Goal: Task Accomplishment & Management: Use online tool/utility

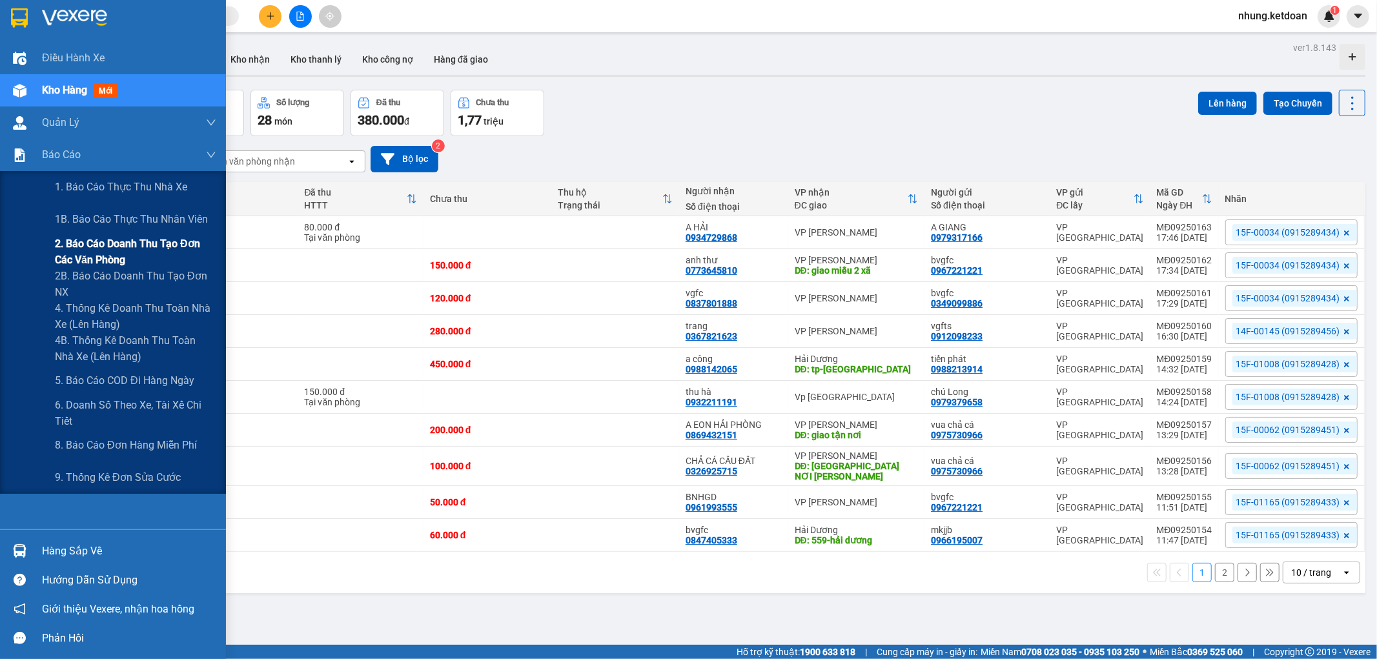
click at [115, 252] on span "2. Báo cáo doanh thu tạo đơn các văn phòng" at bounding box center [135, 252] width 161 height 32
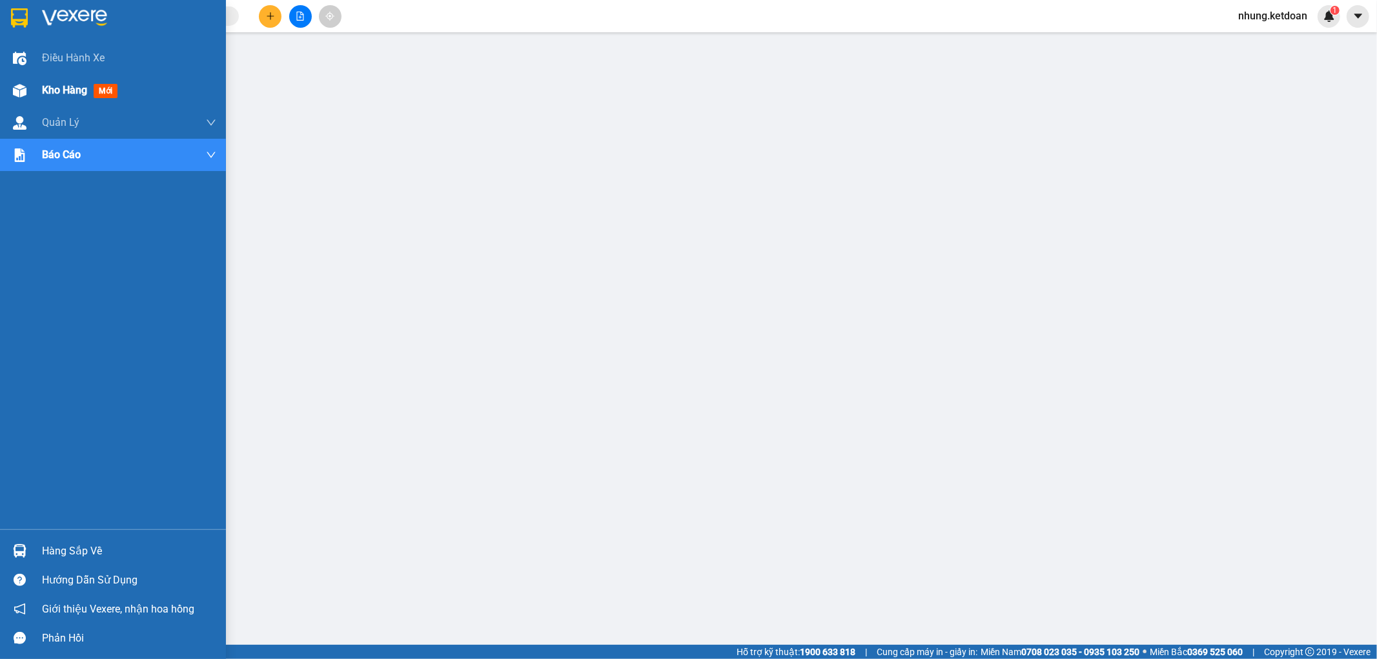
click at [52, 88] on span "Kho hàng" at bounding box center [64, 90] width 45 height 12
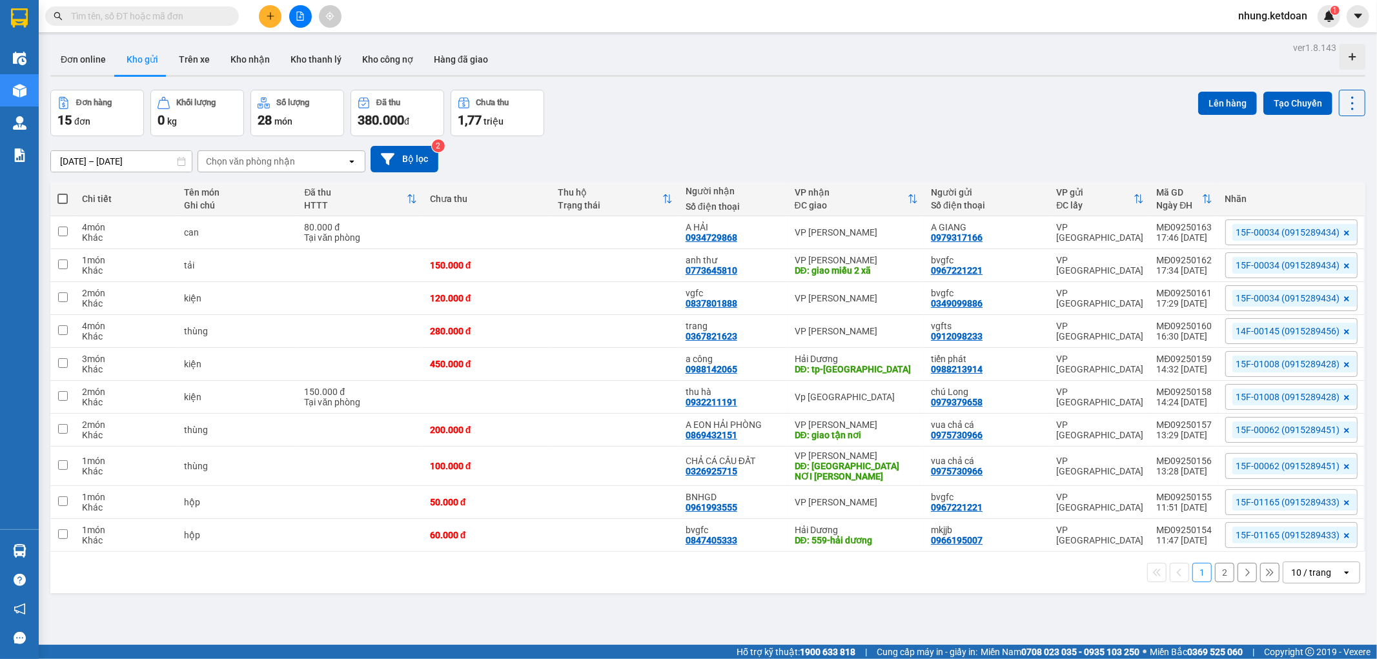
click at [1215, 572] on button "2" at bounding box center [1224, 572] width 19 height 19
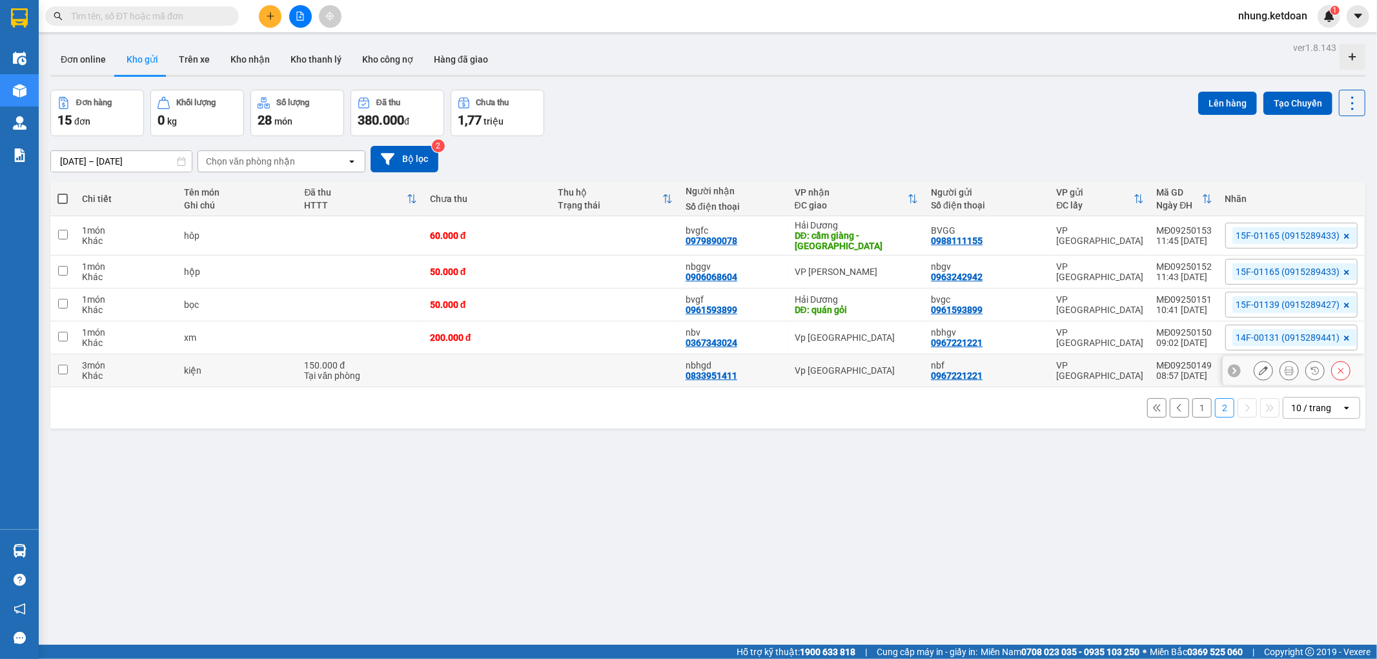
click at [495, 360] on td at bounding box center [487, 370] width 128 height 33
checkbox input "true"
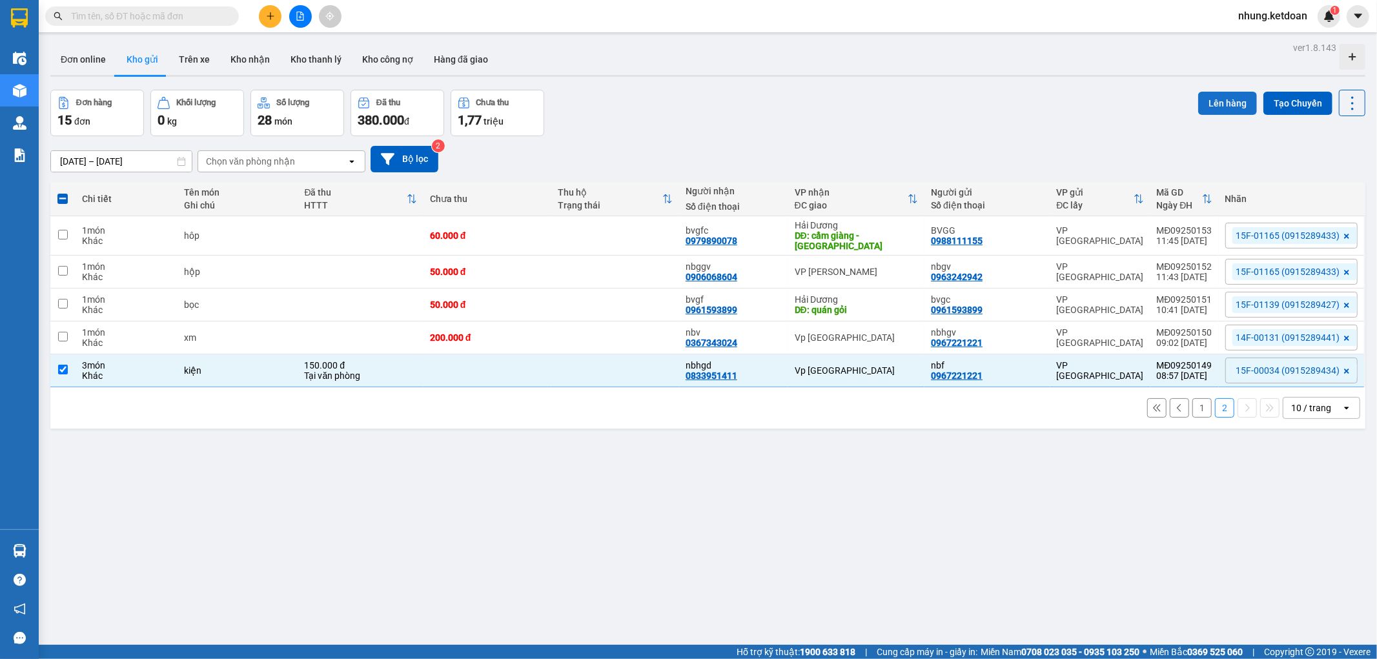
click at [1217, 101] on button "Lên hàng" at bounding box center [1227, 103] width 59 height 23
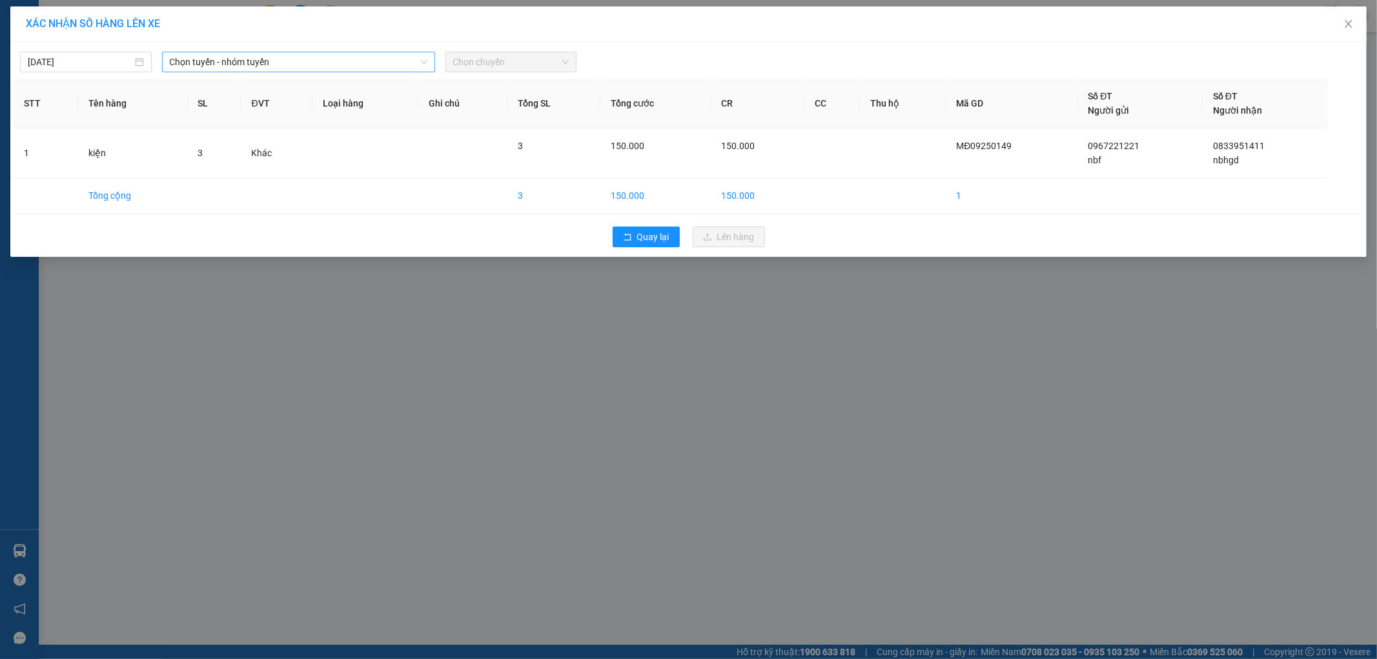
click at [236, 59] on span "Chọn tuyến - nhóm tuyến" at bounding box center [299, 61] width 258 height 19
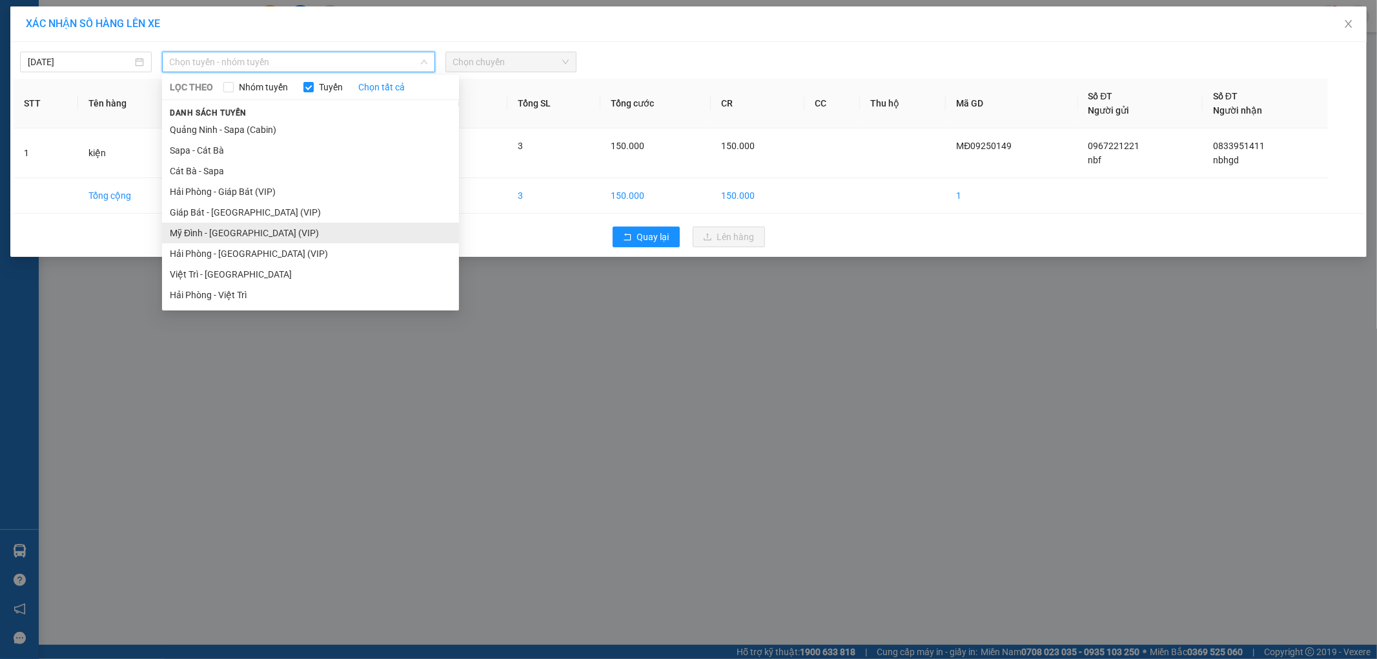
click at [204, 233] on li "Mỹ Đình - [GEOGRAPHIC_DATA] (VIP)" at bounding box center [310, 233] width 297 height 21
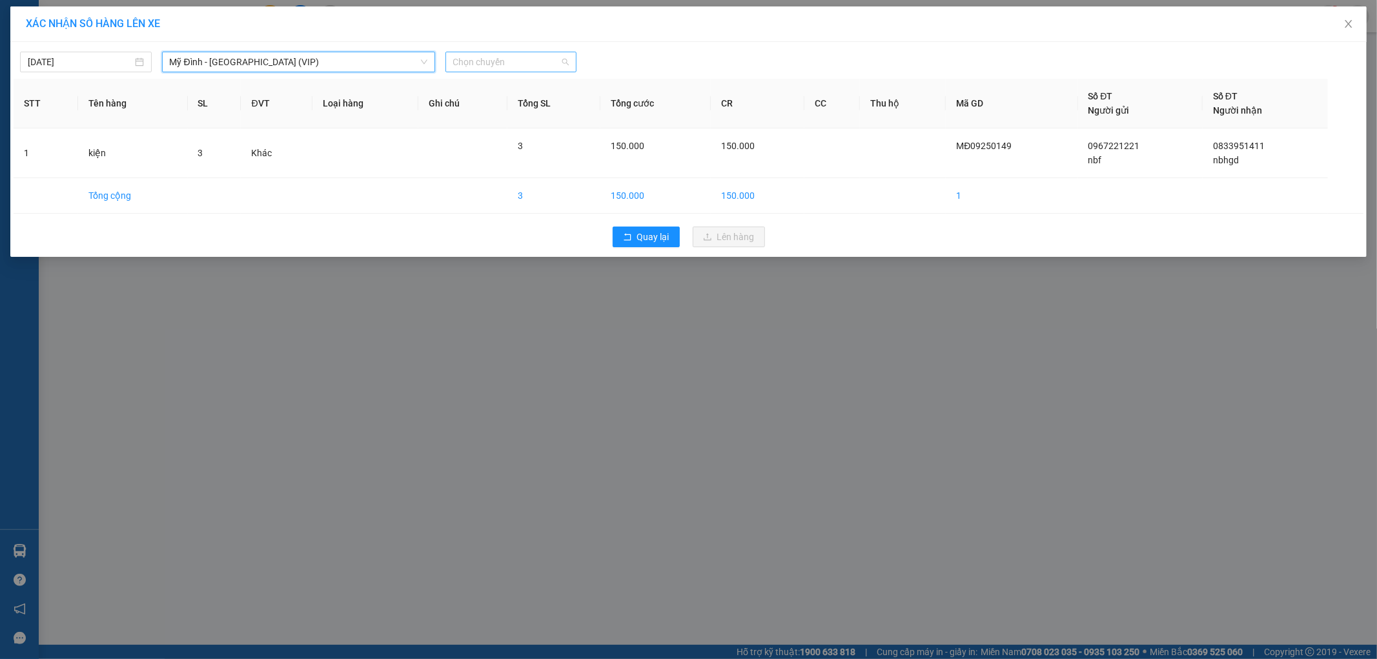
click at [509, 63] on span "Chọn chuyến" at bounding box center [511, 61] width 116 height 19
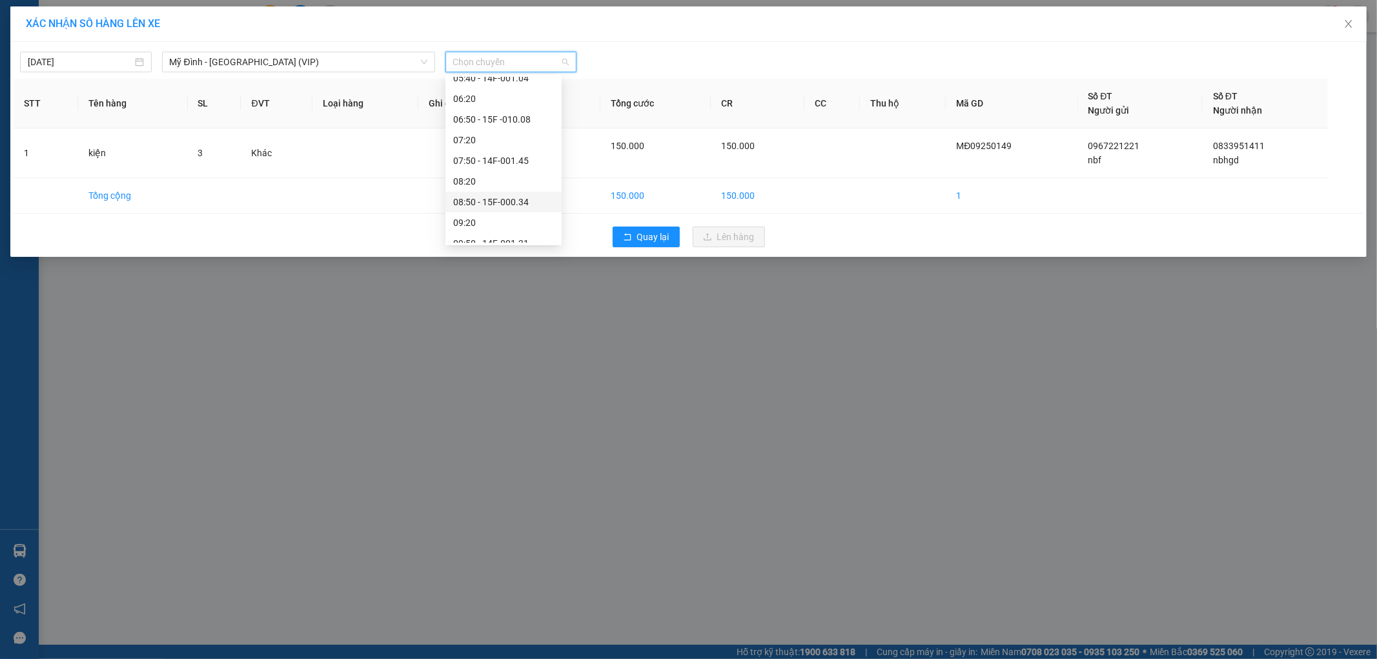
scroll to position [143, 0]
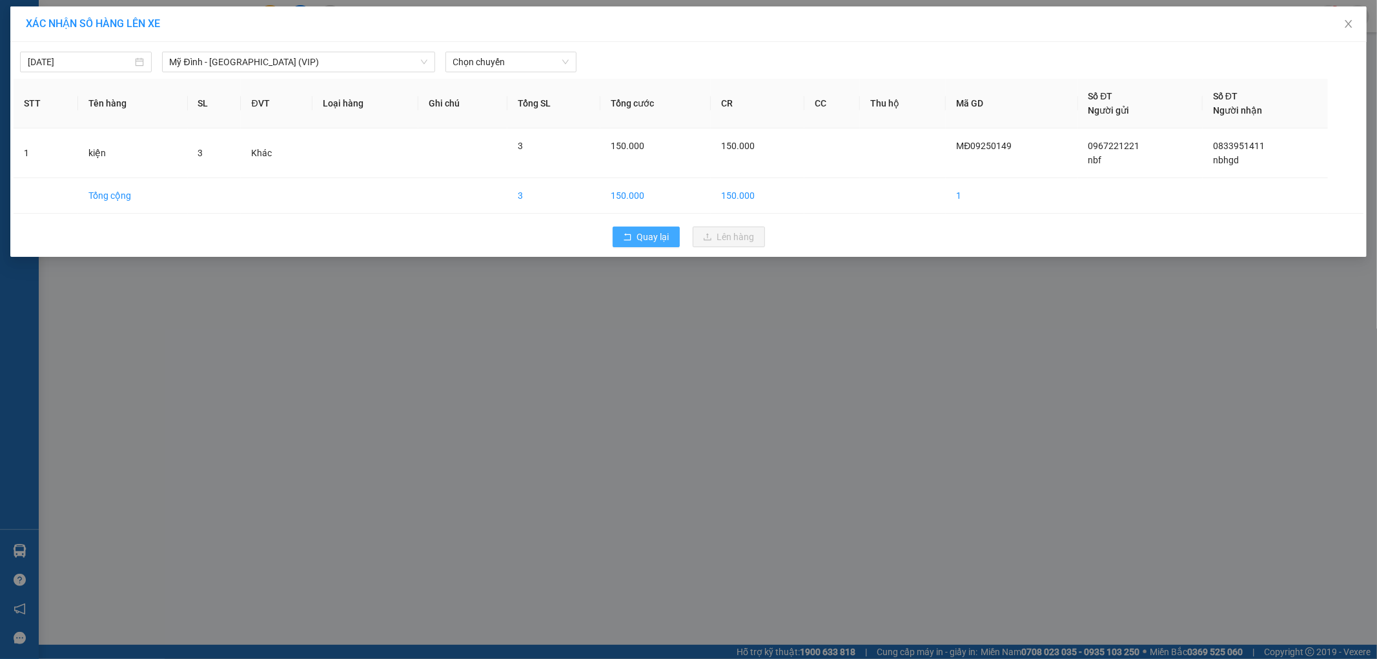
click at [648, 242] on span "Quay lại" at bounding box center [653, 237] width 32 height 14
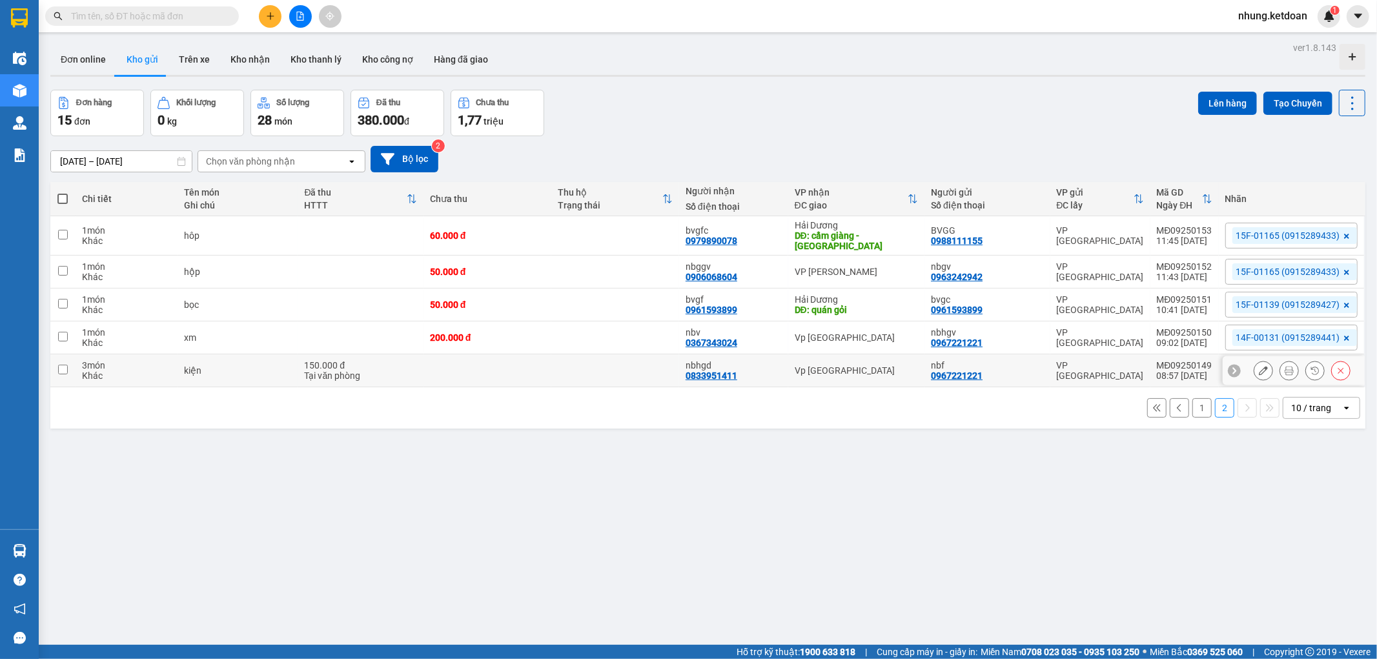
click at [433, 354] on td at bounding box center [487, 370] width 128 height 33
checkbox input "true"
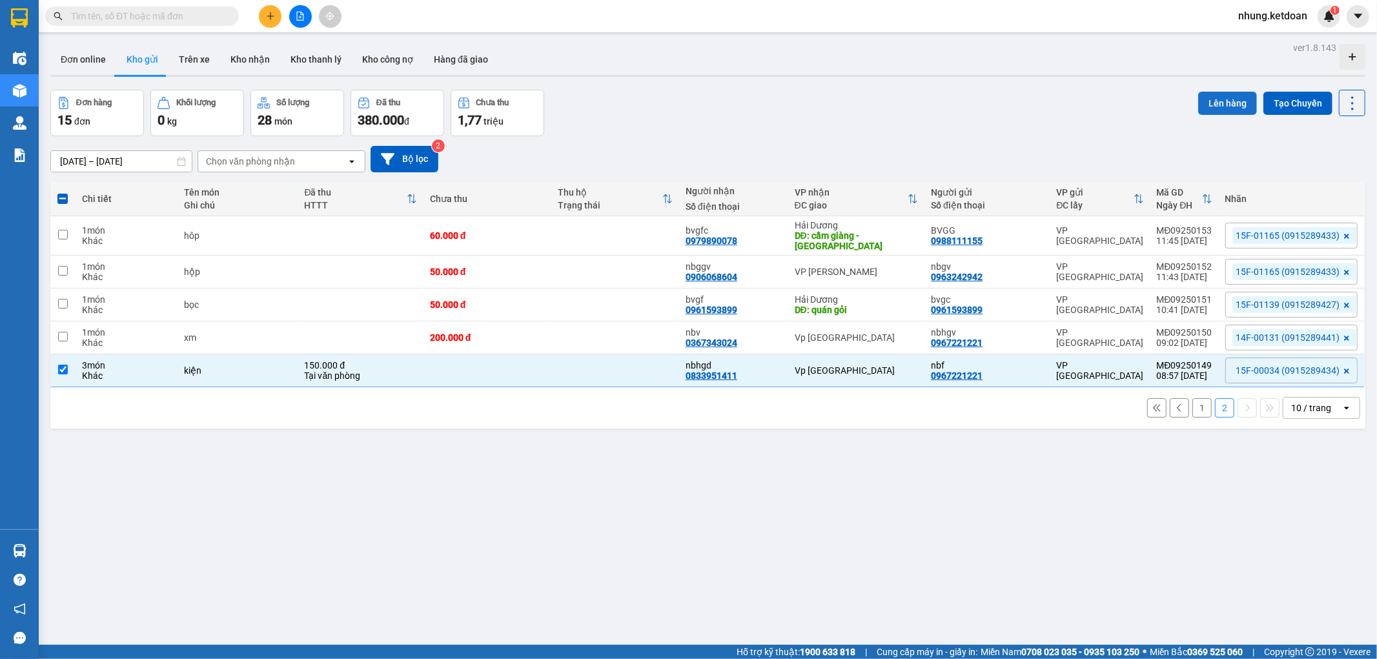
click at [1228, 97] on button "Lên hàng" at bounding box center [1227, 103] width 59 height 23
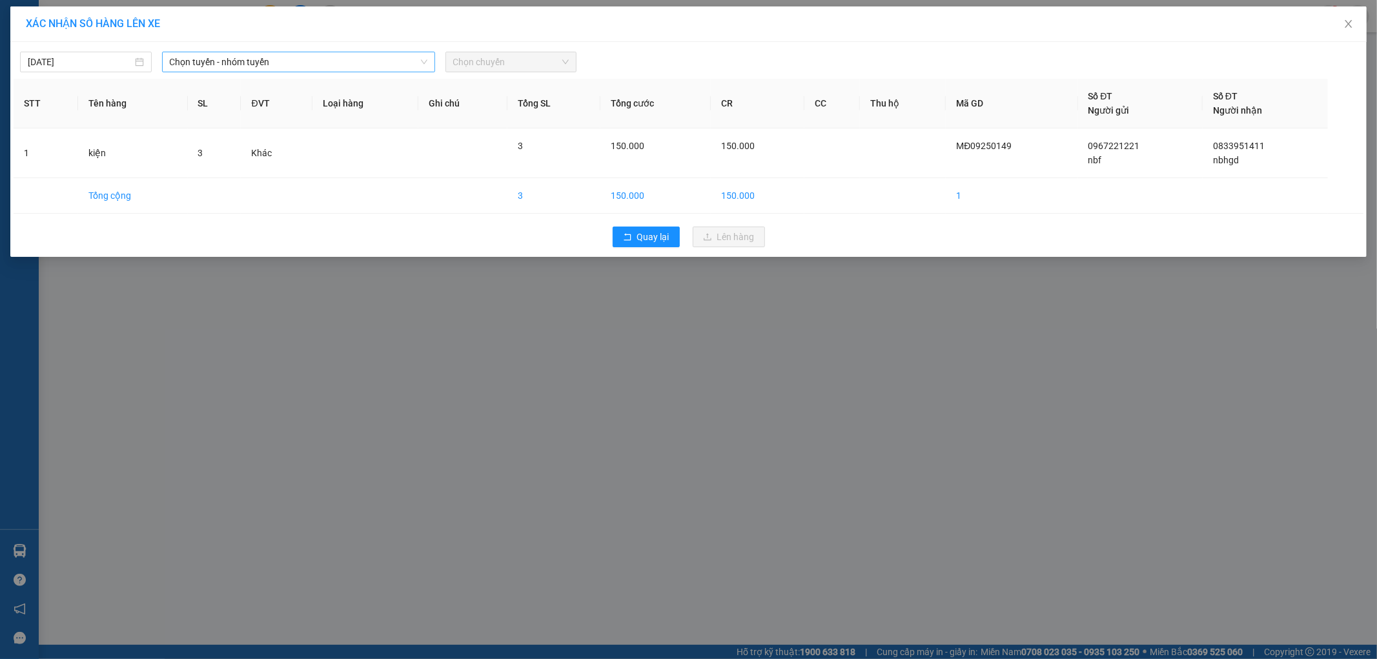
click at [230, 59] on span "Chọn tuyến - nhóm tuyến" at bounding box center [299, 61] width 258 height 19
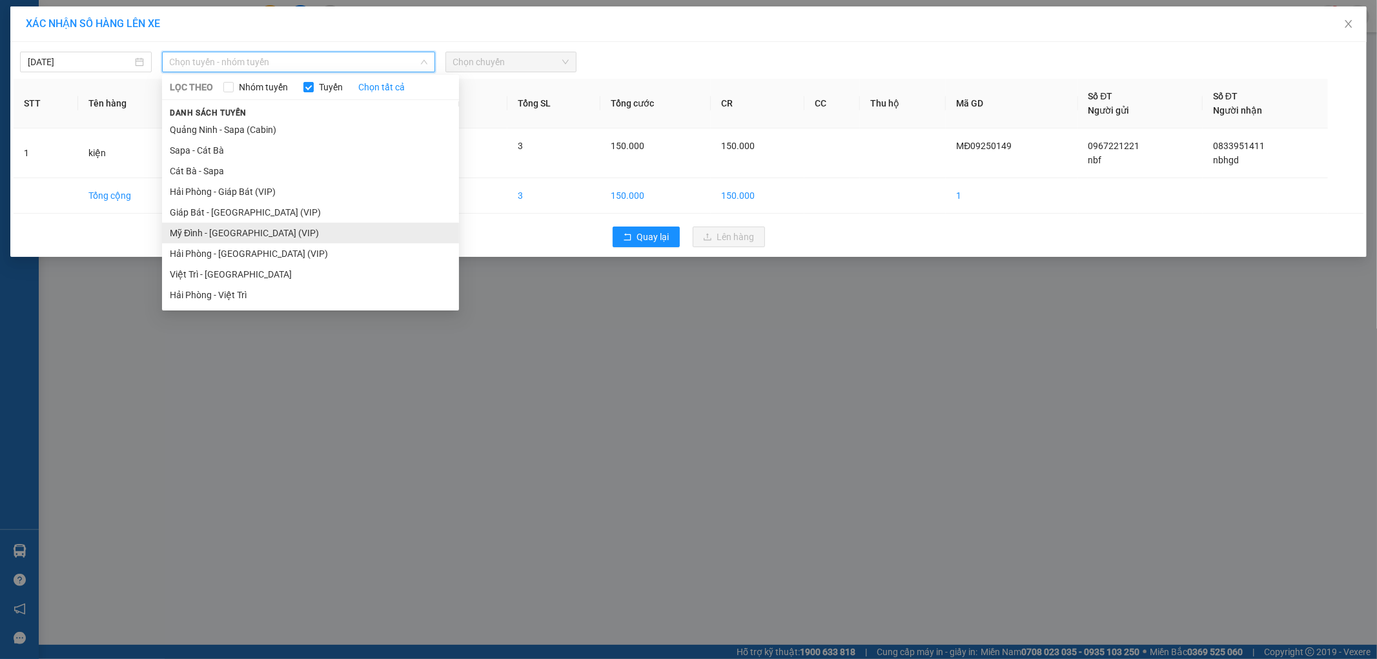
click at [216, 229] on li "Mỹ Đình - [GEOGRAPHIC_DATA] (VIP)" at bounding box center [310, 233] width 297 height 21
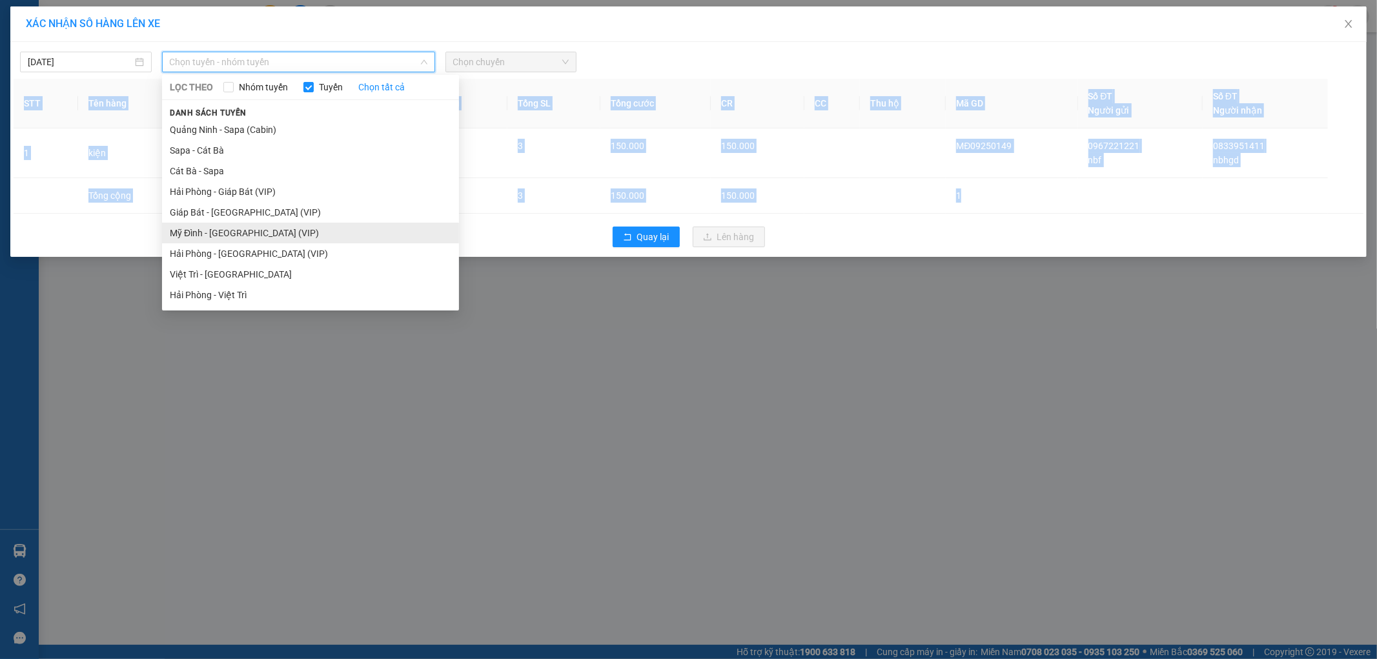
click at [216, 229] on div "Quay lại Lên hàng" at bounding box center [689, 237] width 1350 height 34
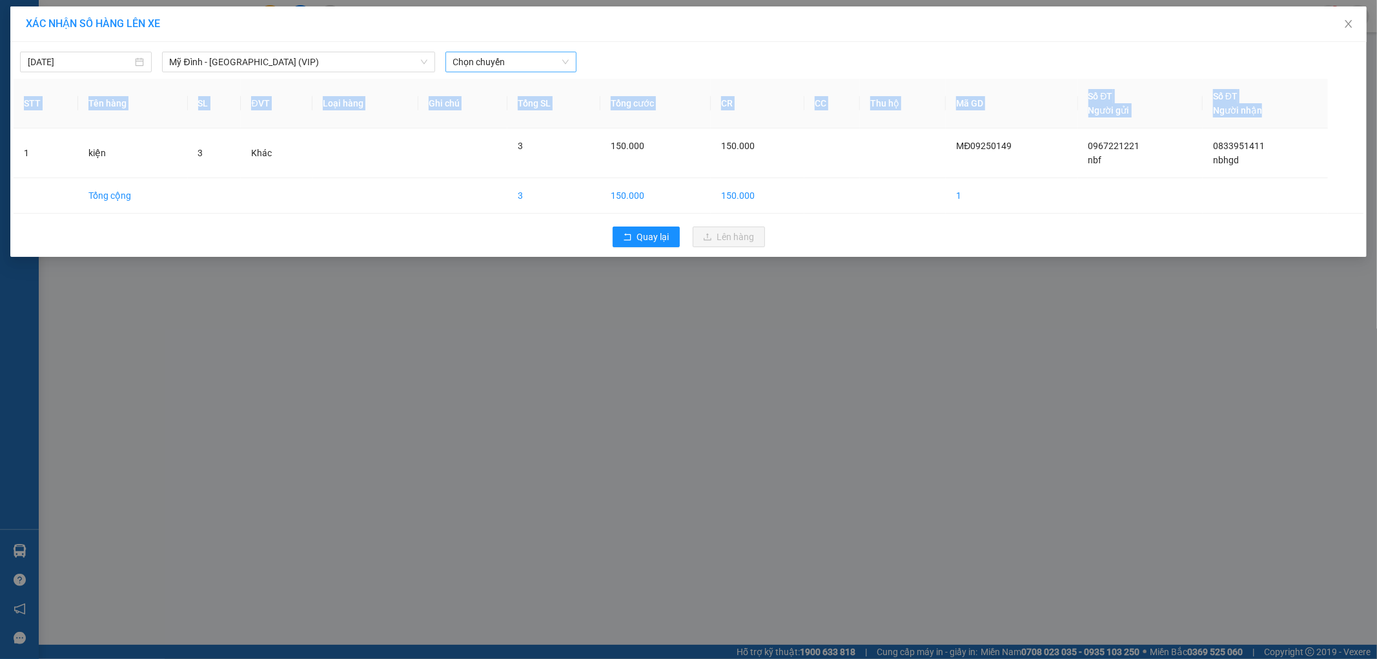
click at [509, 63] on span "Chọn chuyến" at bounding box center [511, 61] width 116 height 19
click at [518, 69] on span "Chọn chuyến" at bounding box center [511, 61] width 116 height 19
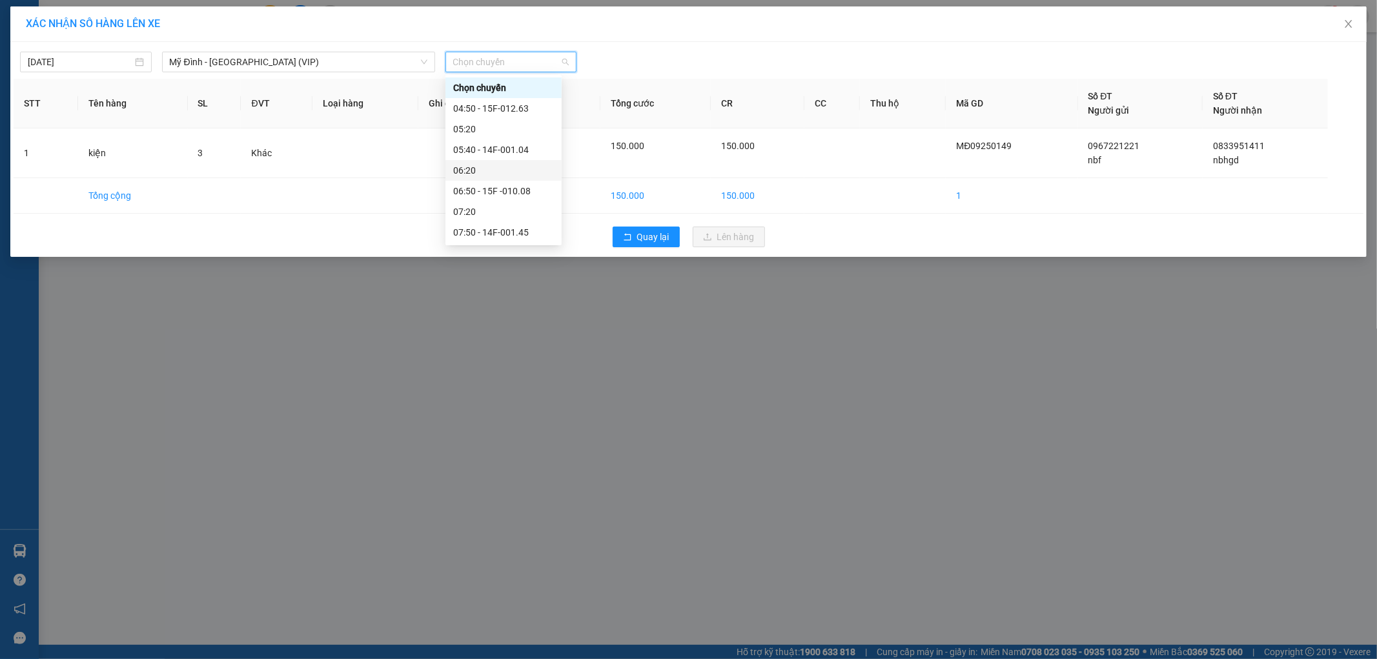
scroll to position [72, 0]
click at [525, 202] on div "08:50 - 15F-000.34" at bounding box center [503, 202] width 101 height 14
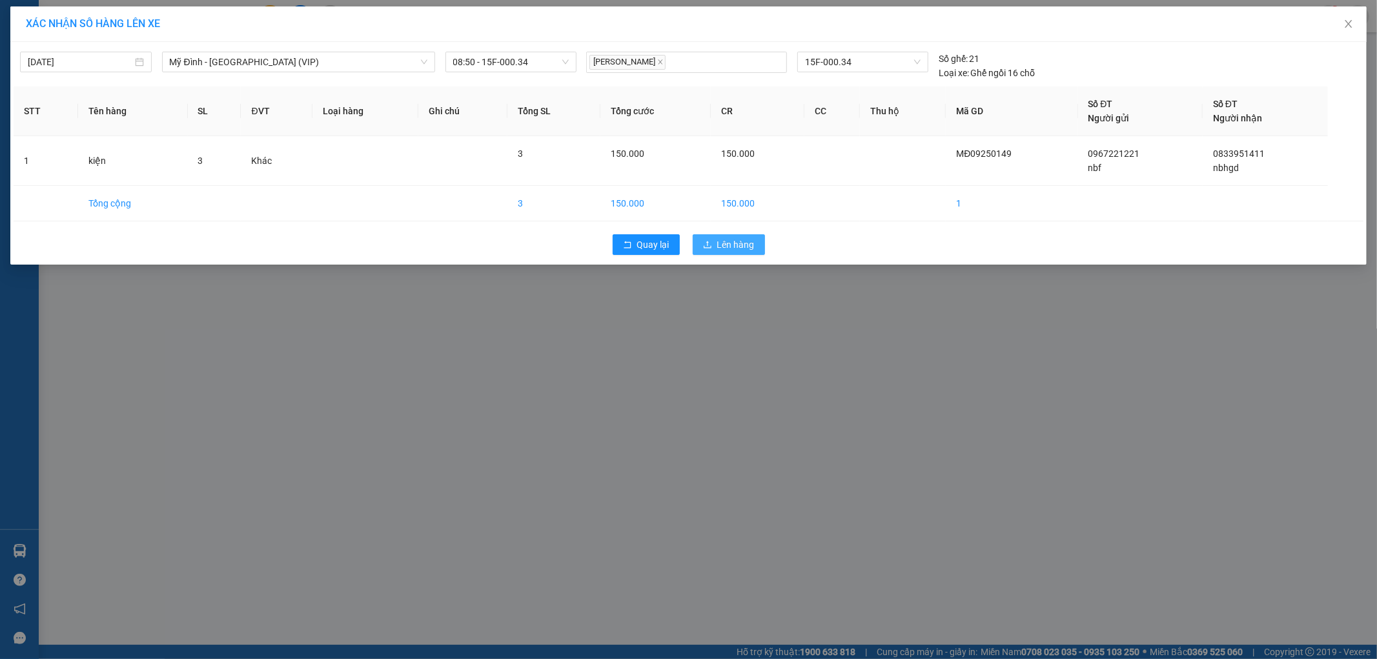
click at [711, 243] on icon "upload" at bounding box center [707, 244] width 9 height 9
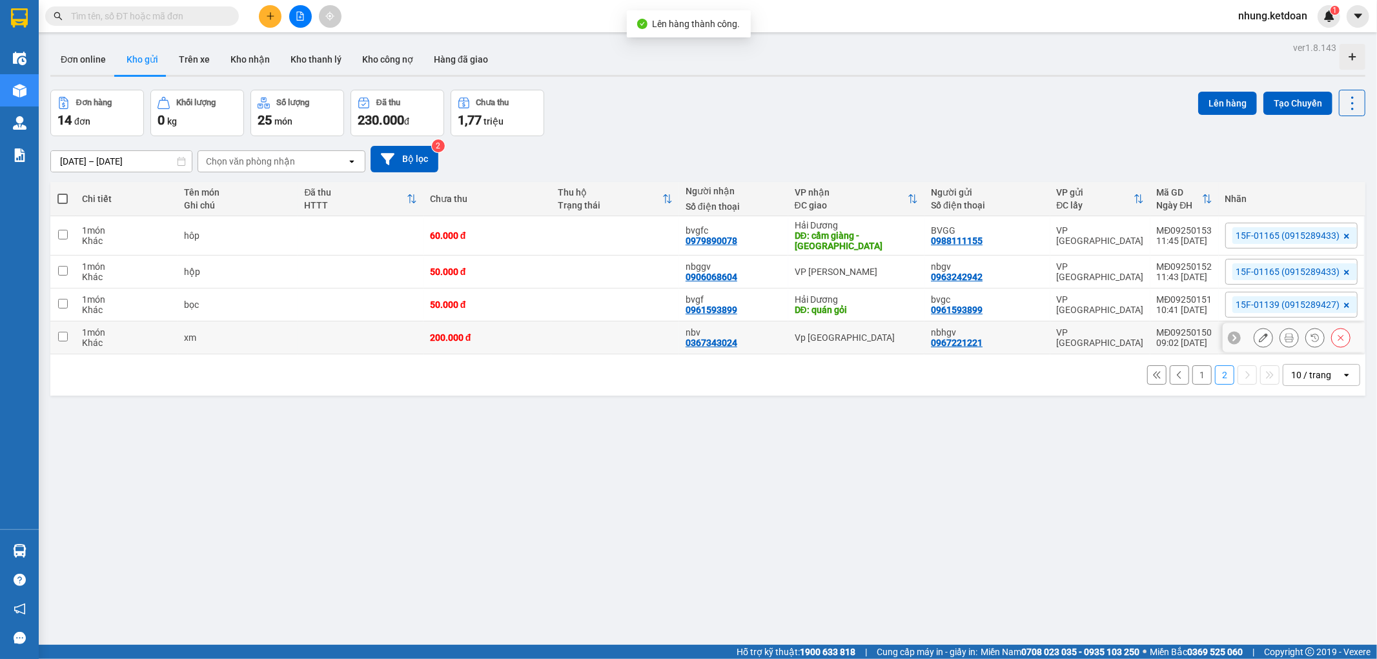
drag, startPoint x: 535, startPoint y: 336, endPoint x: 556, endPoint y: 333, distance: 22.2
click at [537, 336] on div "200.000 đ" at bounding box center [487, 337] width 115 height 10
checkbox input "true"
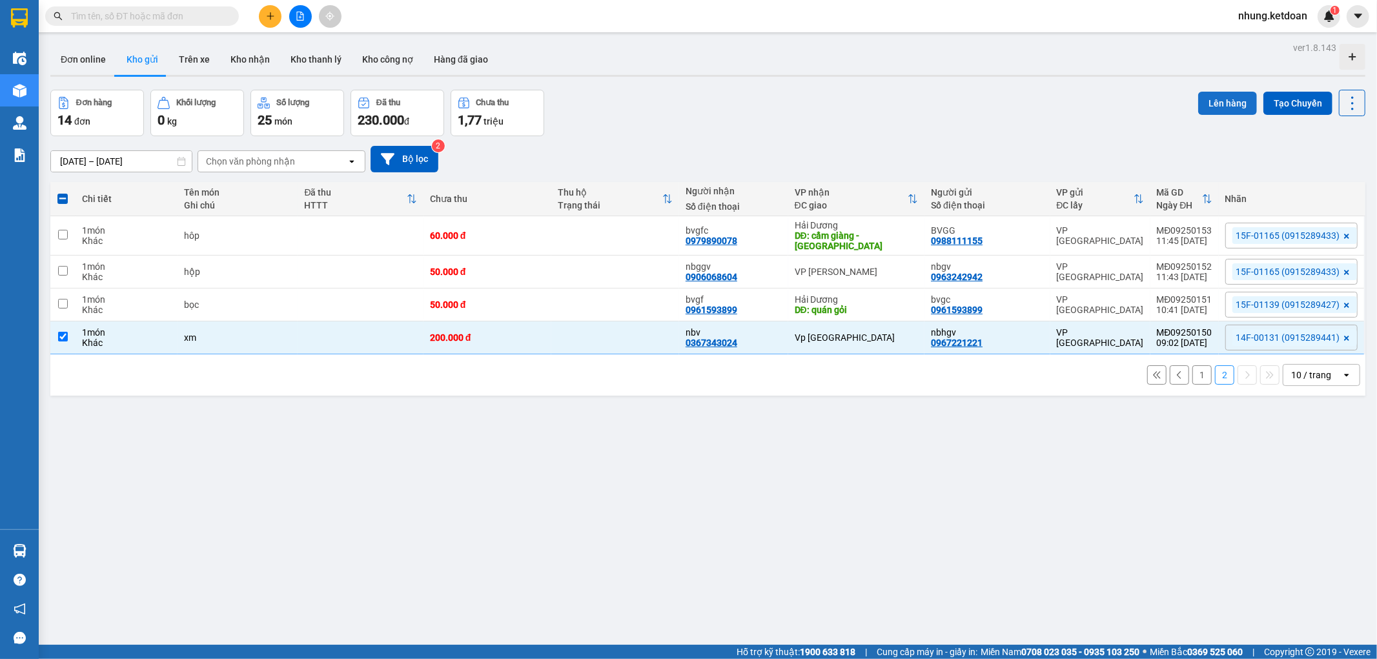
click at [1214, 95] on button "Lên hàng" at bounding box center [1227, 103] width 59 height 23
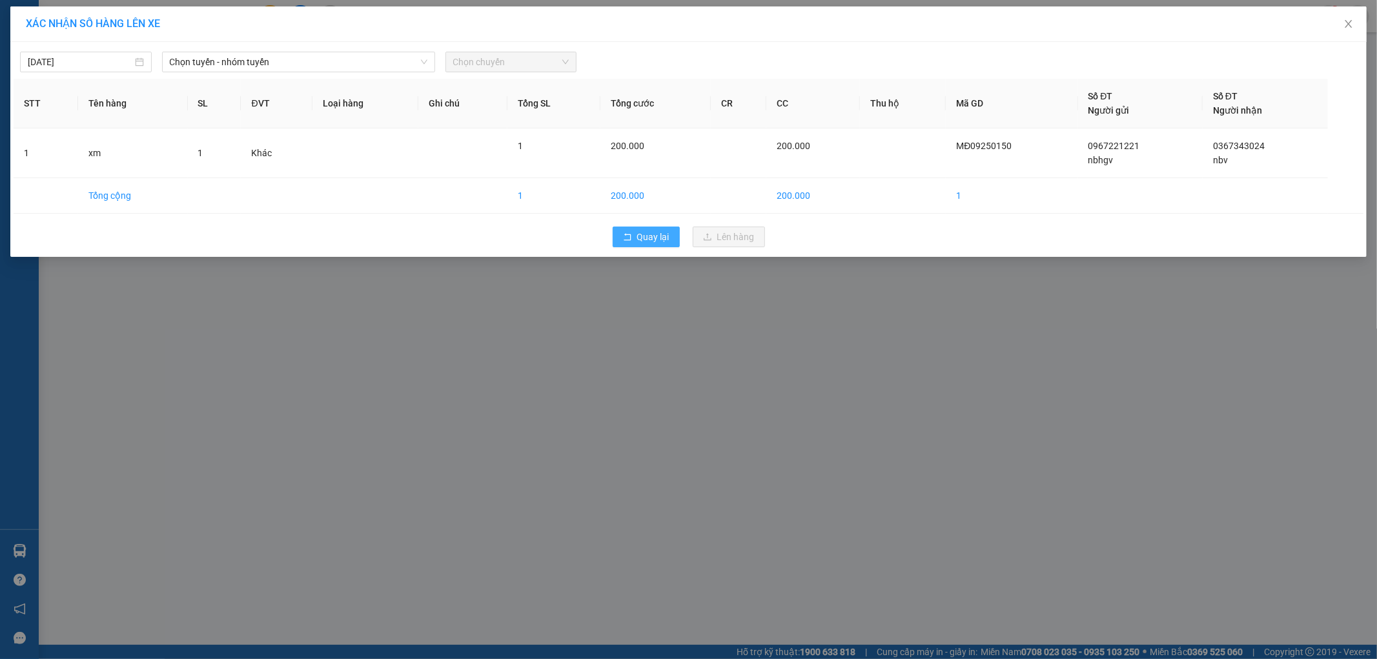
click at [651, 233] on span "Quay lại" at bounding box center [653, 237] width 32 height 14
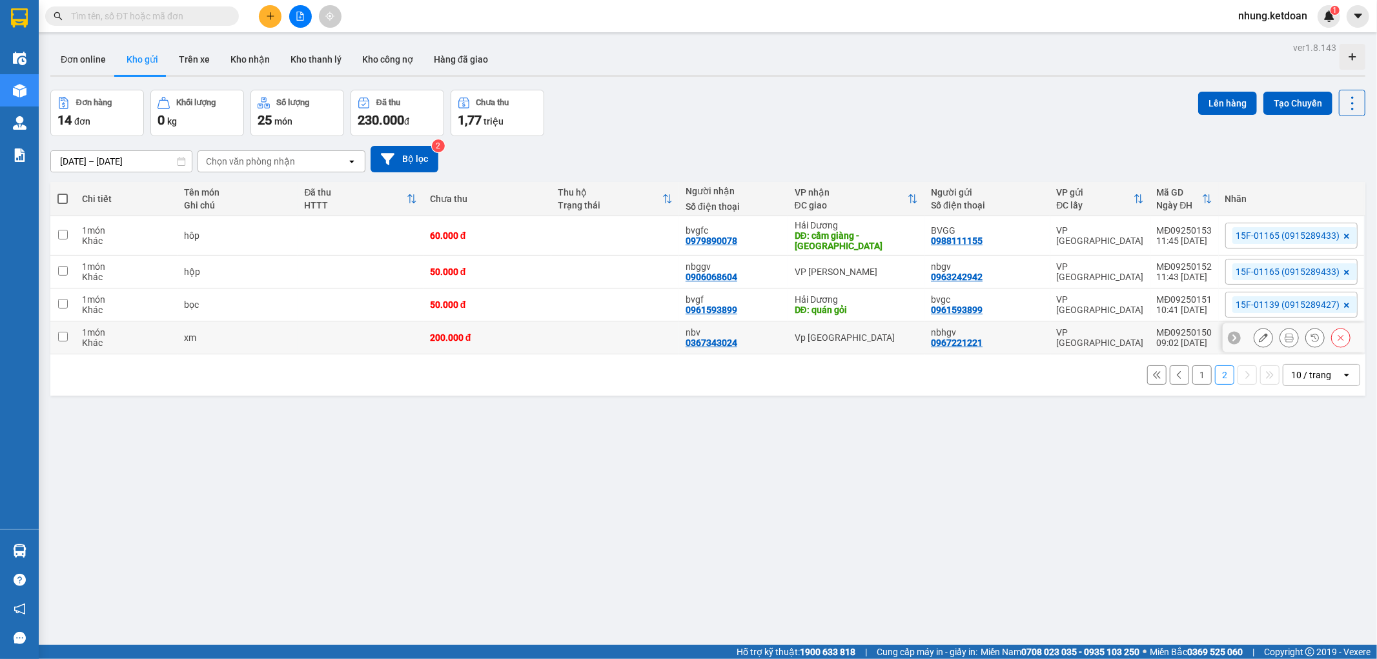
click at [537, 333] on div "200.000 đ" at bounding box center [487, 337] width 115 height 10
checkbox input "true"
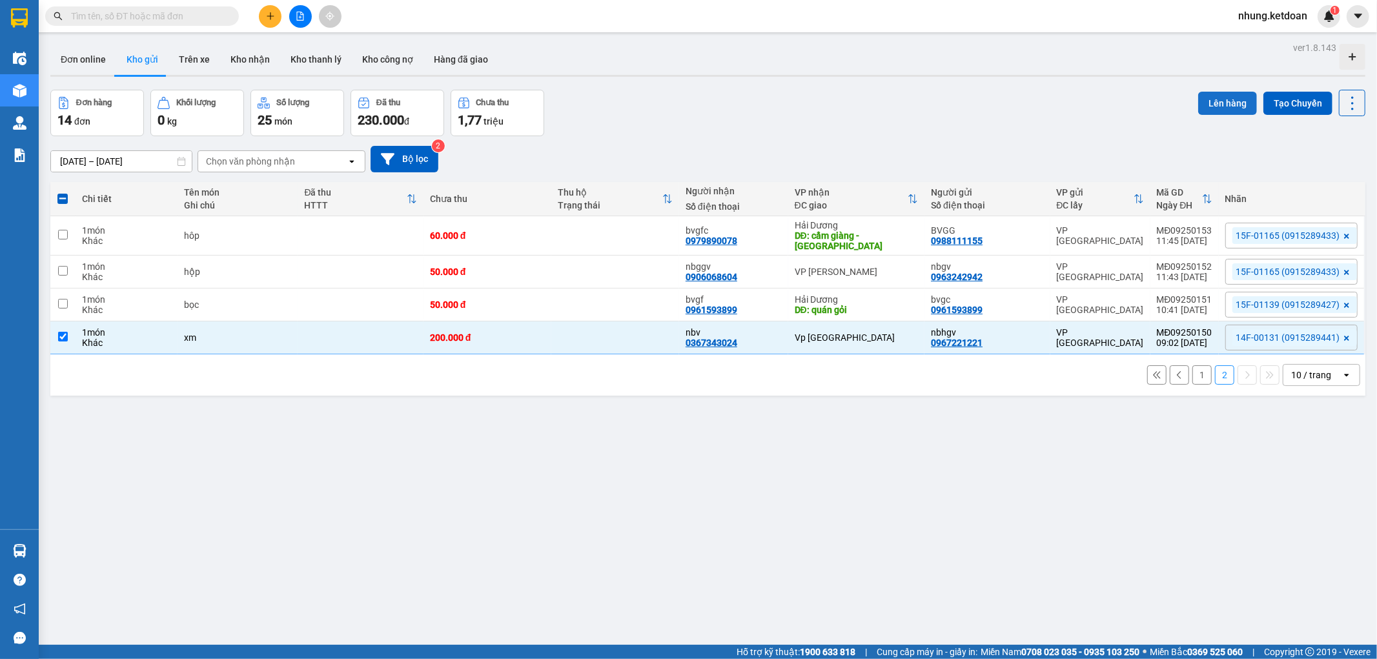
click at [1210, 101] on button "Lên hàng" at bounding box center [1227, 103] width 59 height 23
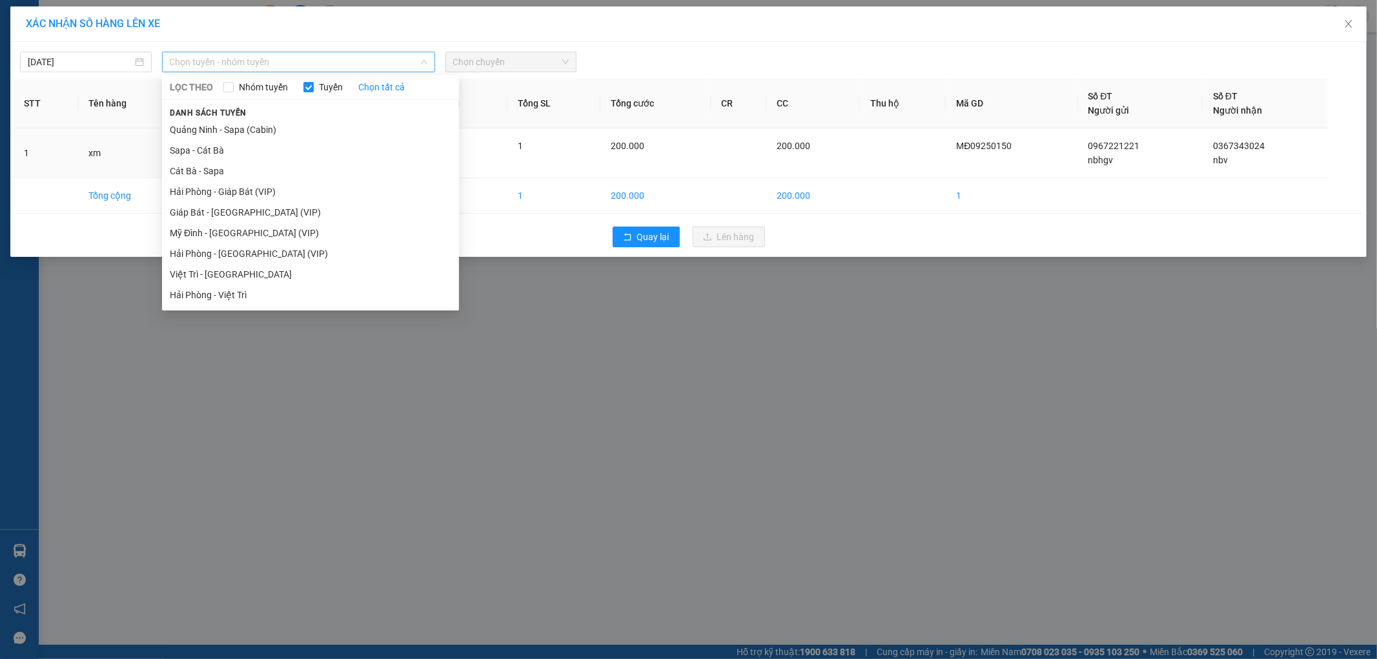
click at [240, 66] on span "Chọn tuyến - nhóm tuyến" at bounding box center [299, 61] width 258 height 19
click at [194, 236] on li "Mỹ Đình - [GEOGRAPHIC_DATA] (VIP)" at bounding box center [310, 233] width 297 height 21
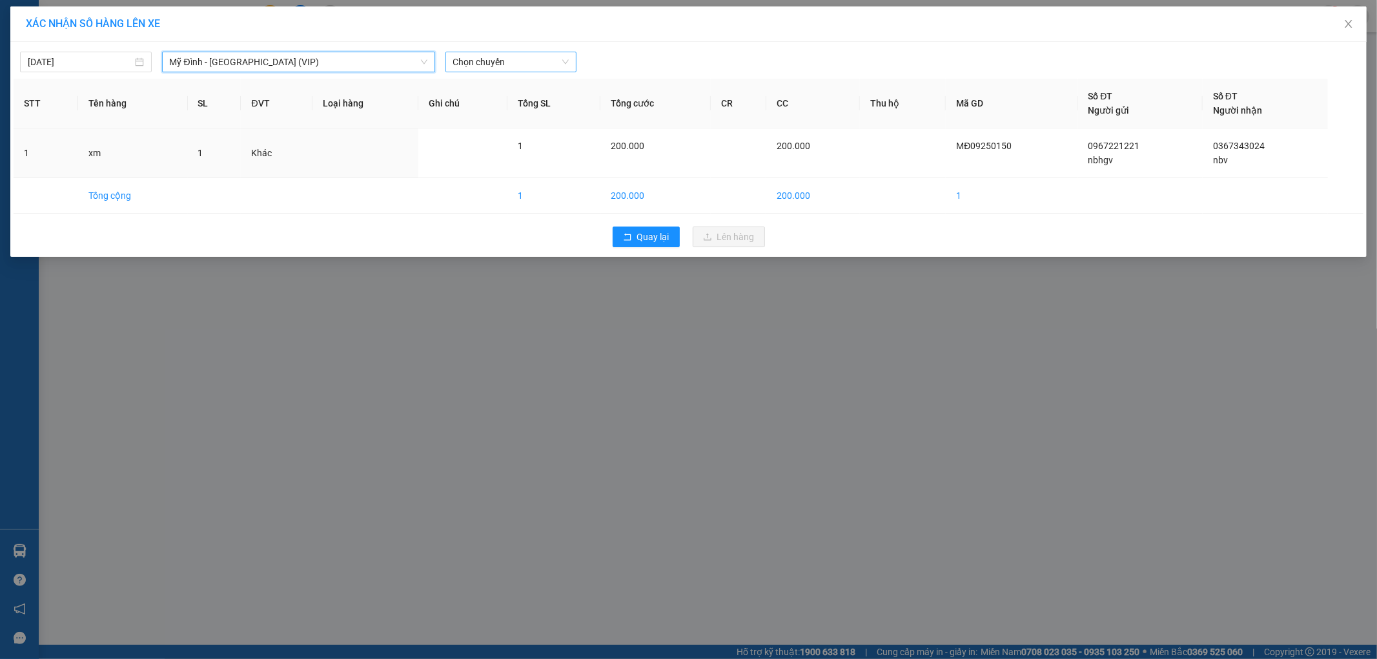
click at [498, 66] on span "Chọn chuyến" at bounding box center [511, 61] width 116 height 19
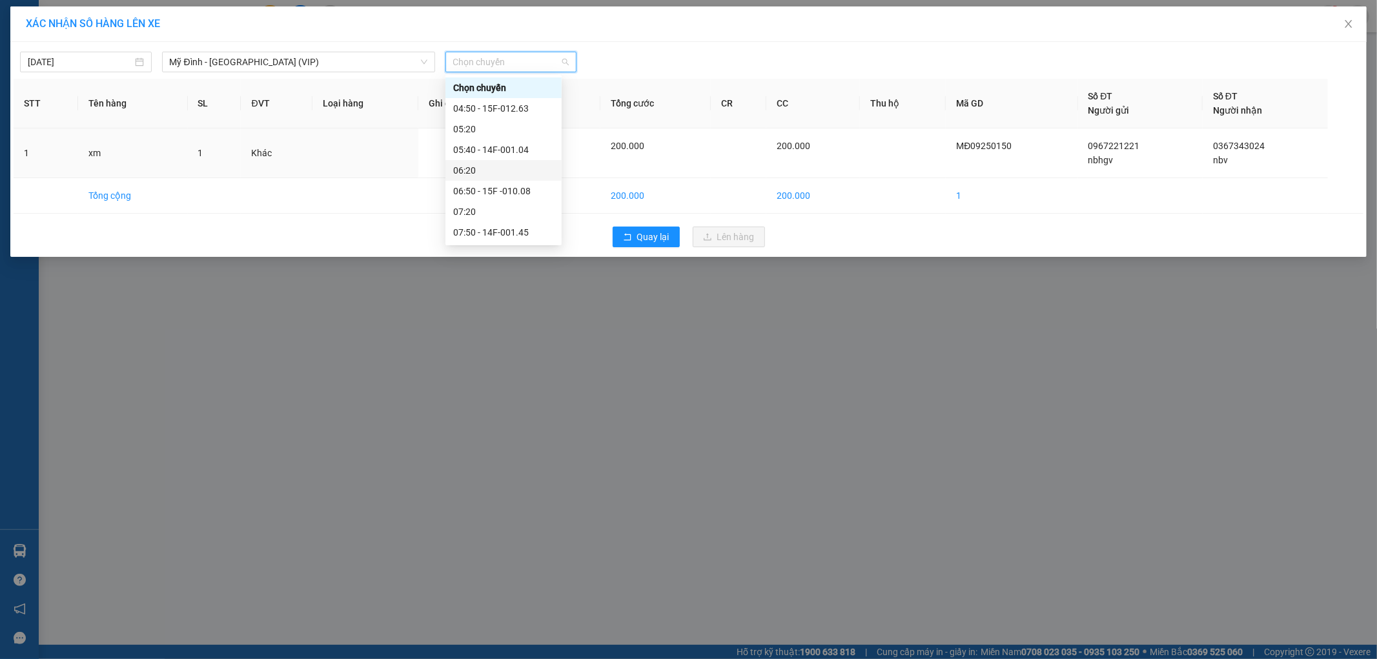
scroll to position [143, 0]
click at [519, 174] on div "09:50 - 14F-001.31" at bounding box center [503, 172] width 101 height 14
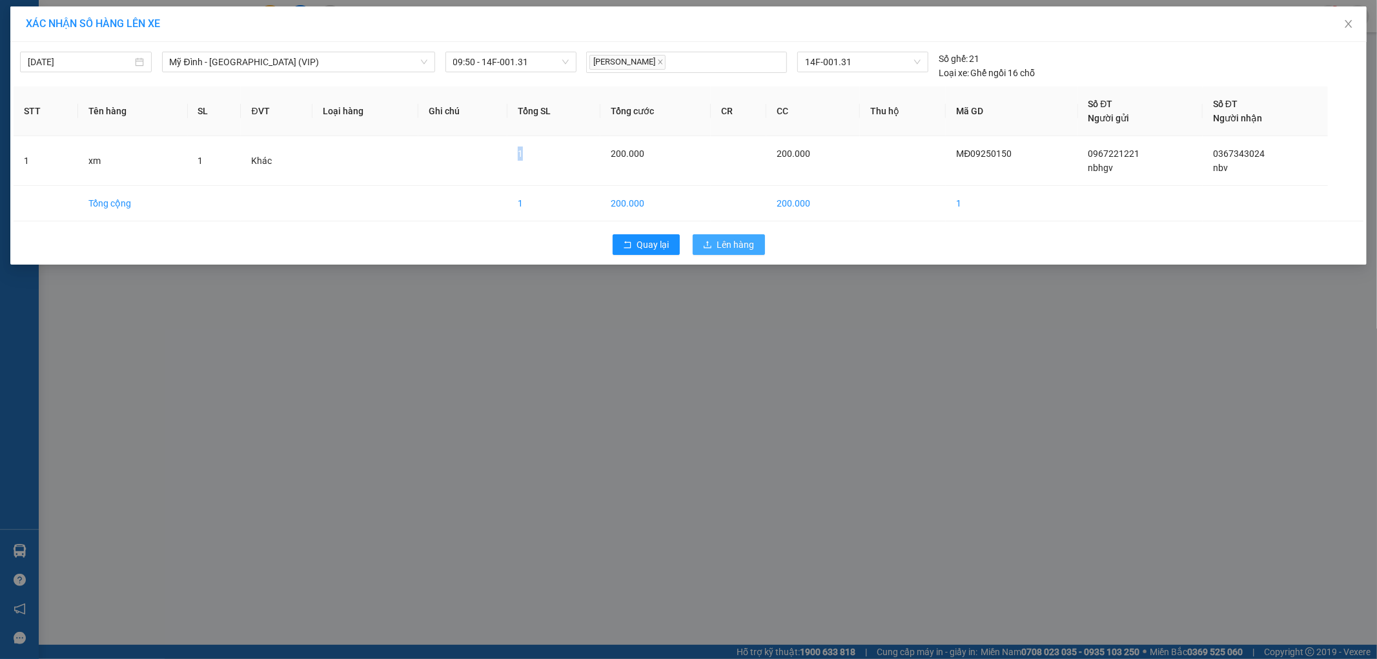
click at [734, 248] on span "Lên hàng" at bounding box center [735, 245] width 37 height 14
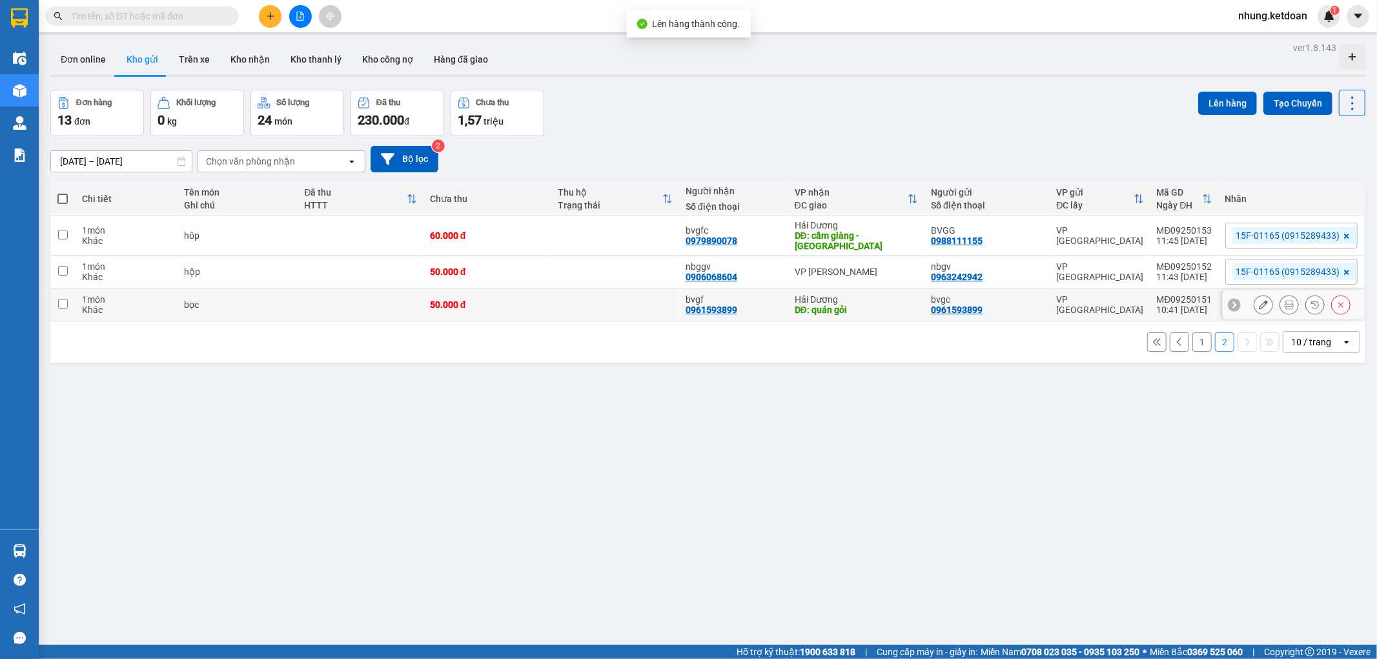
click at [586, 307] on td at bounding box center [615, 305] width 128 height 33
checkbox input "true"
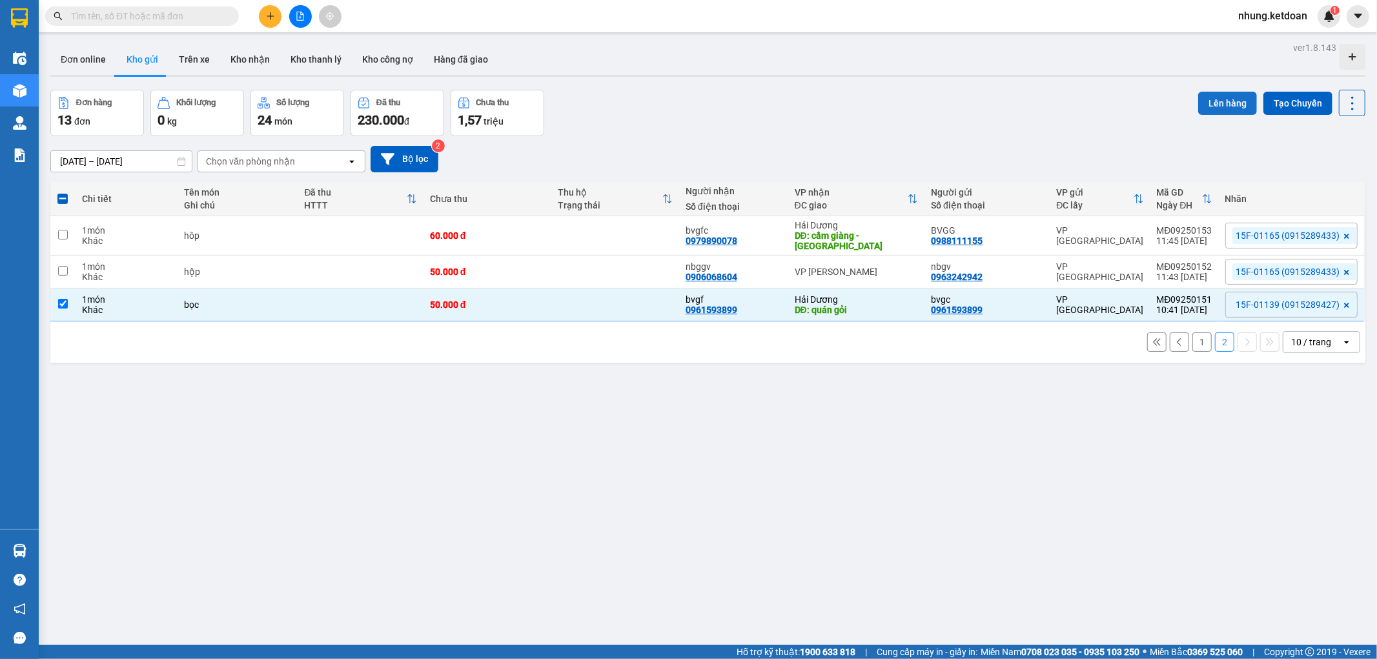
click at [1204, 95] on button "Lên hàng" at bounding box center [1227, 103] width 59 height 23
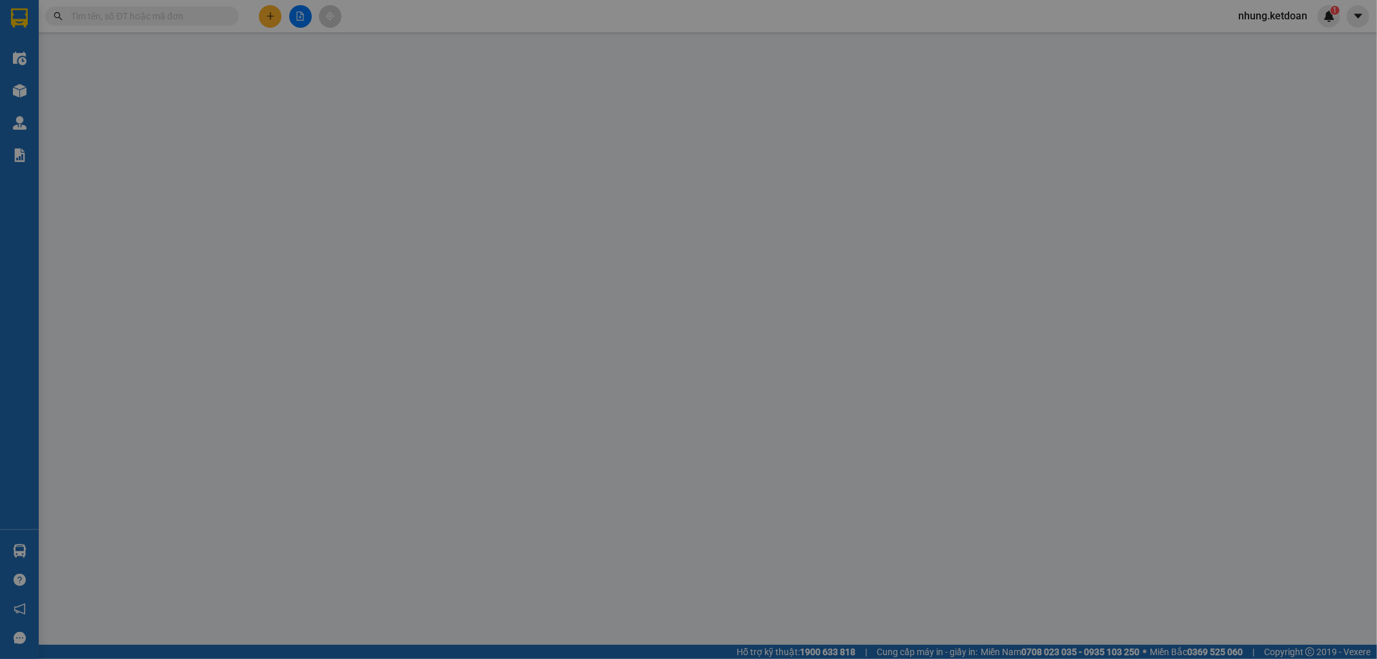
click at [1204, 95] on span "Số ĐT" at bounding box center [1215, 96] width 25 height 10
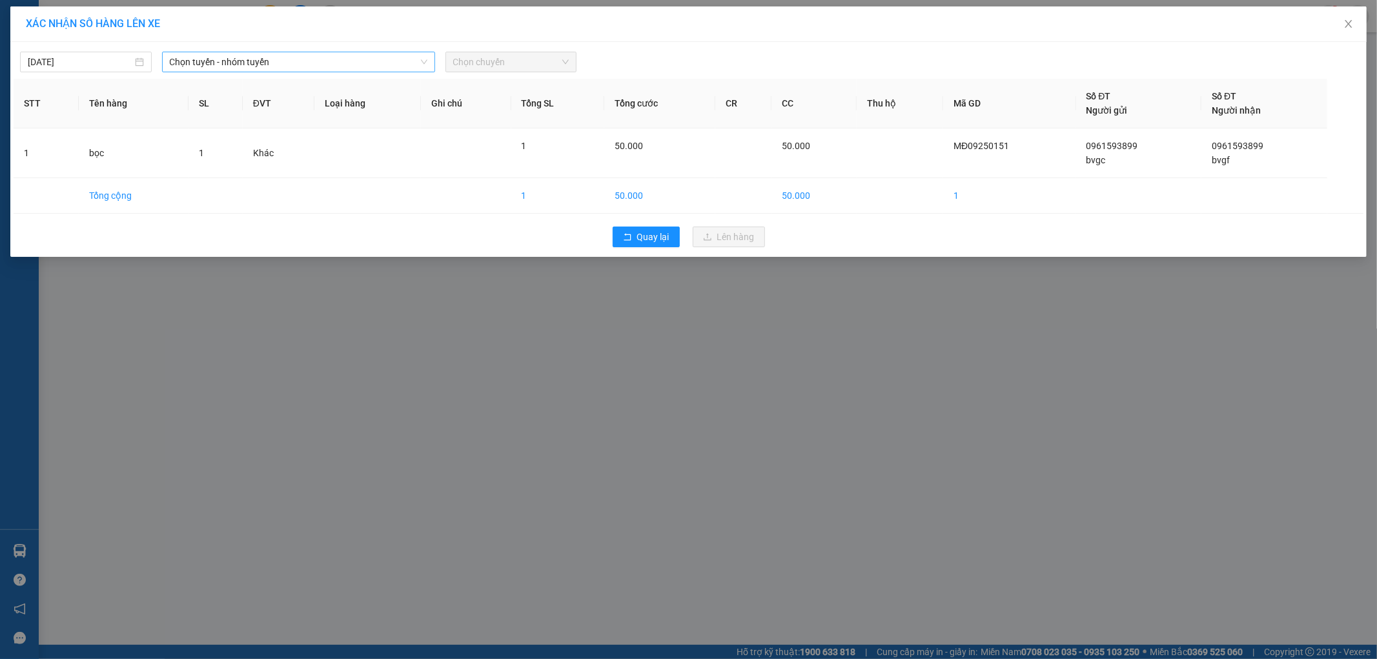
click at [261, 61] on span "Chọn tuyến - nhóm tuyến" at bounding box center [299, 61] width 258 height 19
click at [273, 67] on span "Chọn tuyến - nhóm tuyến" at bounding box center [299, 61] width 258 height 19
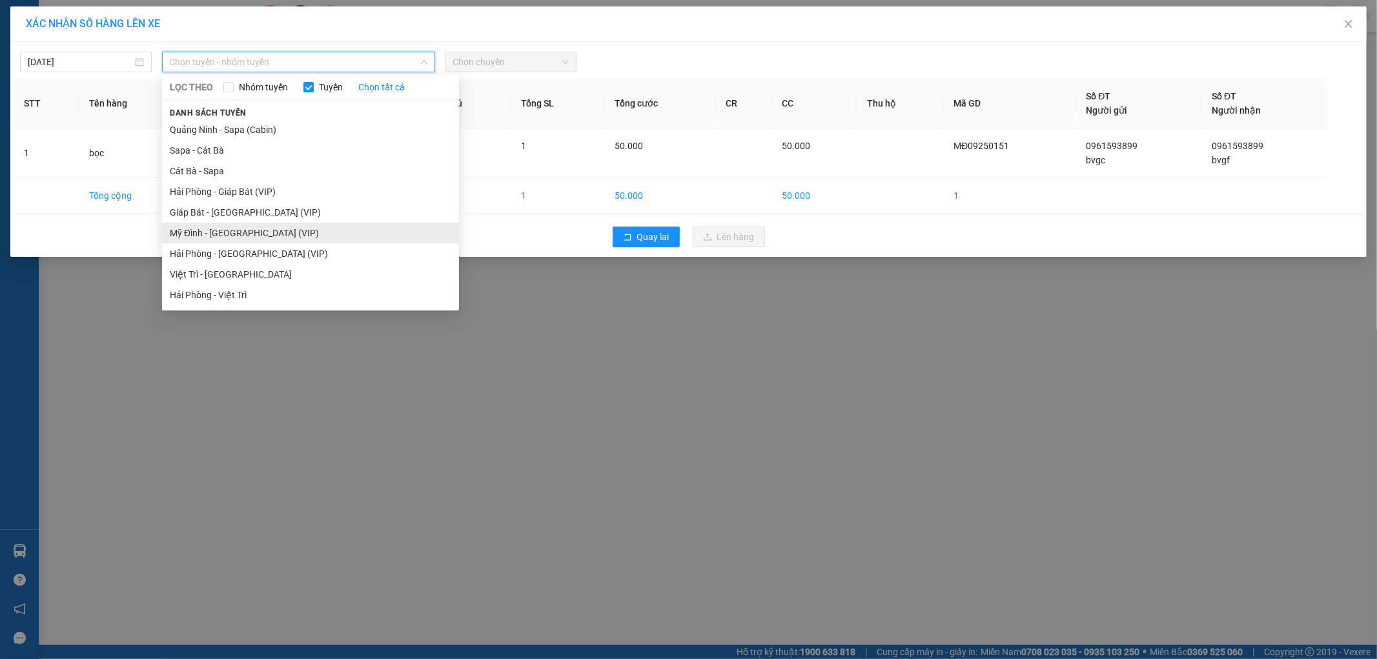
click at [207, 233] on li "Mỹ Đình - [GEOGRAPHIC_DATA] (VIP)" at bounding box center [310, 233] width 297 height 21
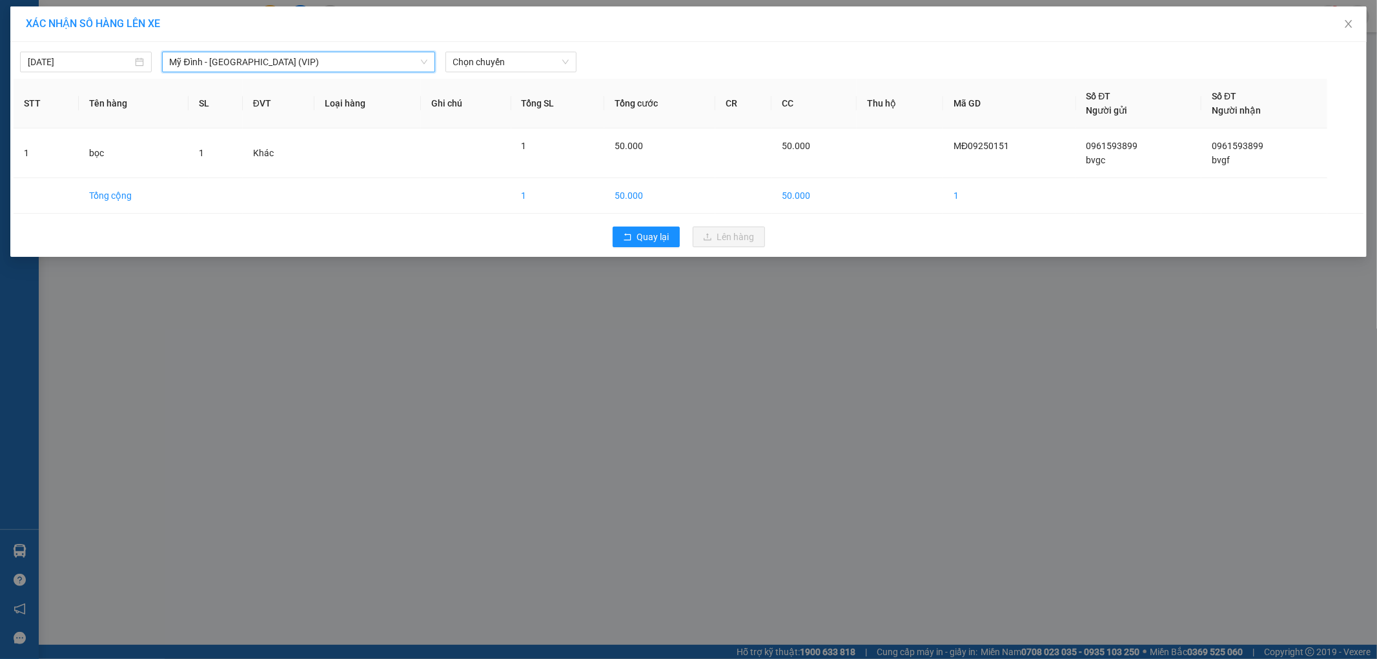
click at [501, 73] on div "[DATE] [GEOGRAPHIC_DATA] - [GEOGRAPHIC_DATA] (VIP) [GEOGRAPHIC_DATA] - [GEOGRAP…" at bounding box center [688, 149] width 1356 height 215
click at [504, 69] on span "Chọn chuyến" at bounding box center [511, 61] width 116 height 19
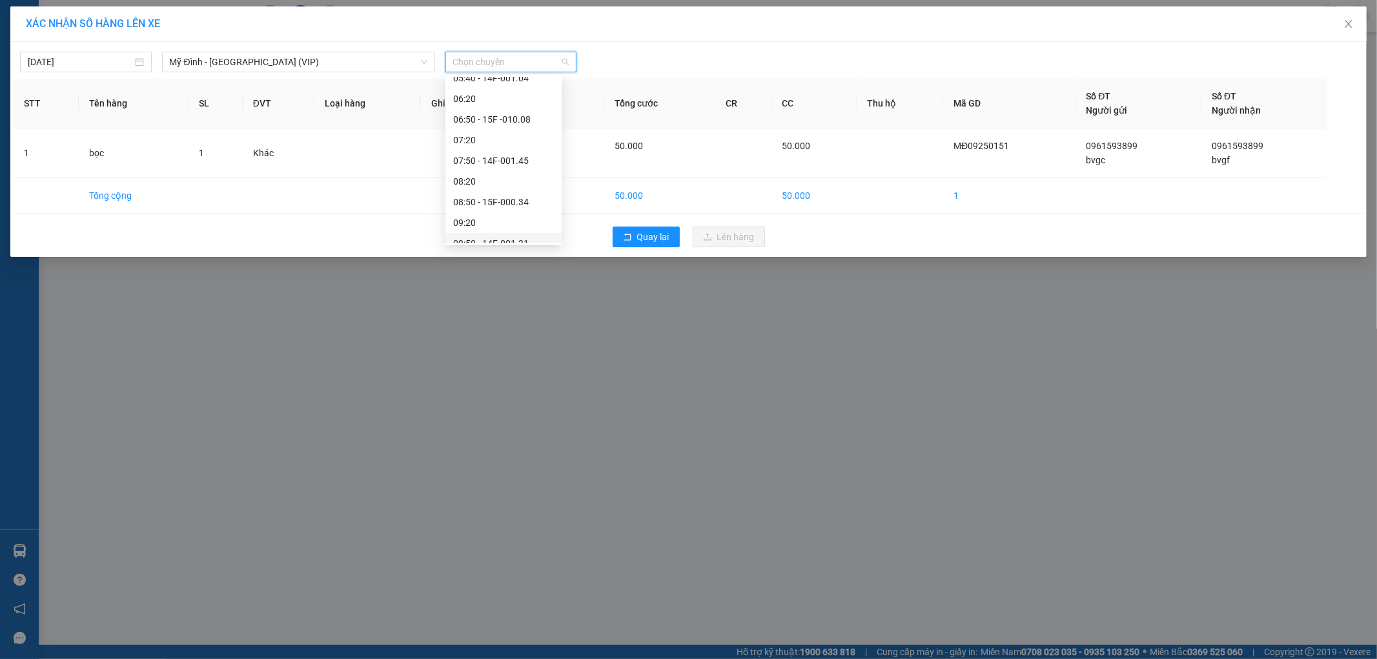
scroll to position [143, 0]
click at [525, 203] on div "10:40 - 15F -011.39" at bounding box center [503, 213] width 116 height 21
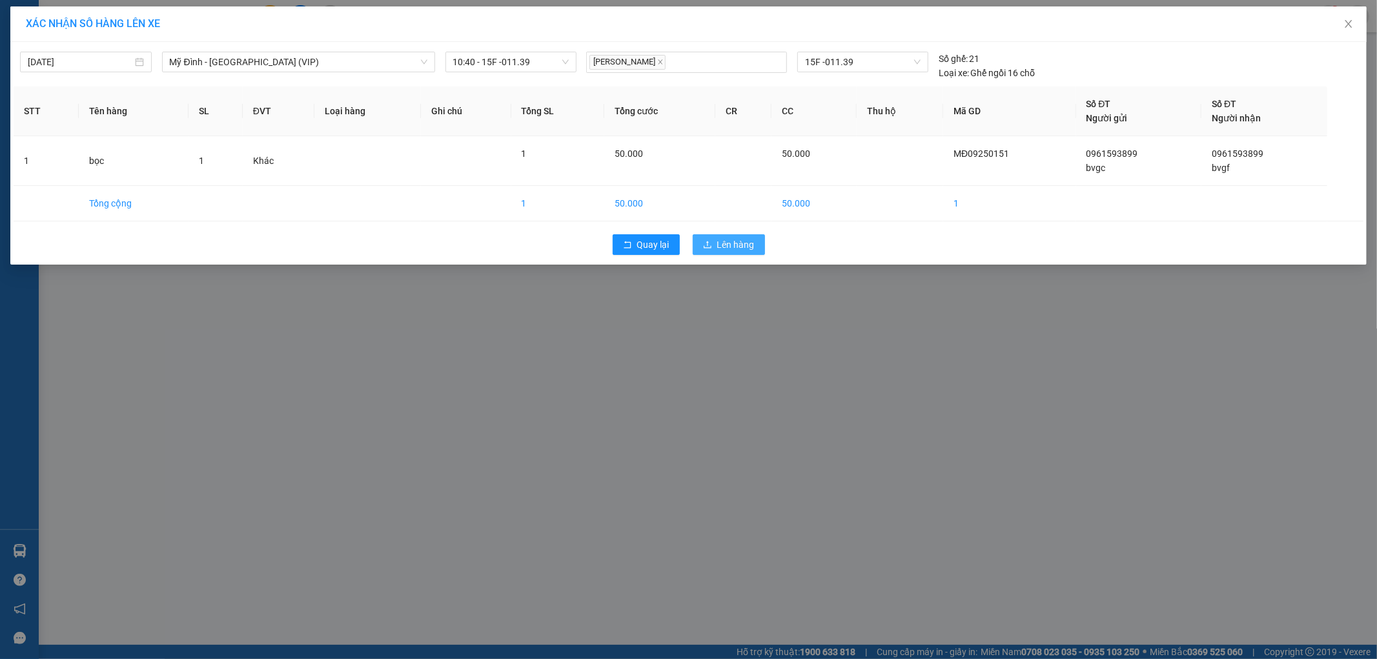
click at [717, 242] on span "Lên hàng" at bounding box center [735, 245] width 37 height 14
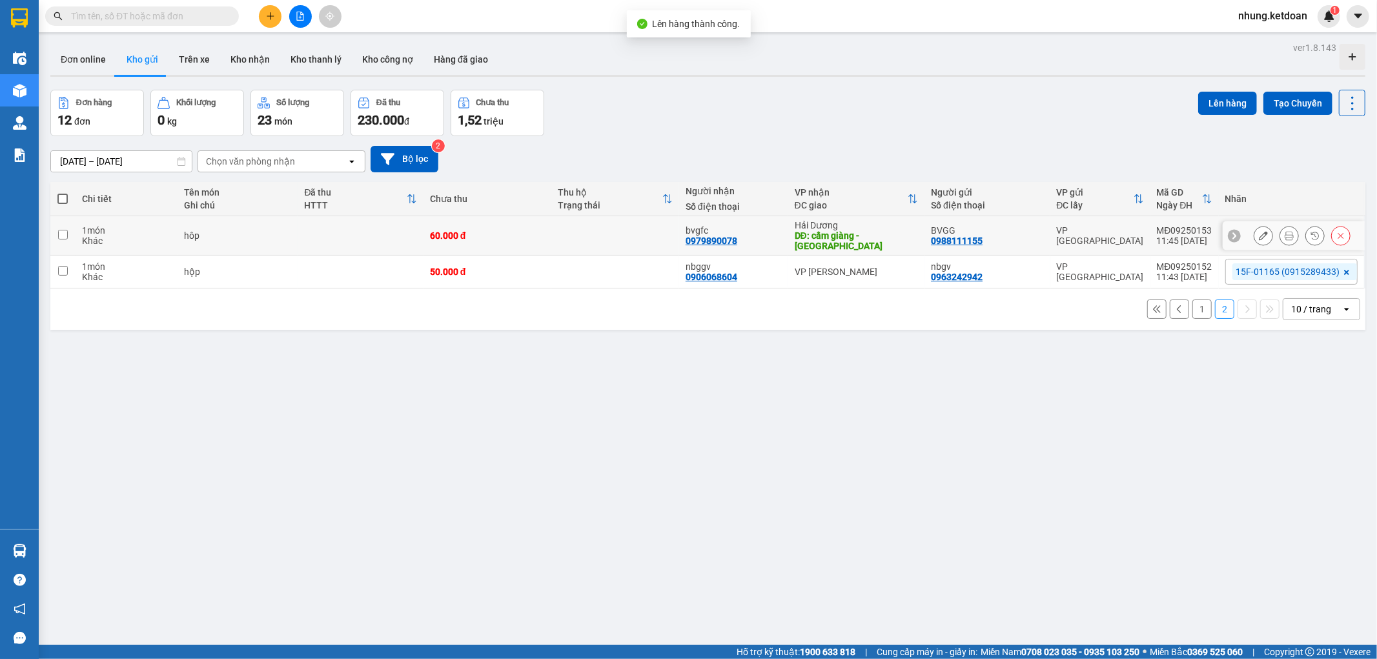
click at [526, 234] on div "60.000 đ" at bounding box center [487, 235] width 115 height 10
checkbox input "true"
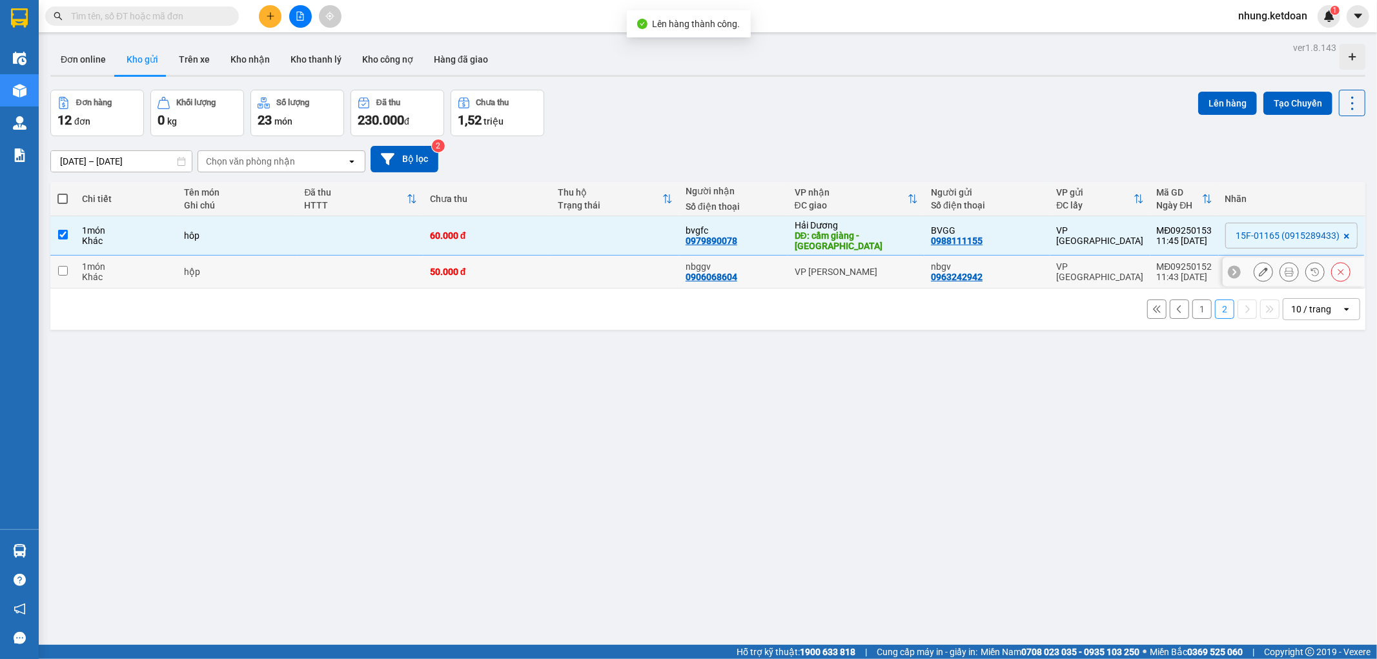
click at [516, 267] on div "50.000 đ" at bounding box center [487, 272] width 115 height 10
checkbox input "true"
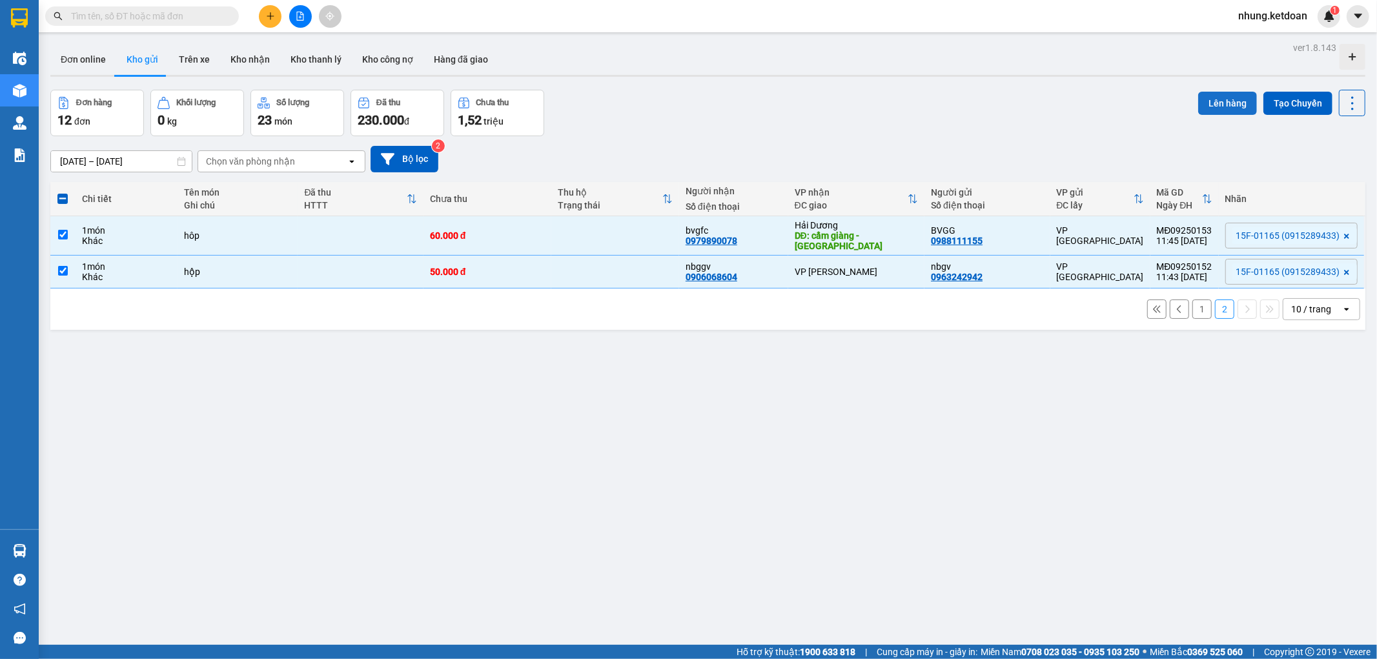
click at [1217, 102] on button "Lên hàng" at bounding box center [1227, 103] width 59 height 23
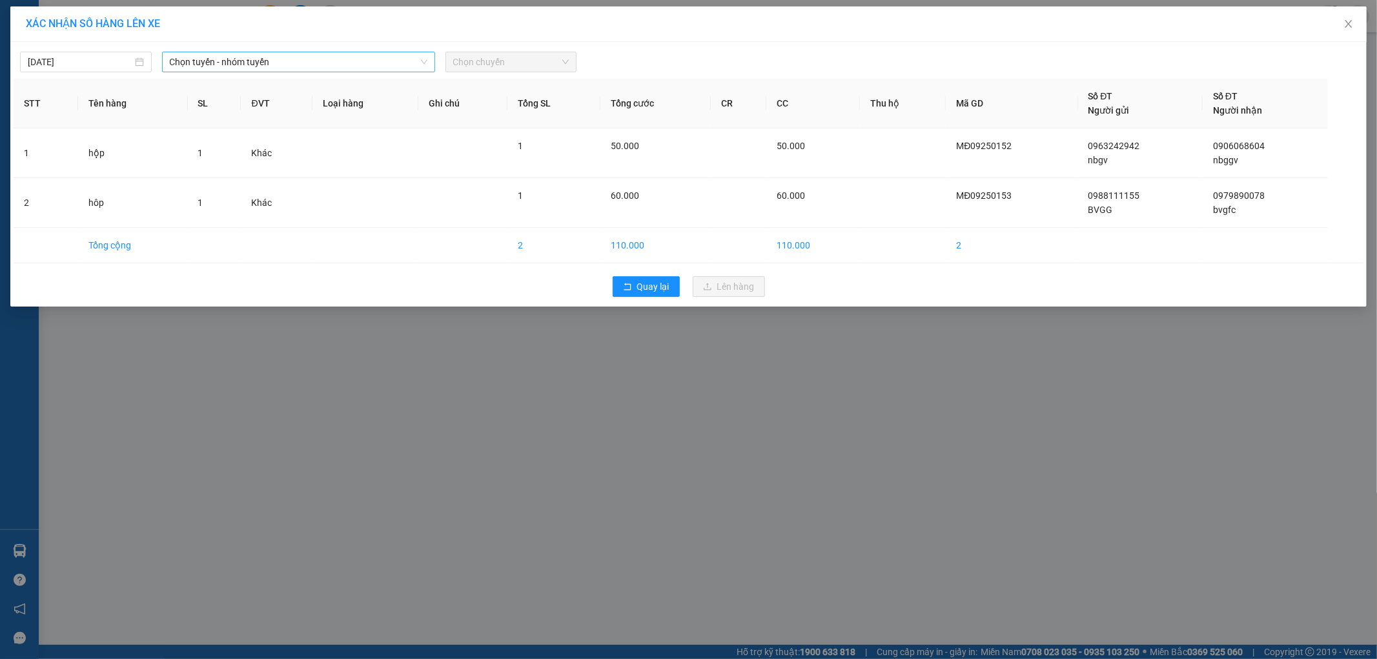
click at [234, 58] on span "Chọn tuyến - nhóm tuyến" at bounding box center [299, 61] width 258 height 19
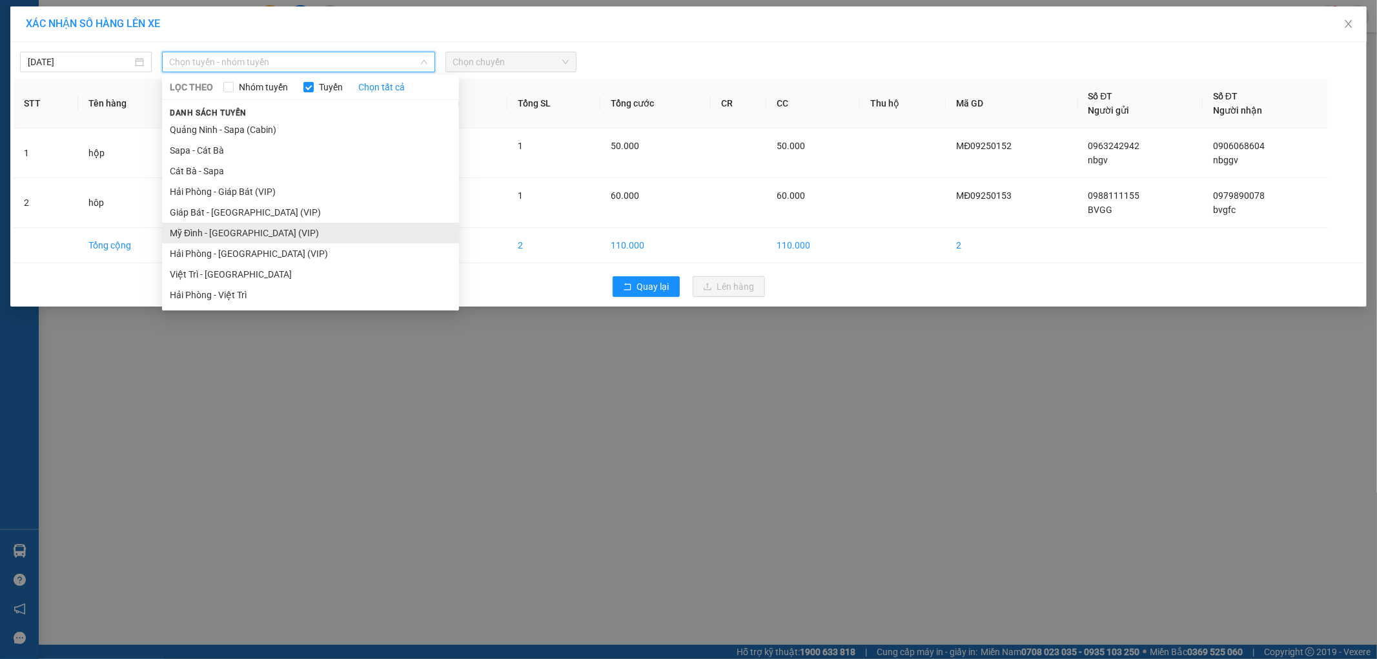
click at [214, 231] on li "Mỹ Đình - [GEOGRAPHIC_DATA] (VIP)" at bounding box center [310, 233] width 297 height 21
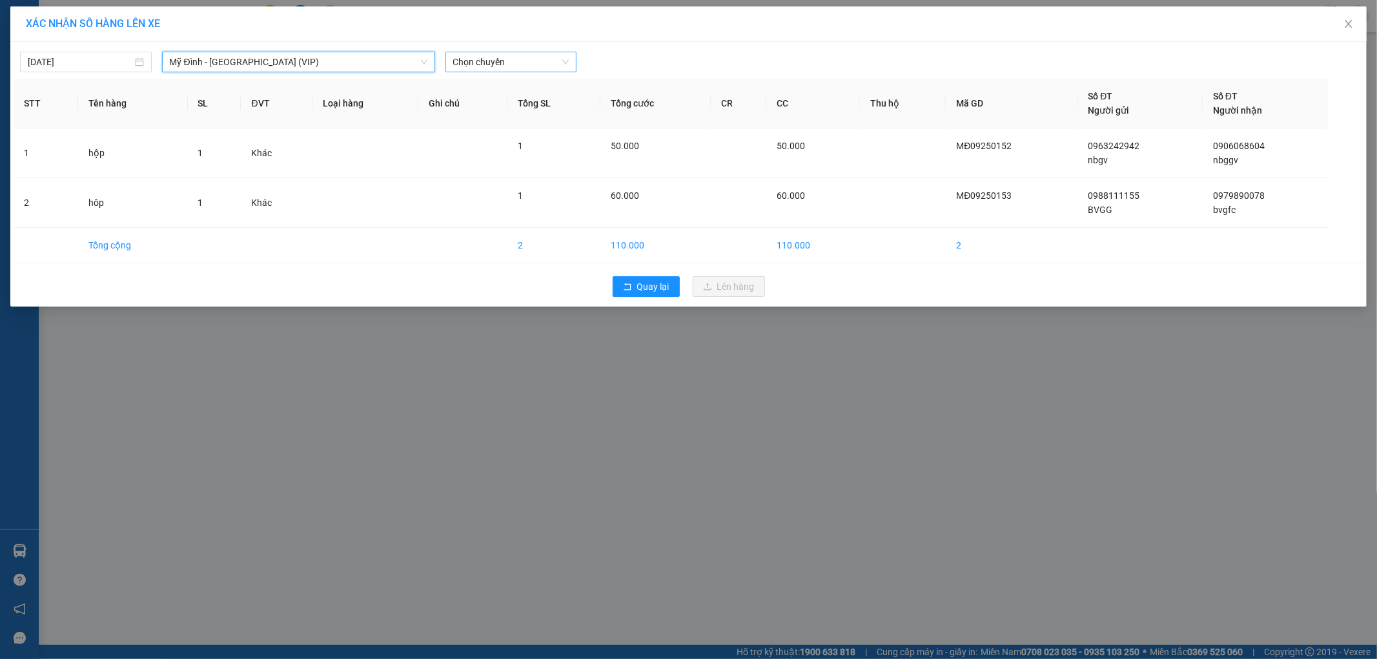
click at [500, 63] on span "Chọn chuyến" at bounding box center [511, 61] width 116 height 19
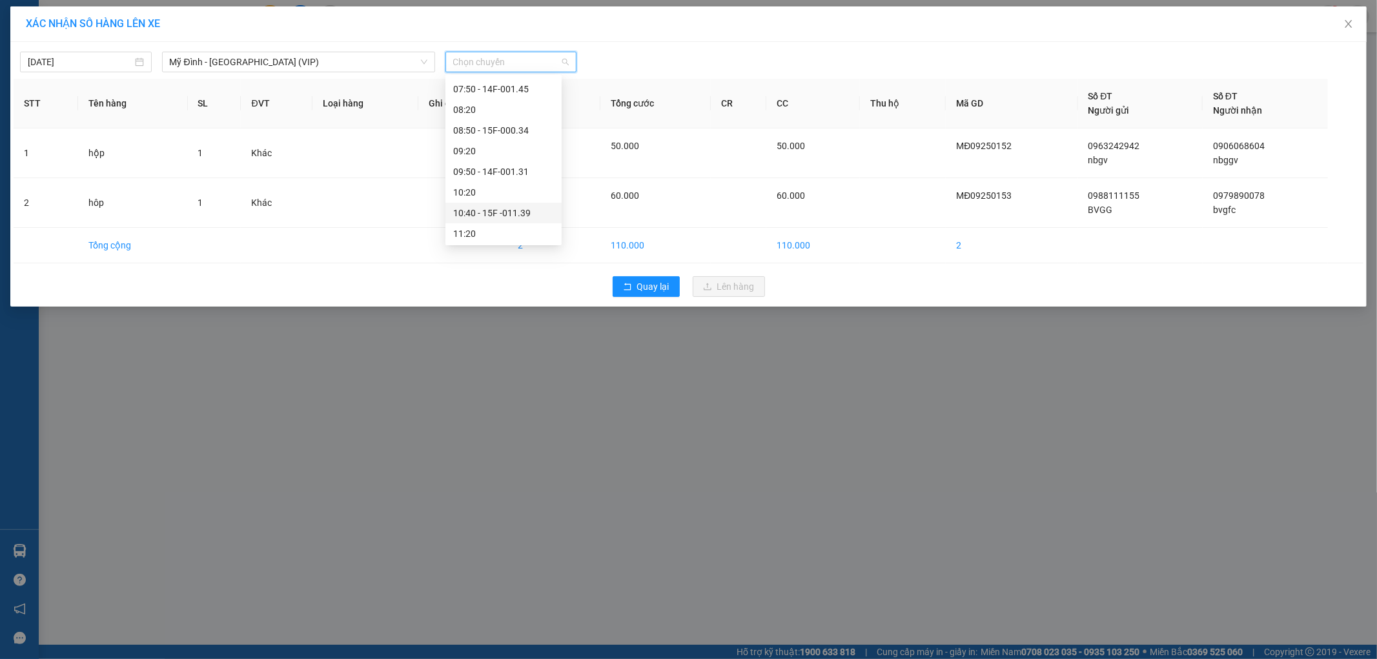
scroll to position [215, 0]
click at [524, 184] on div "11:50 - 15F-011.65" at bounding box center [503, 183] width 101 height 14
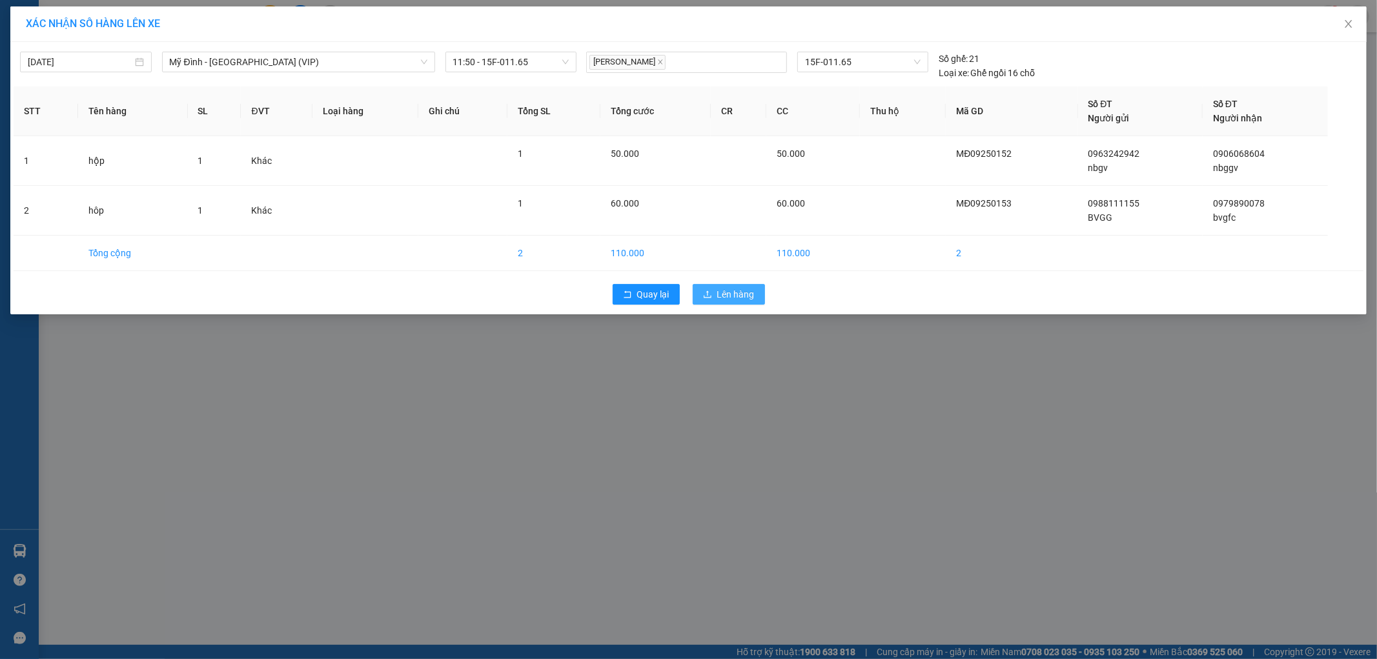
click at [727, 289] on span "Lên hàng" at bounding box center [735, 294] width 37 height 14
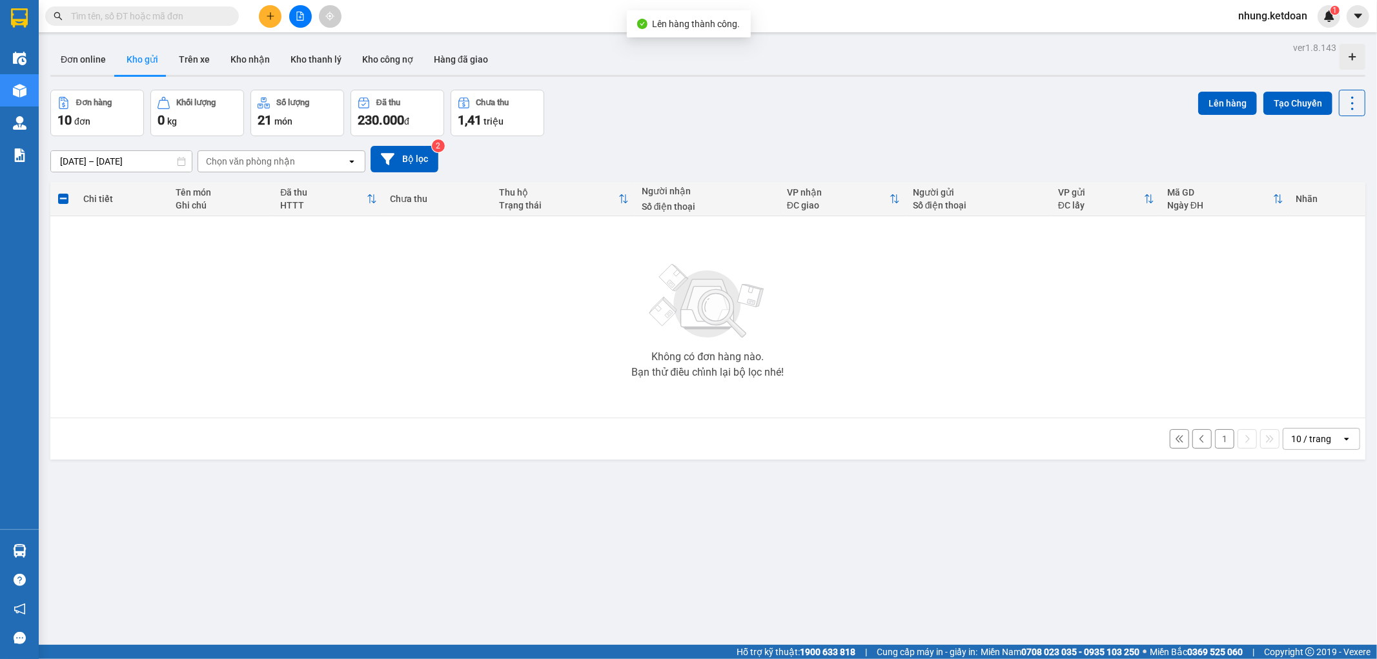
click at [1215, 440] on button "1" at bounding box center [1224, 438] width 19 height 19
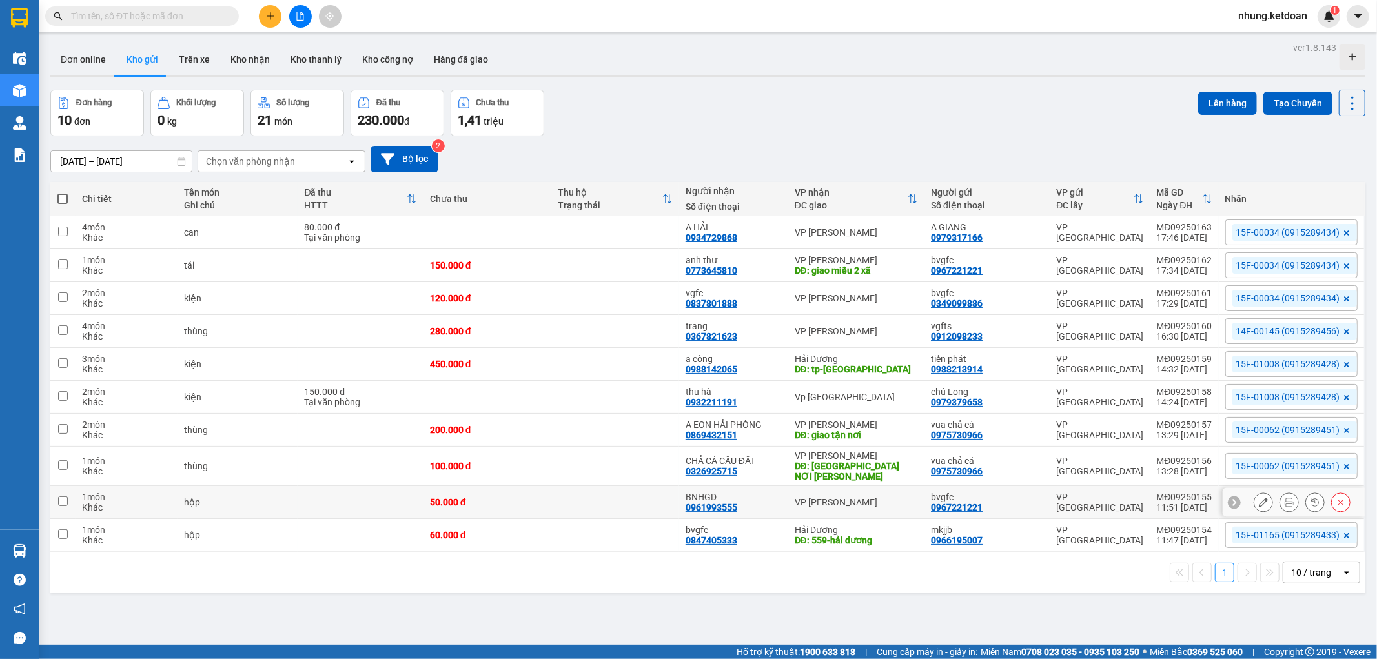
click at [514, 495] on td "50.000 đ" at bounding box center [487, 502] width 128 height 33
checkbox input "true"
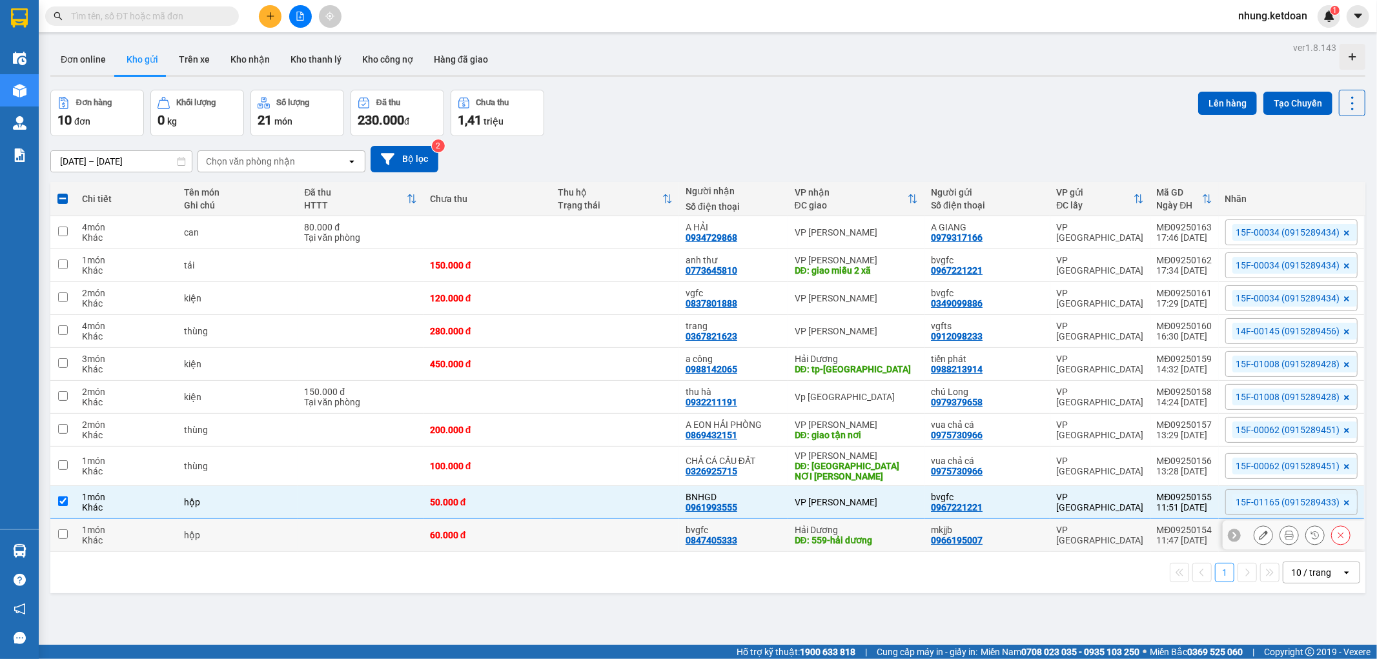
click at [507, 550] on td "60.000 đ" at bounding box center [487, 535] width 128 height 33
checkbox input "true"
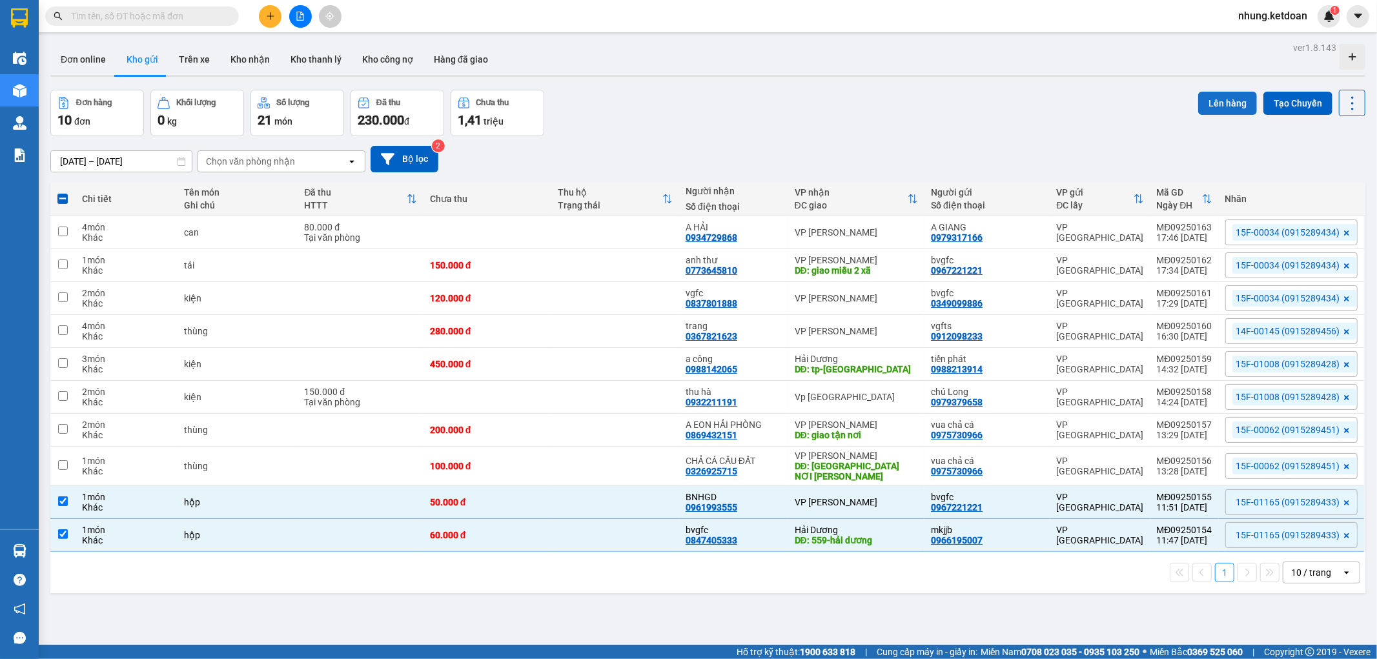
click at [1210, 105] on button "Lên hàng" at bounding box center [1227, 103] width 59 height 23
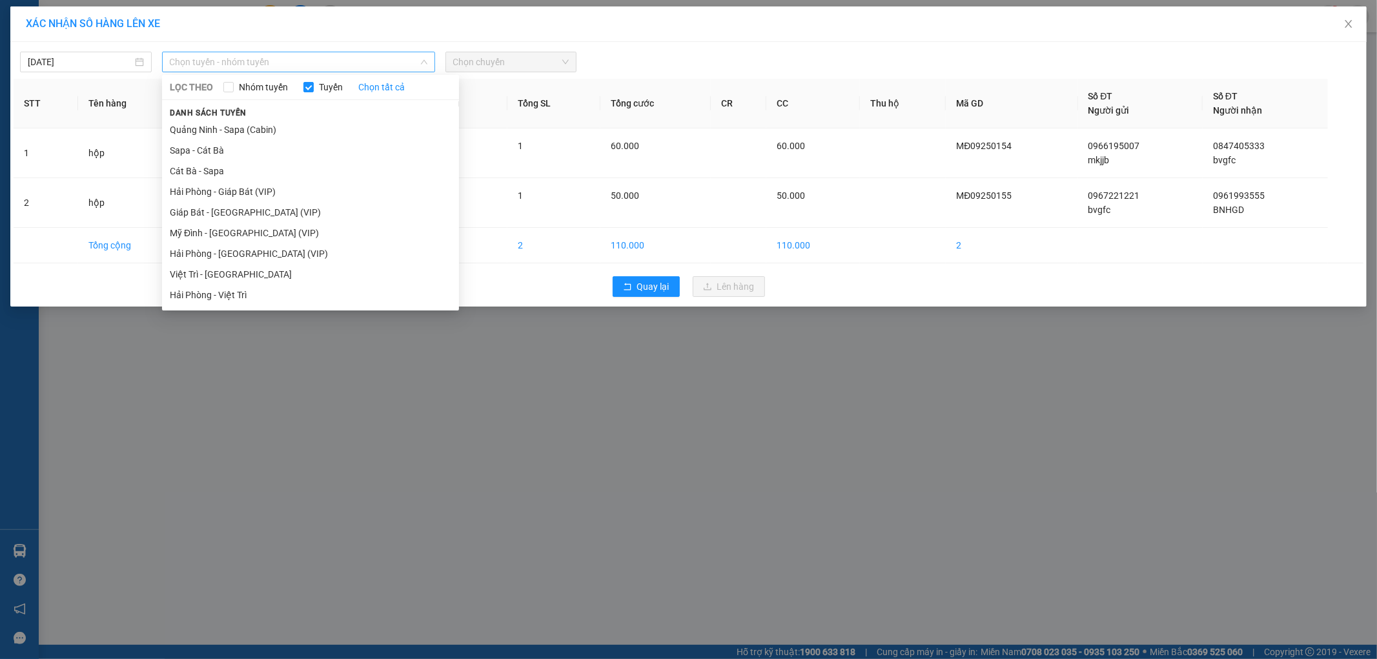
click at [259, 65] on span "Chọn tuyến - nhóm tuyến" at bounding box center [299, 61] width 258 height 19
click at [214, 229] on li "Mỹ Đình - [GEOGRAPHIC_DATA] (VIP)" at bounding box center [310, 233] width 297 height 21
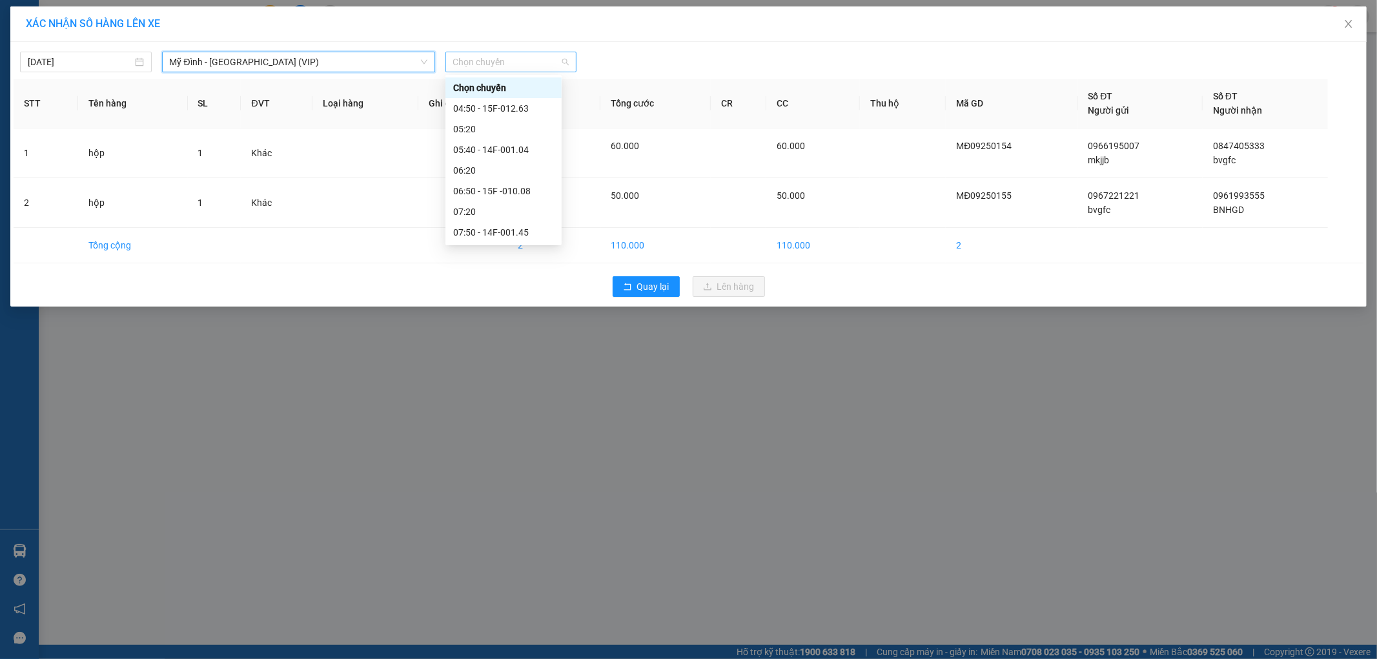
click at [507, 66] on span "Chọn chuyến" at bounding box center [511, 61] width 116 height 19
click at [530, 185] on div "11:50 - 15F-011.65" at bounding box center [503, 183] width 101 height 14
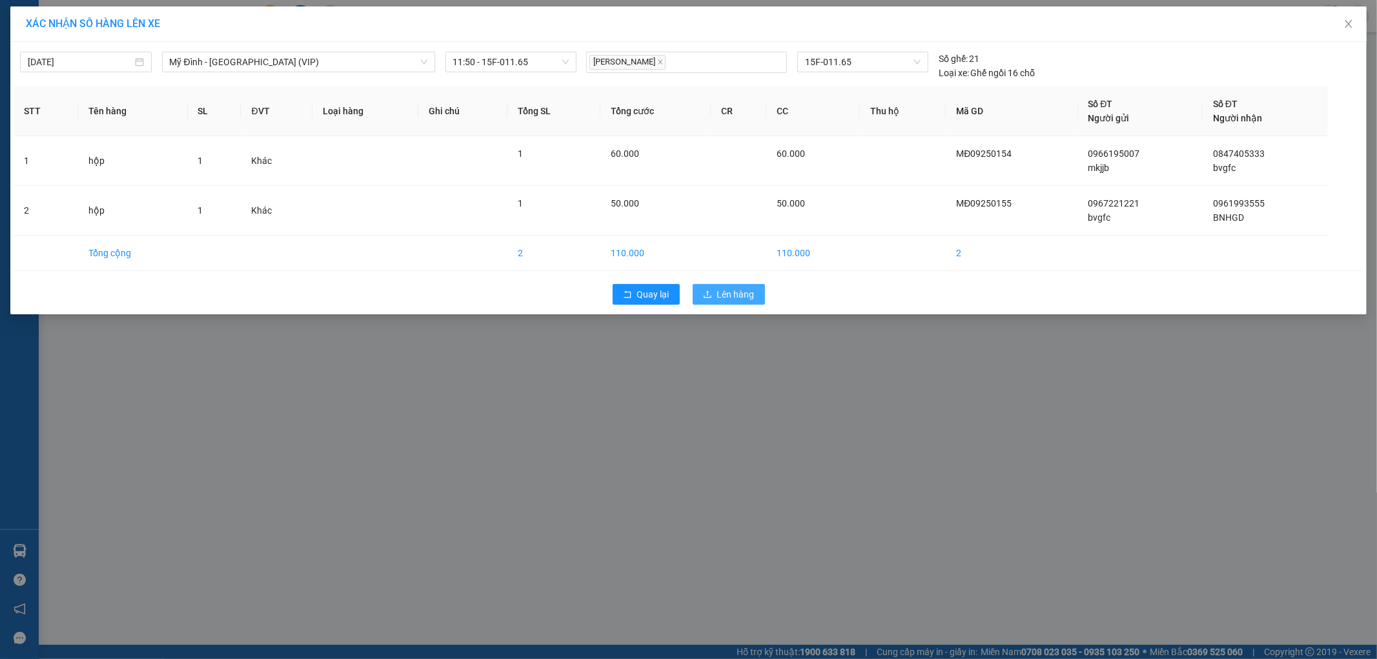
click at [731, 291] on span "Lên hàng" at bounding box center [735, 294] width 37 height 14
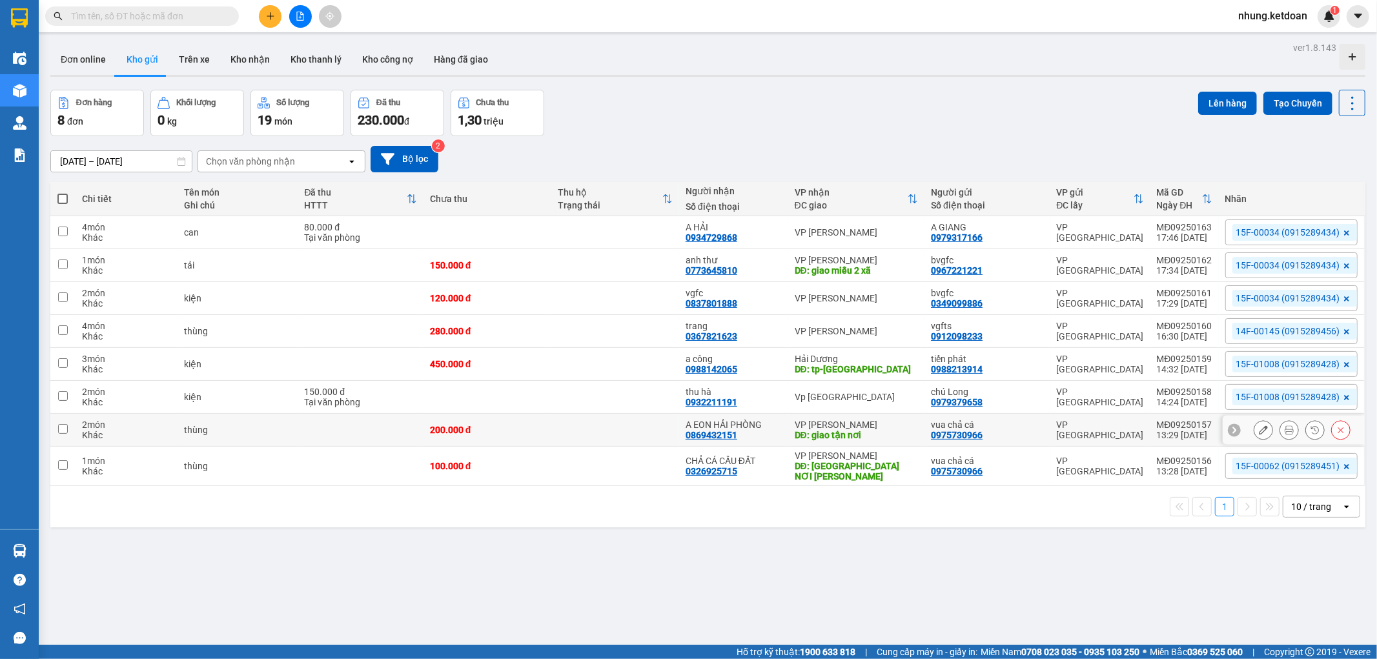
drag, startPoint x: 560, startPoint y: 428, endPoint x: 553, endPoint y: 451, distance: 23.7
click at [560, 431] on td at bounding box center [615, 430] width 128 height 33
checkbox input "true"
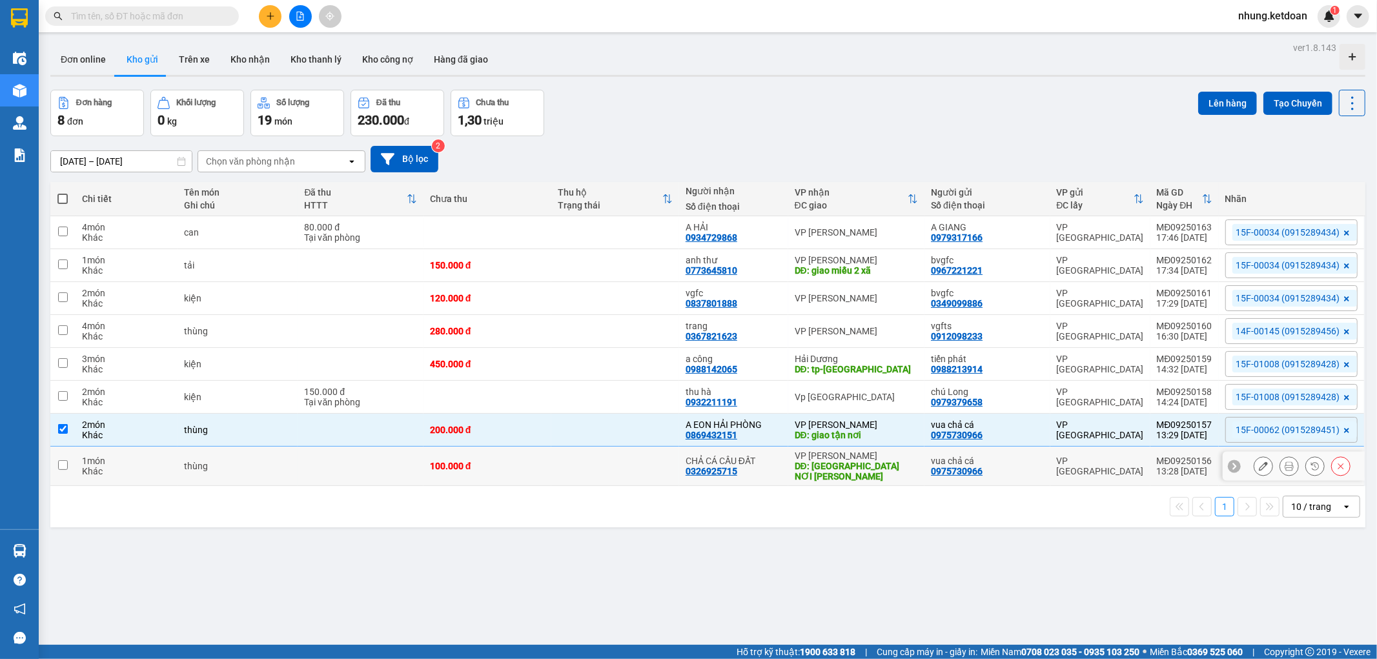
click at [535, 476] on td "100.000 đ" at bounding box center [487, 466] width 128 height 39
checkbox input "true"
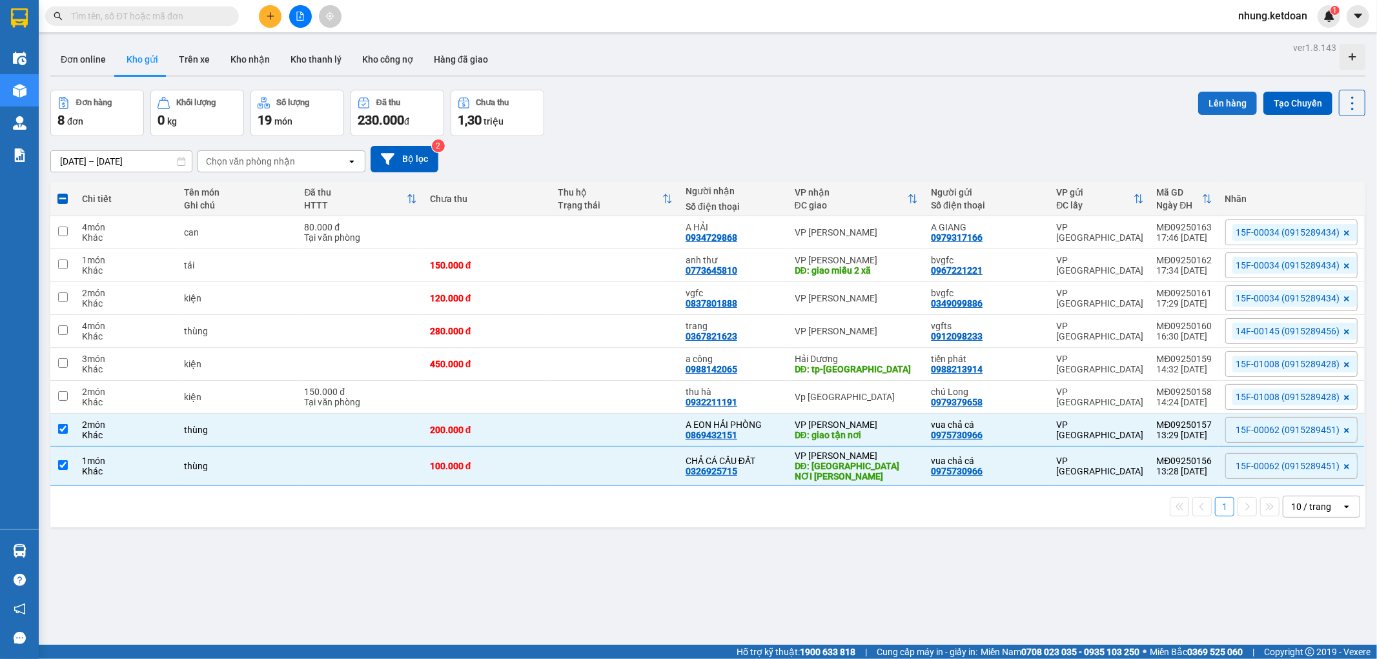
click at [1230, 95] on button "Lên hàng" at bounding box center [1227, 103] width 59 height 23
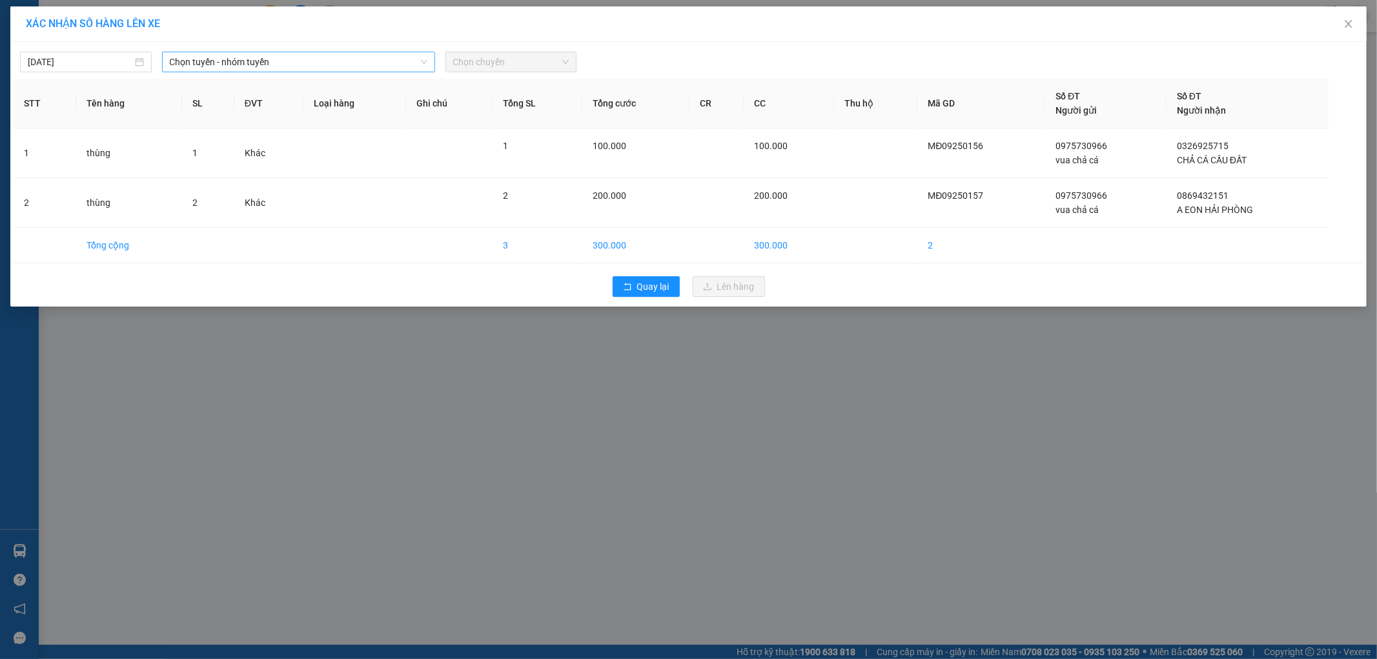
click at [263, 52] on div "Chọn tuyến - nhóm tuyến" at bounding box center [298, 62] width 273 height 21
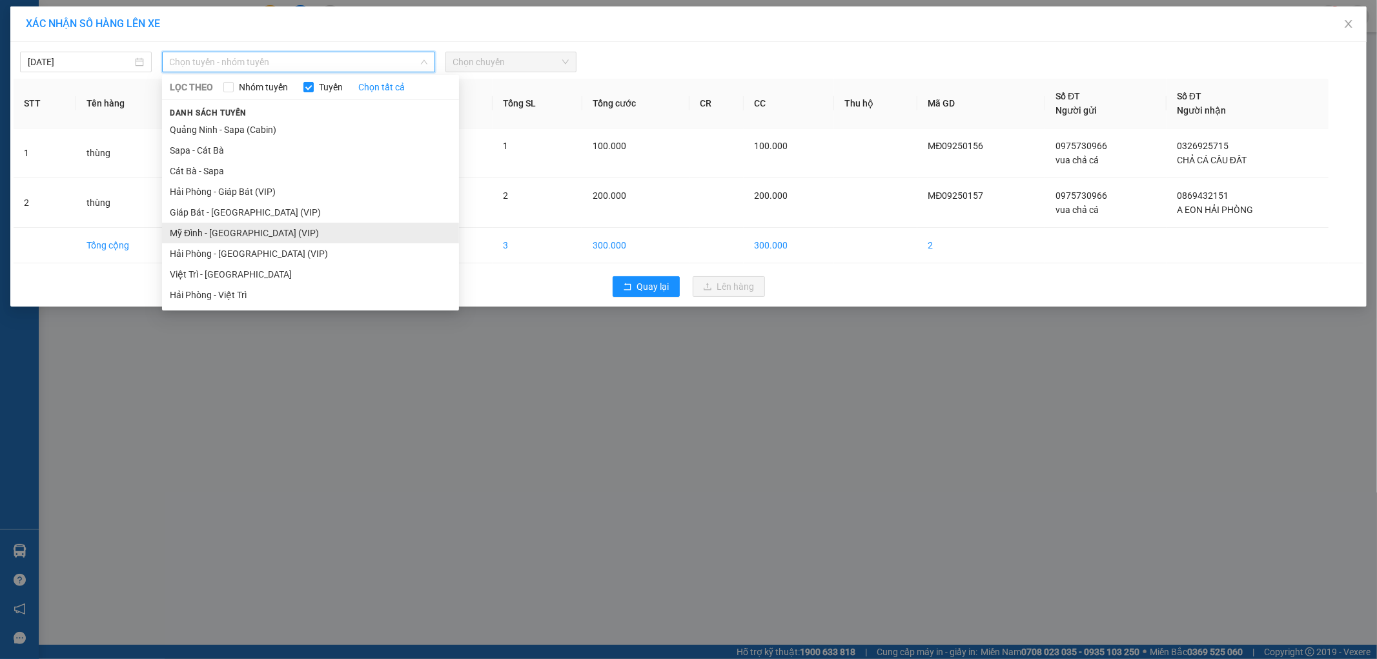
click at [209, 229] on li "Mỹ Đình - [GEOGRAPHIC_DATA] (VIP)" at bounding box center [310, 233] width 297 height 21
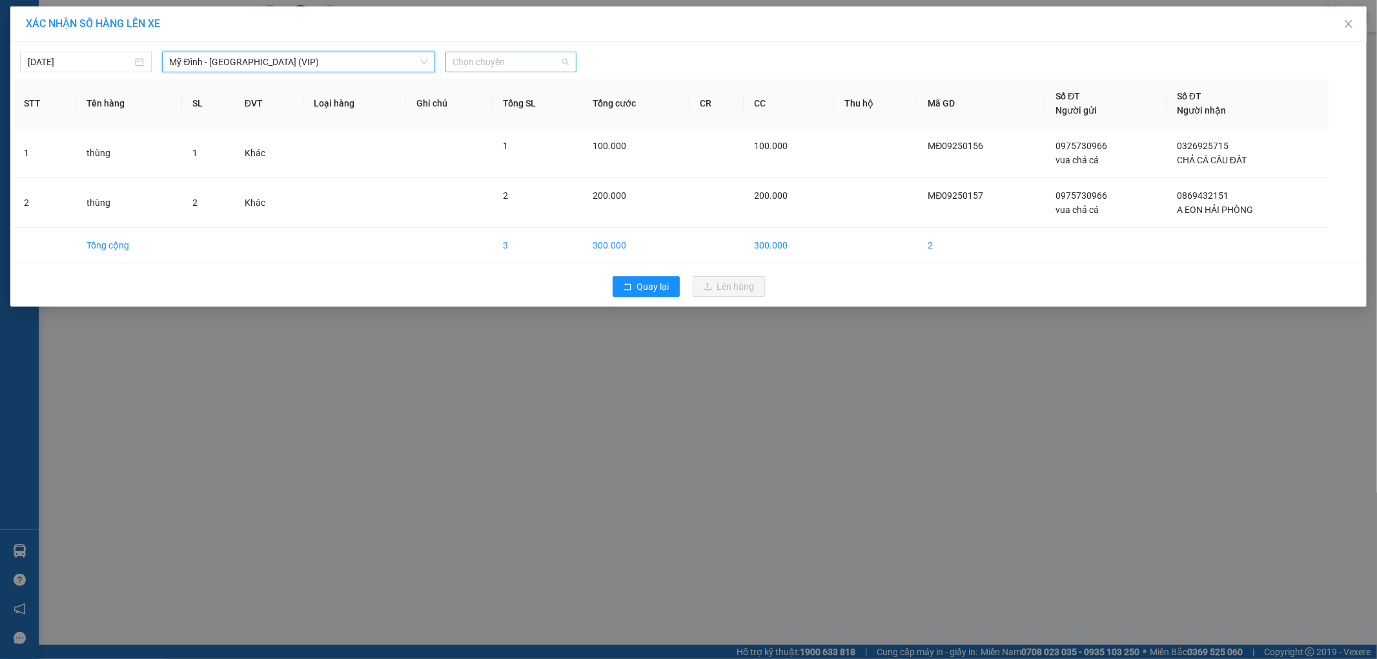
click at [523, 63] on span "Chọn chuyến" at bounding box center [511, 61] width 116 height 19
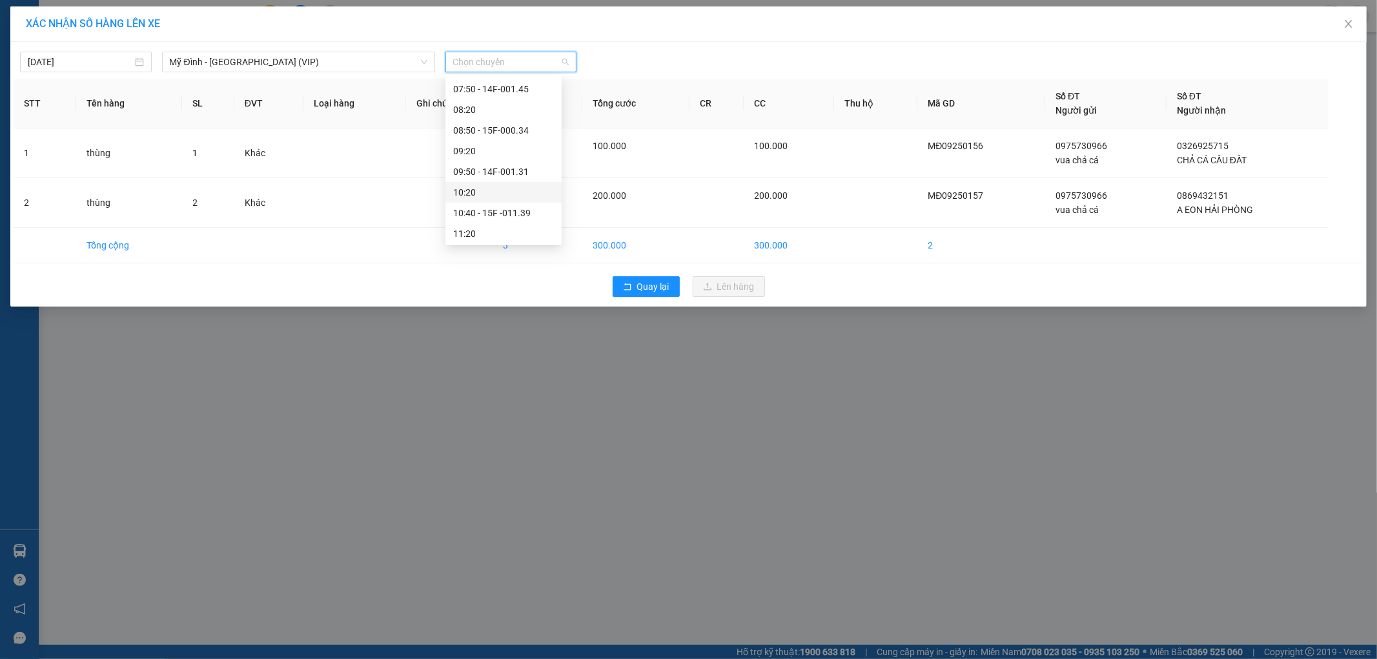
scroll to position [215, 0]
click at [524, 221] on div "12:50 - 15F-000.62" at bounding box center [503, 224] width 101 height 14
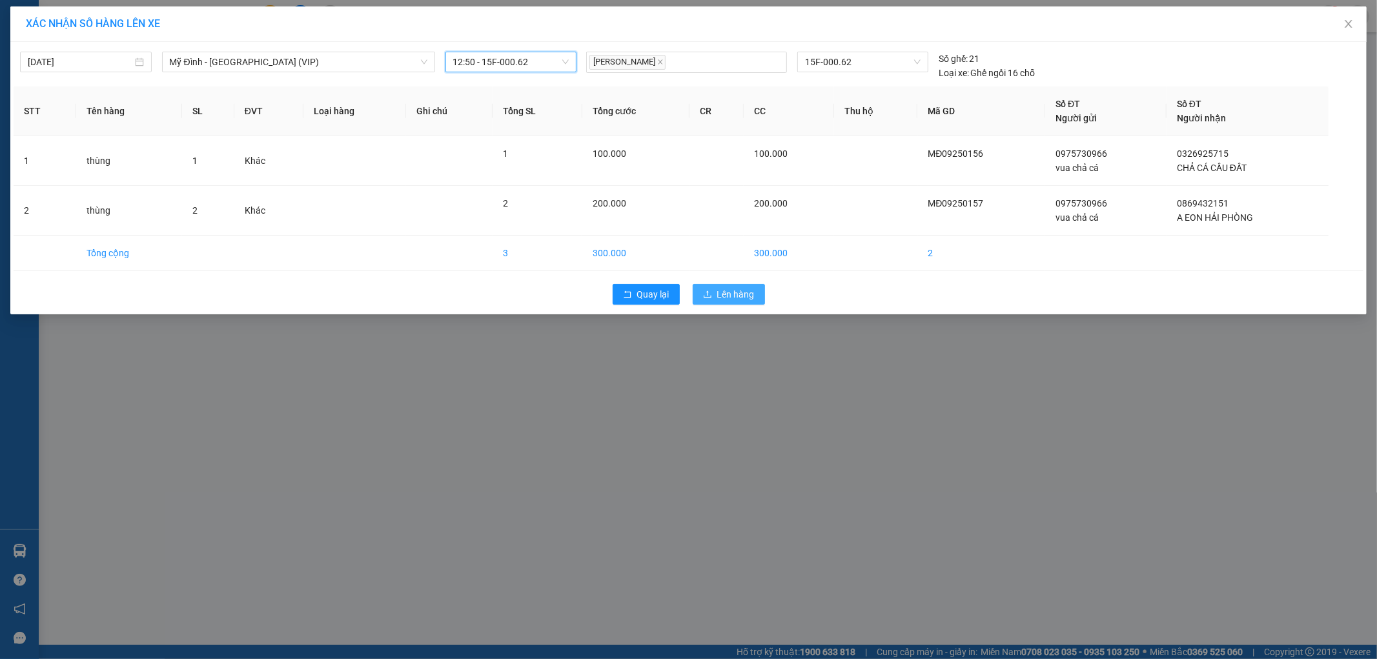
click at [728, 294] on span "Lên hàng" at bounding box center [735, 294] width 37 height 14
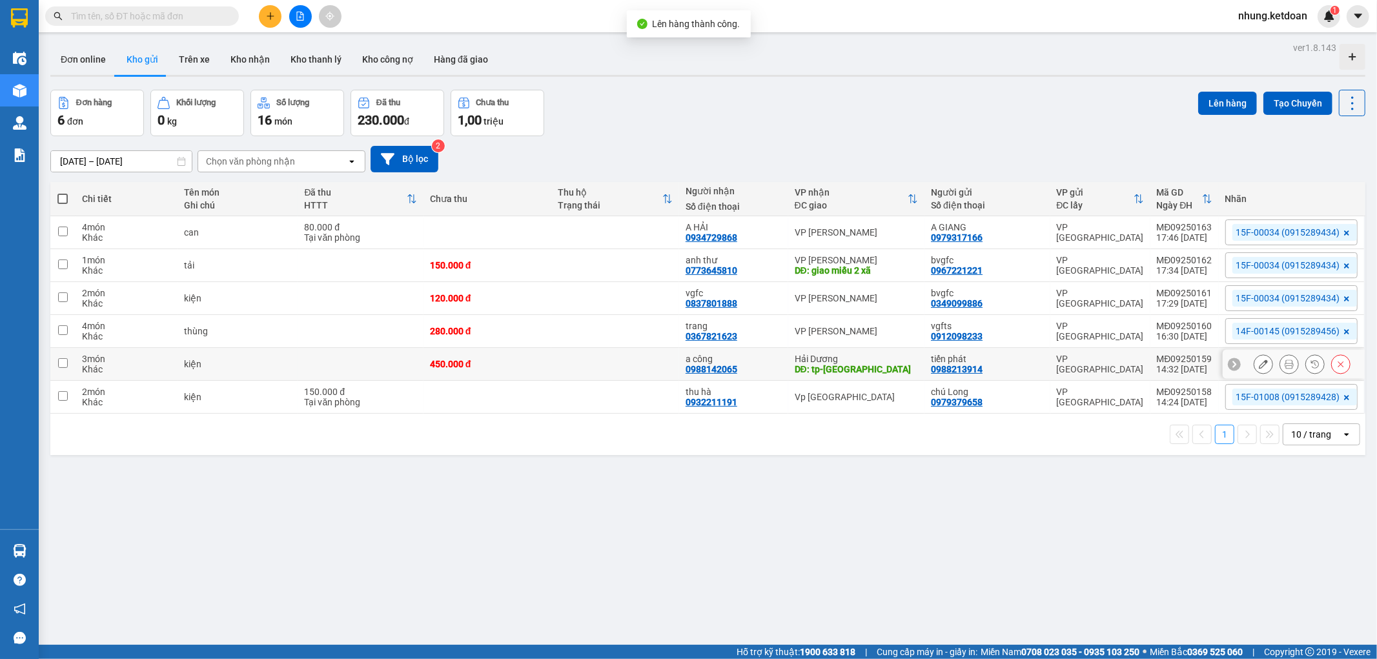
click at [473, 362] on div "450.000 đ" at bounding box center [487, 364] width 115 height 10
checkbox input "true"
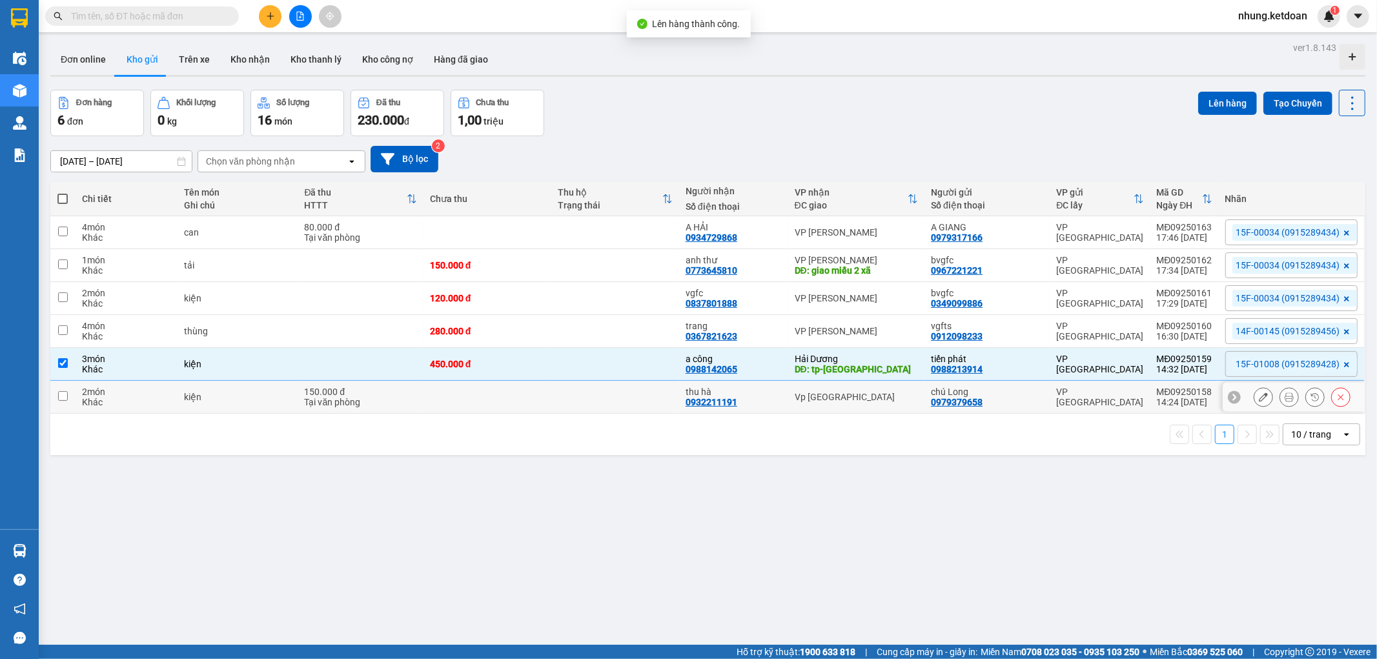
click at [467, 387] on td at bounding box center [487, 397] width 128 height 33
checkbox input "true"
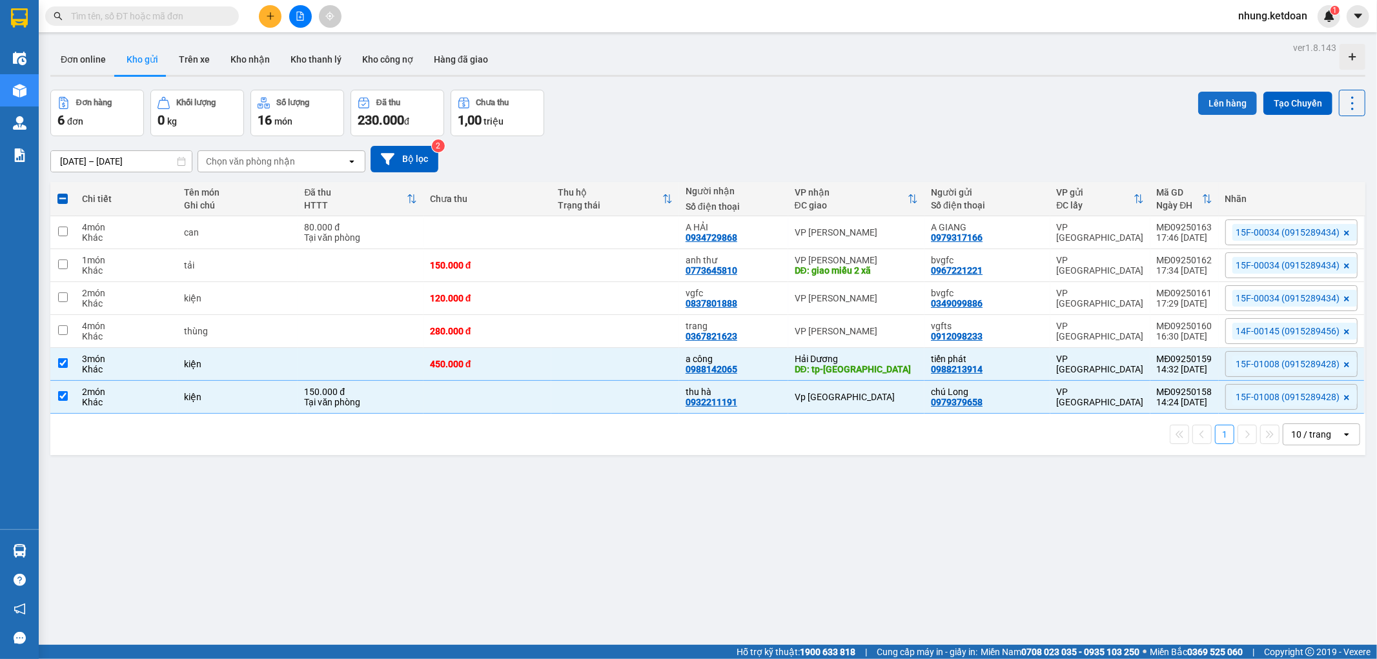
click at [1216, 101] on button "Lên hàng" at bounding box center [1227, 103] width 59 height 23
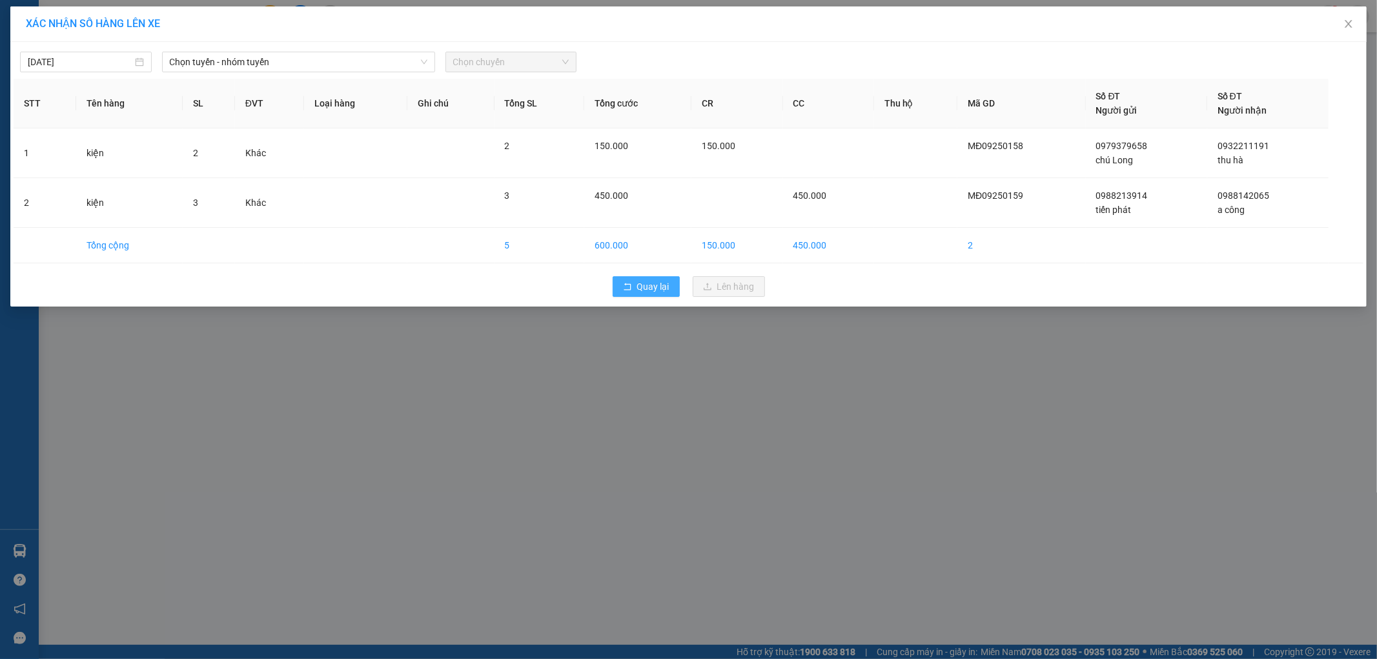
click at [655, 285] on span "Quay lại" at bounding box center [653, 287] width 32 height 14
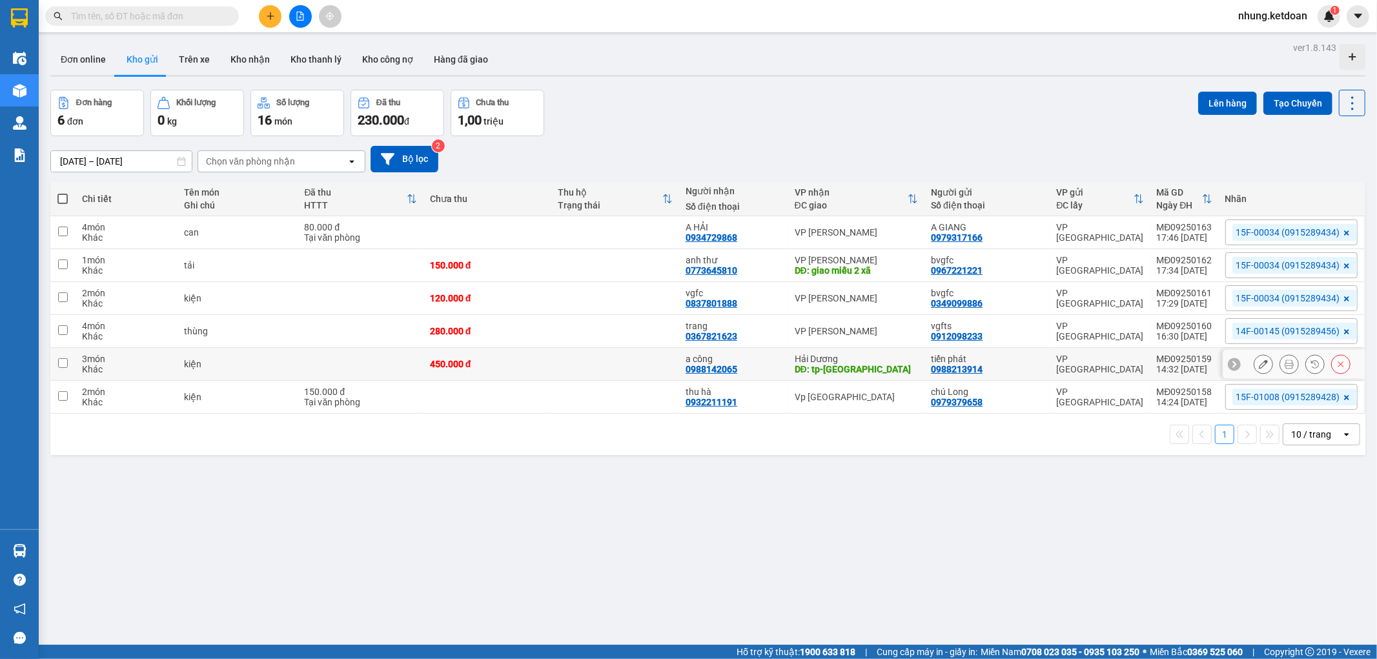
click at [371, 367] on td at bounding box center [360, 364] width 125 height 33
checkbox input "true"
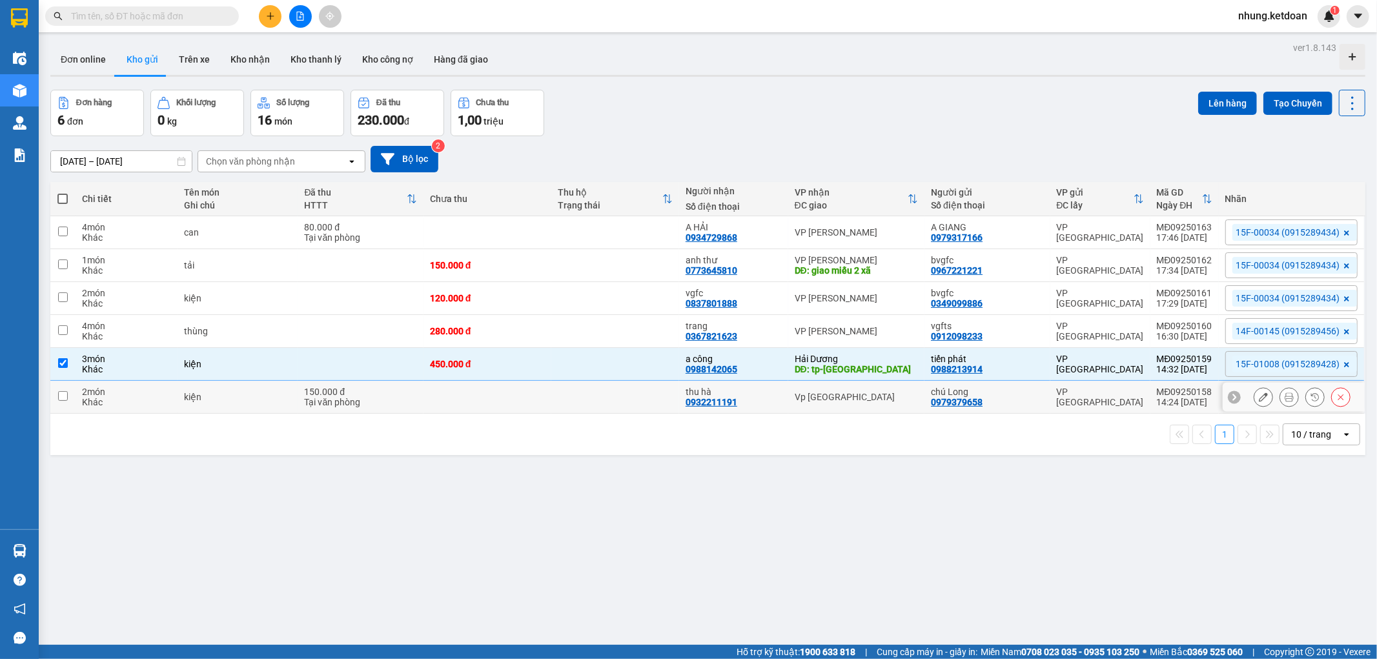
click at [370, 389] on div "150.000 đ" at bounding box center [360, 392] width 112 height 10
checkbox input "true"
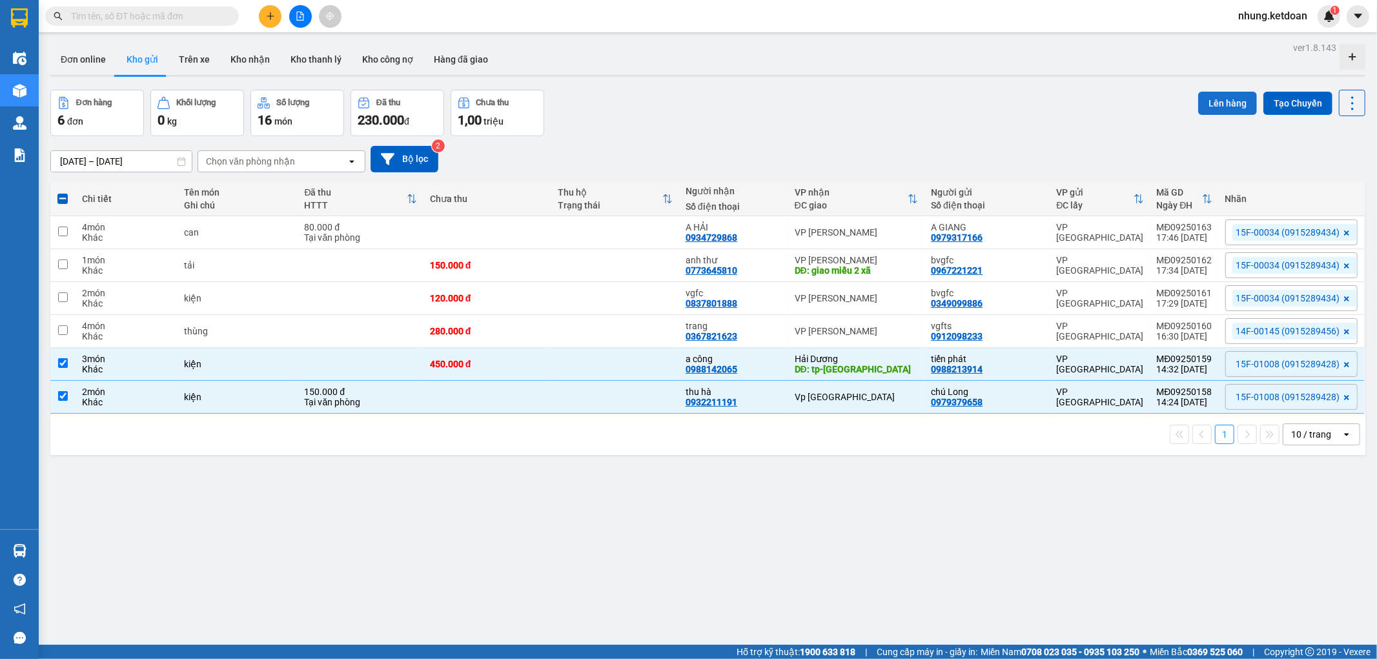
click at [1220, 108] on button "Lên hàng" at bounding box center [1227, 103] width 59 height 23
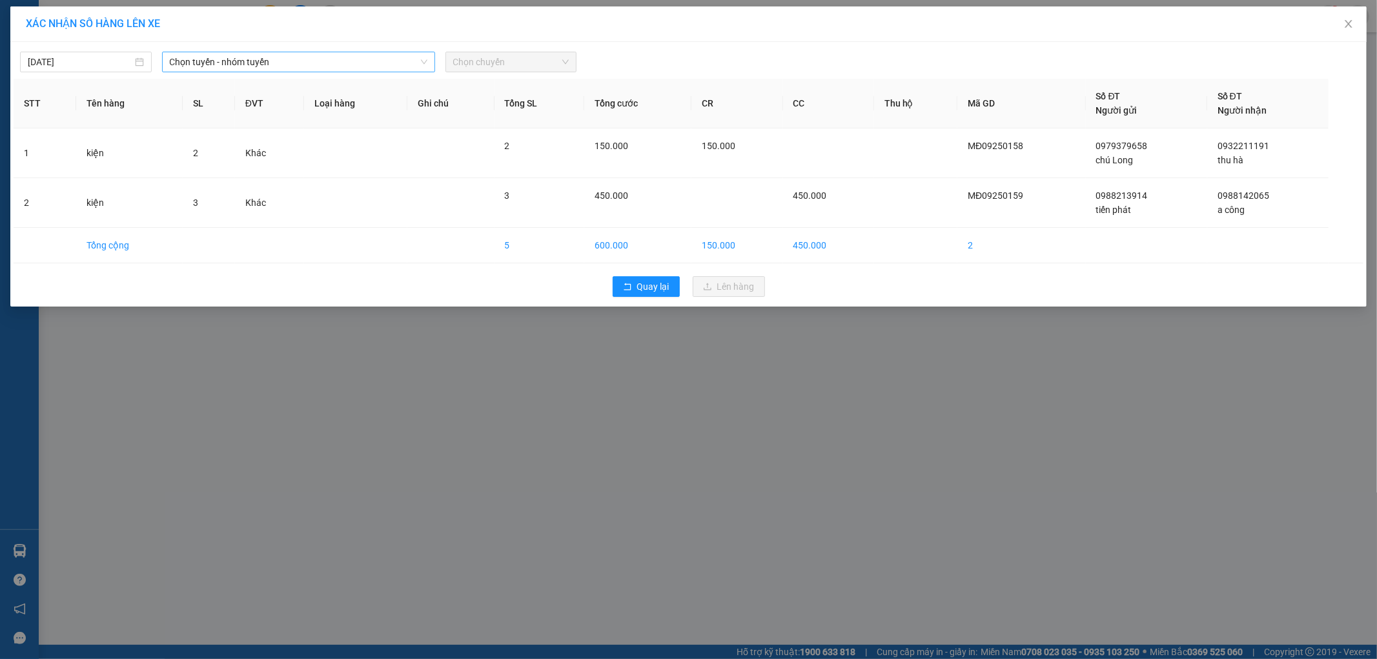
click at [262, 59] on span "Chọn tuyến - nhóm tuyến" at bounding box center [299, 61] width 258 height 19
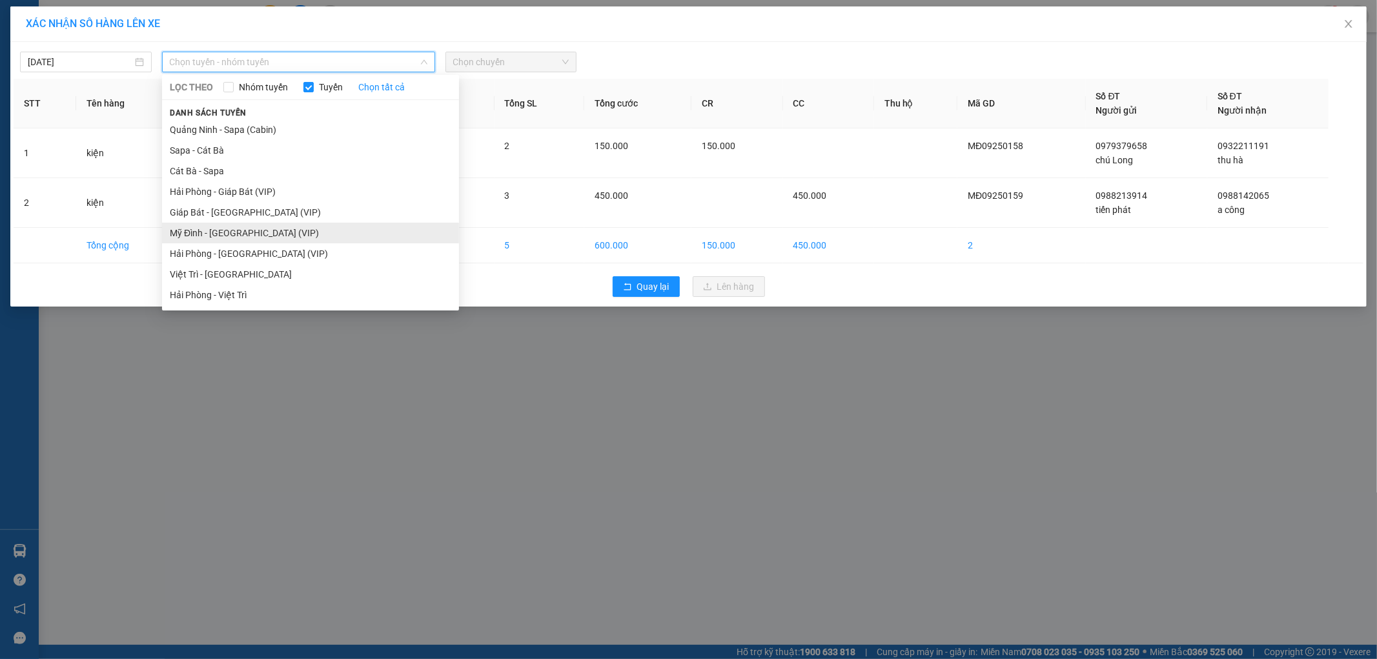
click at [203, 236] on li "Mỹ Đình - [GEOGRAPHIC_DATA] (VIP)" at bounding box center [310, 233] width 297 height 21
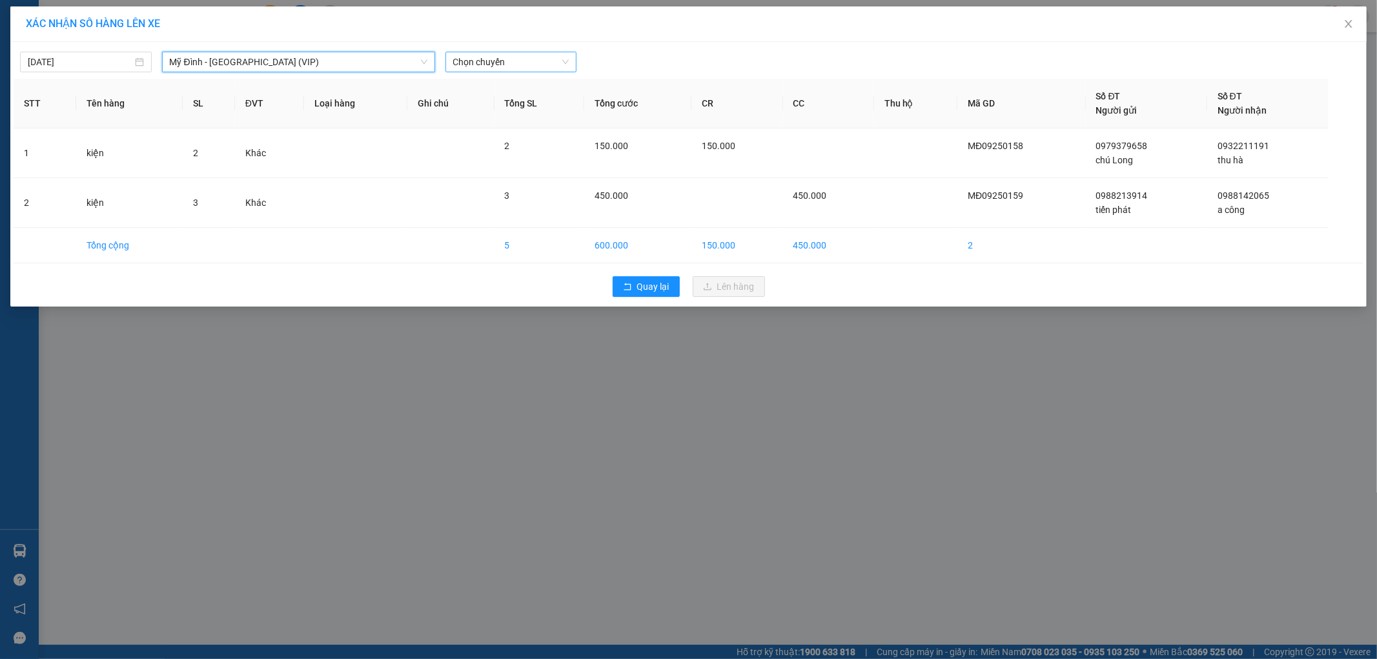
click at [500, 63] on span "Chọn chuyến" at bounding box center [511, 61] width 116 height 19
click at [510, 63] on span "Chọn chuyến" at bounding box center [511, 61] width 116 height 19
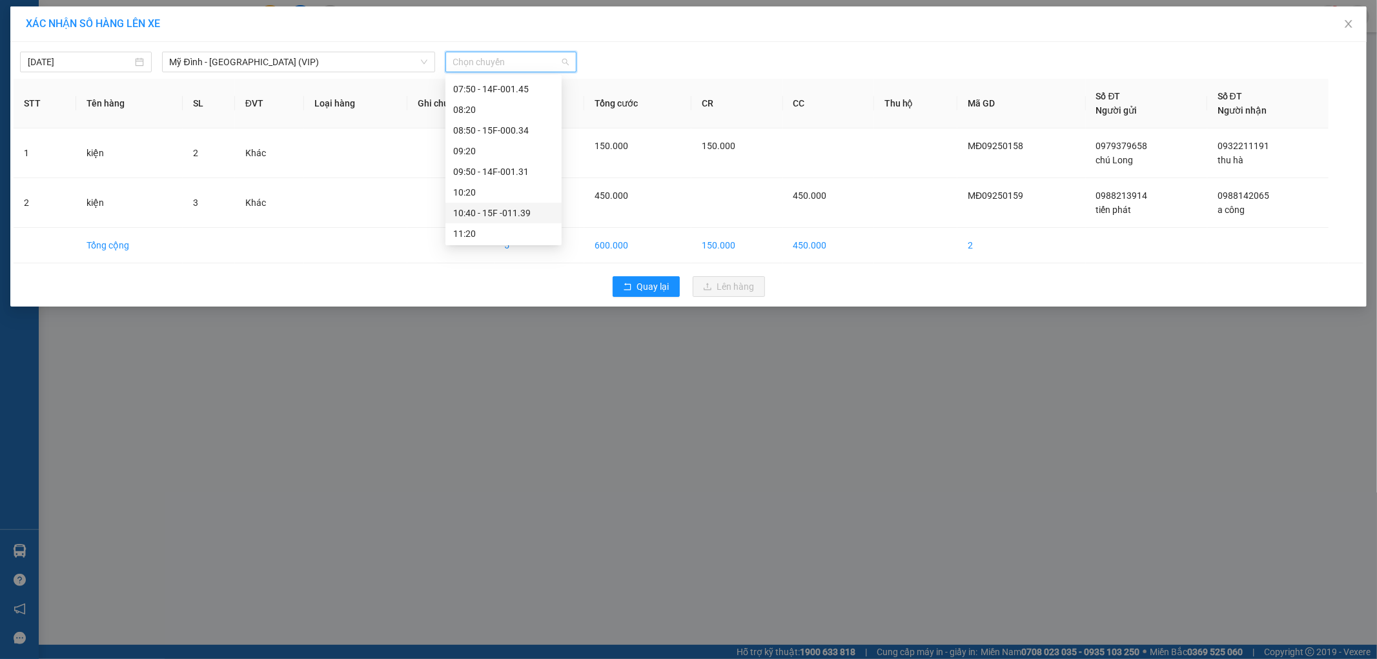
scroll to position [358, 0]
click at [527, 162] on div "14:50 - 15F -010.08" at bounding box center [503, 163] width 101 height 14
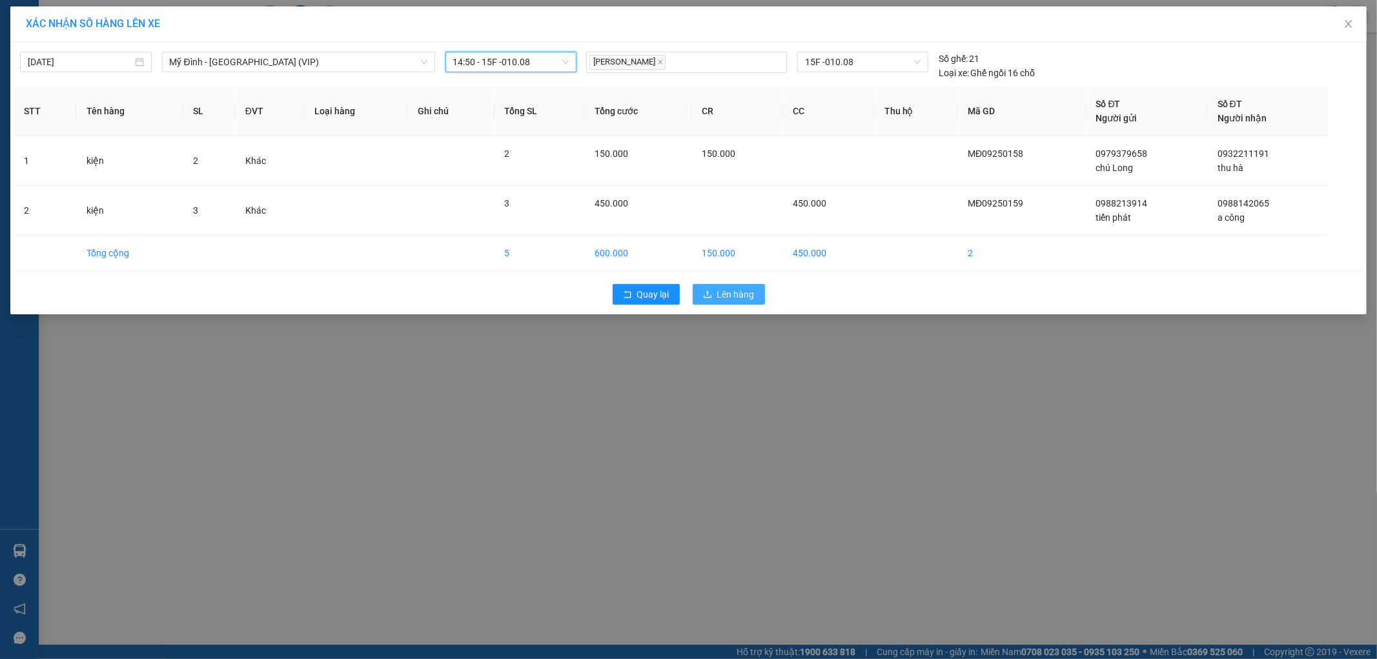
click at [729, 287] on span "Lên hàng" at bounding box center [735, 294] width 37 height 14
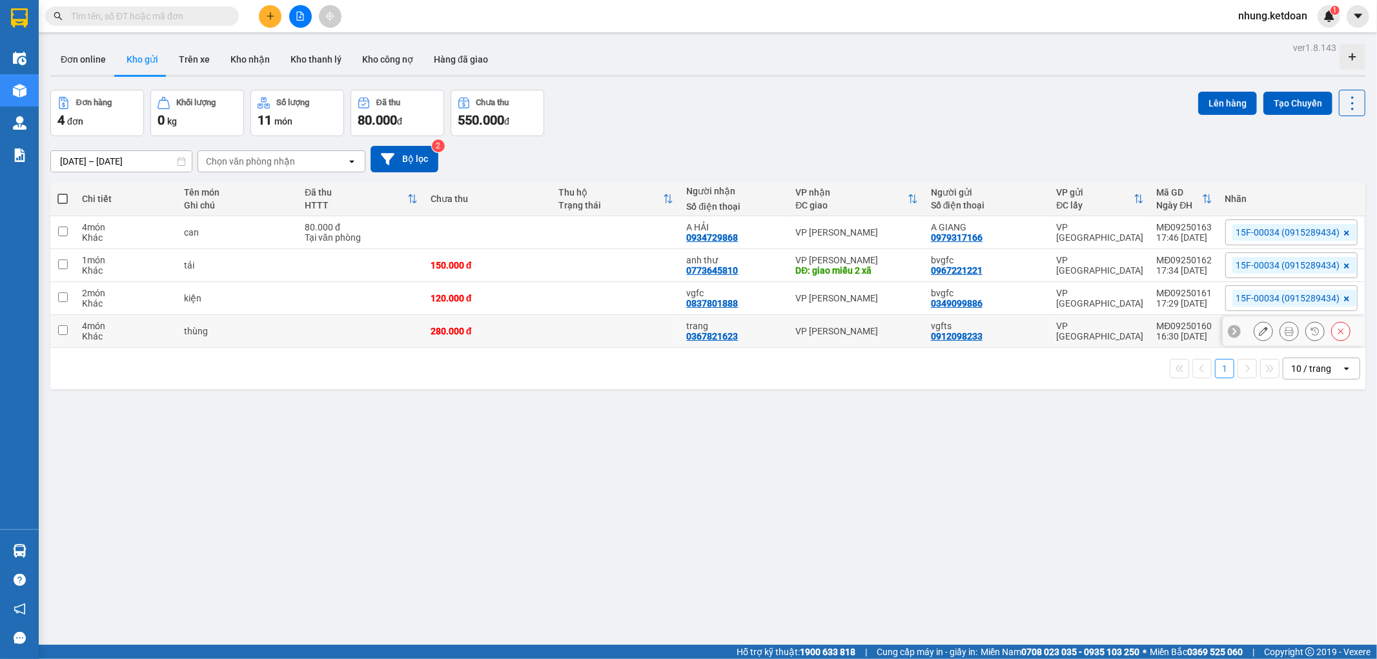
click at [495, 336] on div "280.000 đ" at bounding box center [488, 331] width 115 height 10
checkbox input "true"
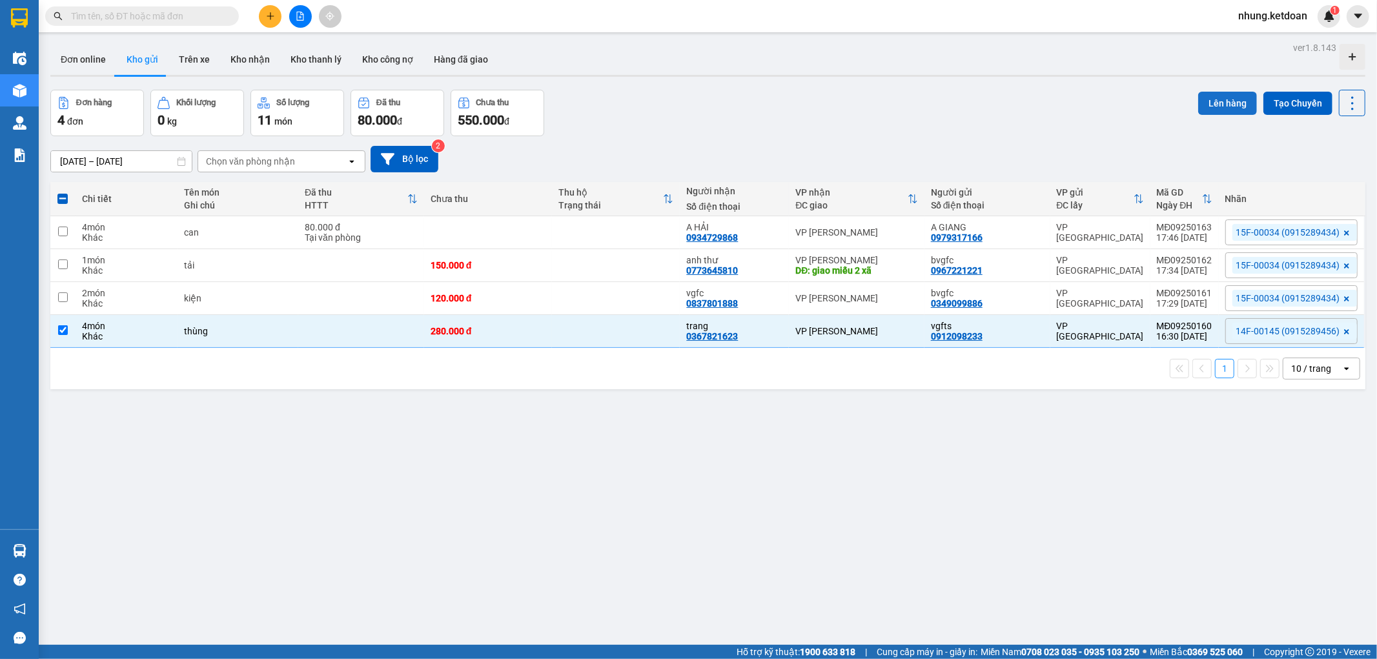
click at [1219, 96] on button "Lên hàng" at bounding box center [1227, 103] width 59 height 23
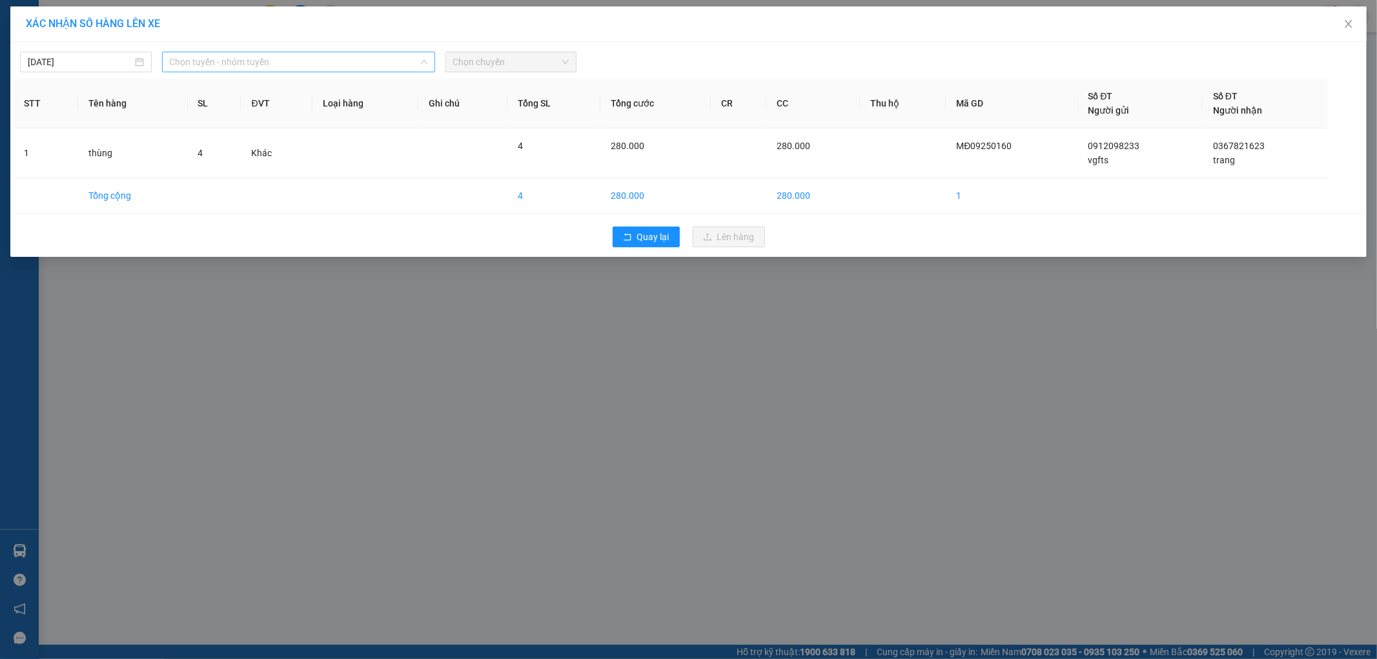
click at [221, 65] on span "Chọn tuyến - nhóm tuyến" at bounding box center [299, 61] width 258 height 19
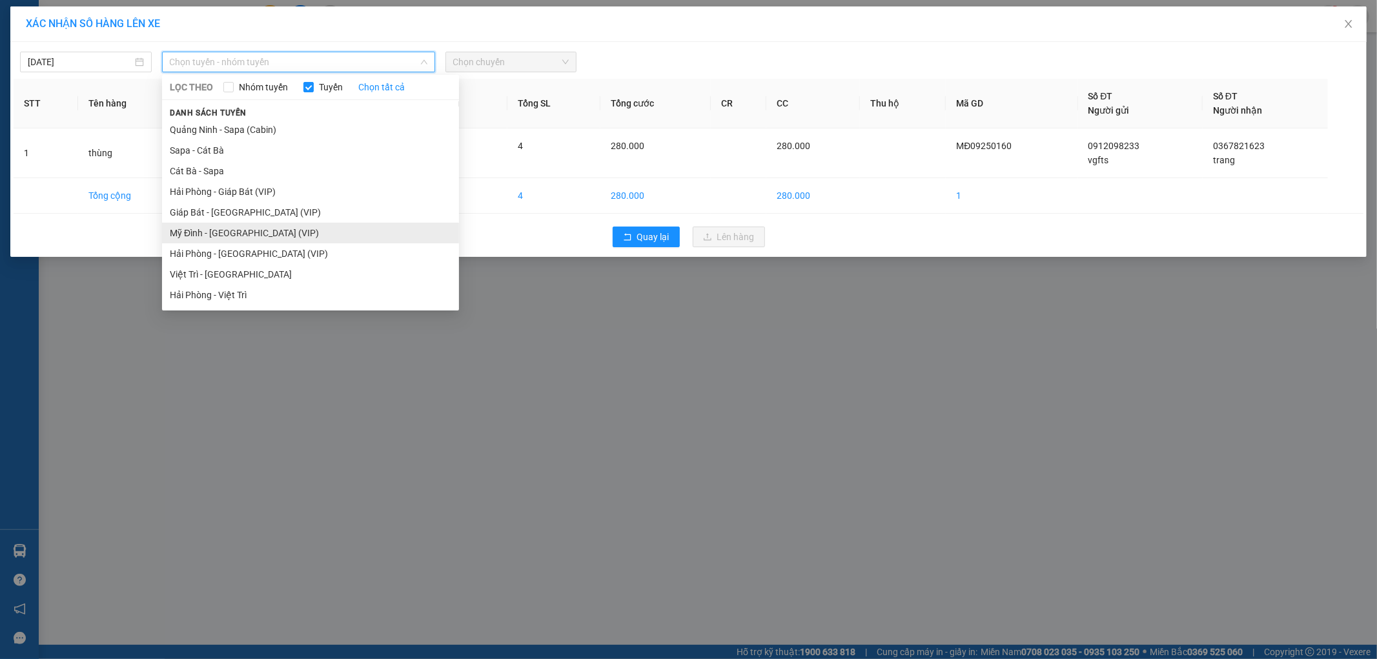
click at [219, 228] on li "Mỹ Đình - [GEOGRAPHIC_DATA] (VIP)" at bounding box center [310, 233] width 297 height 21
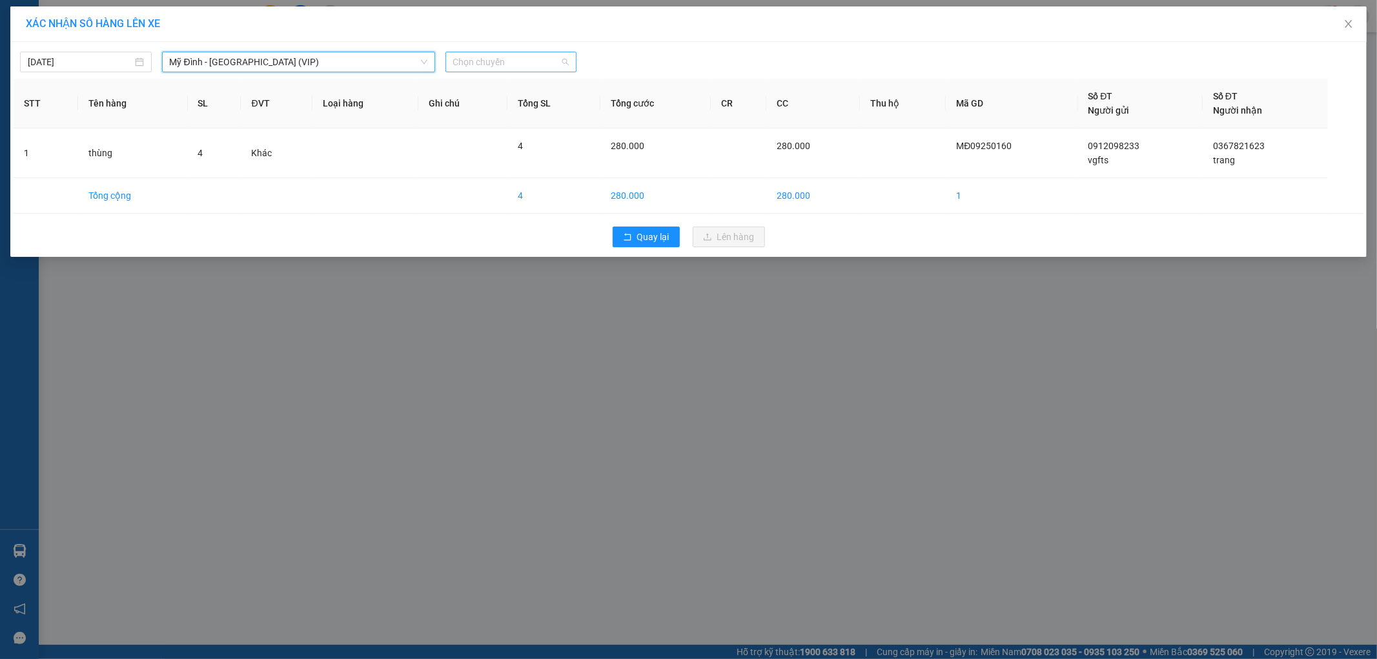
click at [506, 59] on span "Chọn chuyến" at bounding box center [511, 61] width 116 height 19
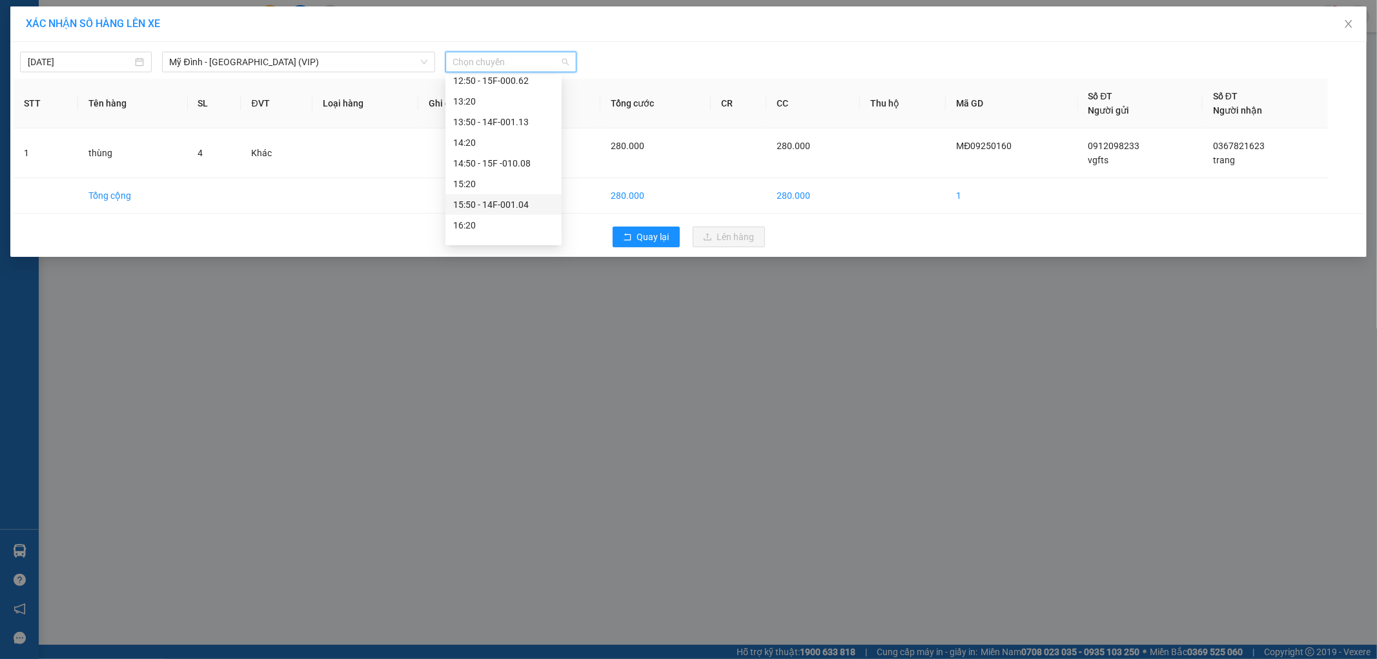
scroll to position [430, 0]
click at [524, 177] on div "16:50 - 14F-001.45" at bounding box center [503, 174] width 101 height 14
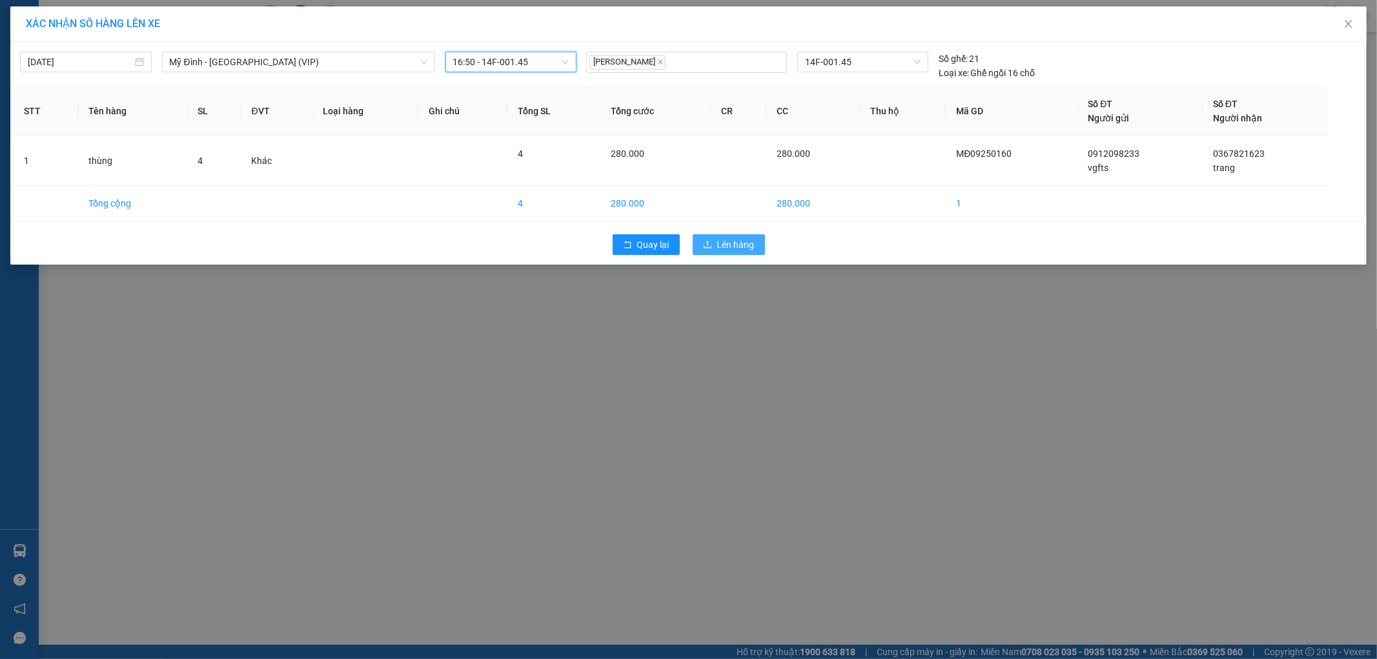
click at [742, 247] on span "Lên hàng" at bounding box center [735, 245] width 37 height 14
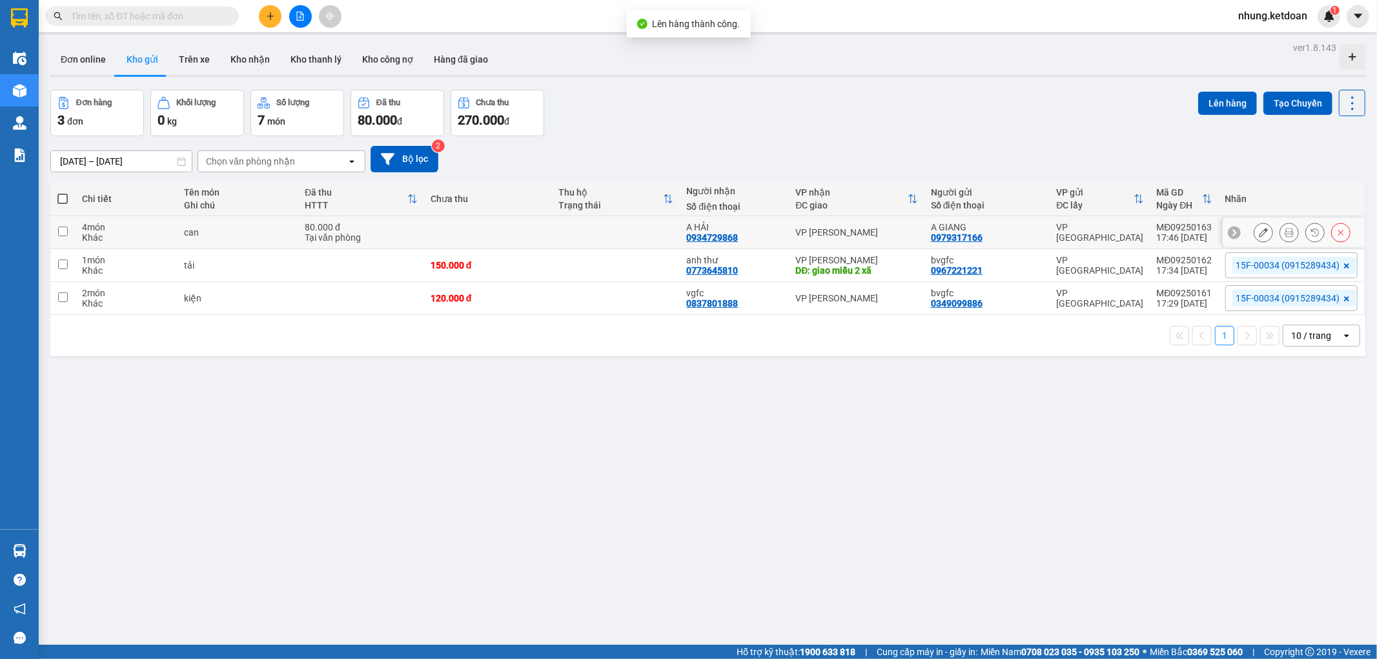
click at [409, 233] on div "Tại văn phòng" at bounding box center [361, 237] width 113 height 10
checkbox input "true"
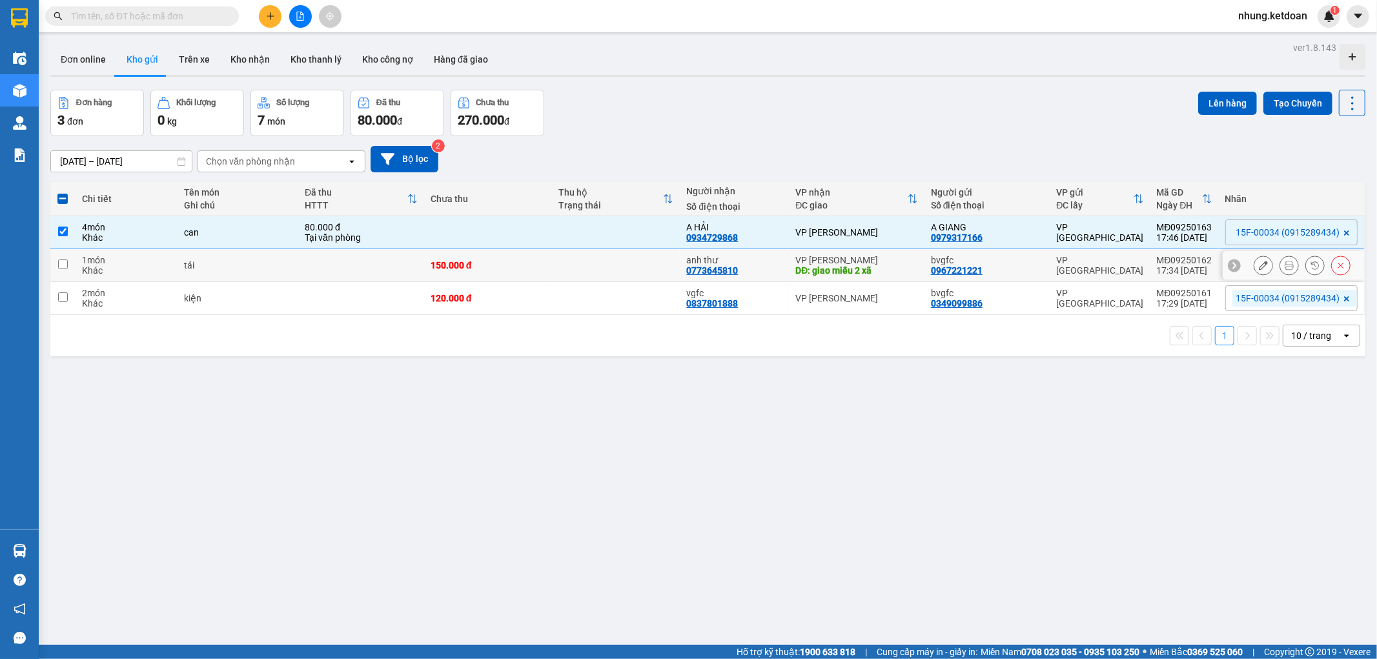
click at [401, 266] on td at bounding box center [361, 265] width 126 height 33
checkbox input "true"
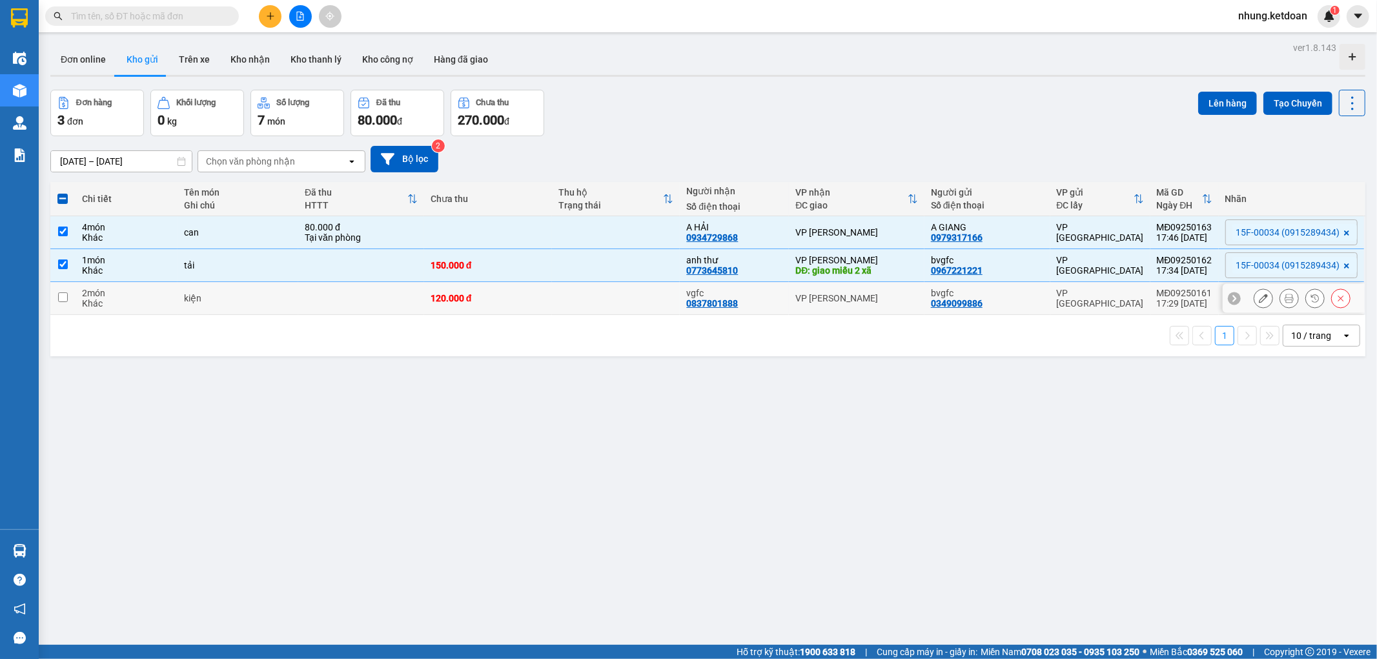
click at [391, 294] on td at bounding box center [361, 298] width 126 height 33
checkbox input "true"
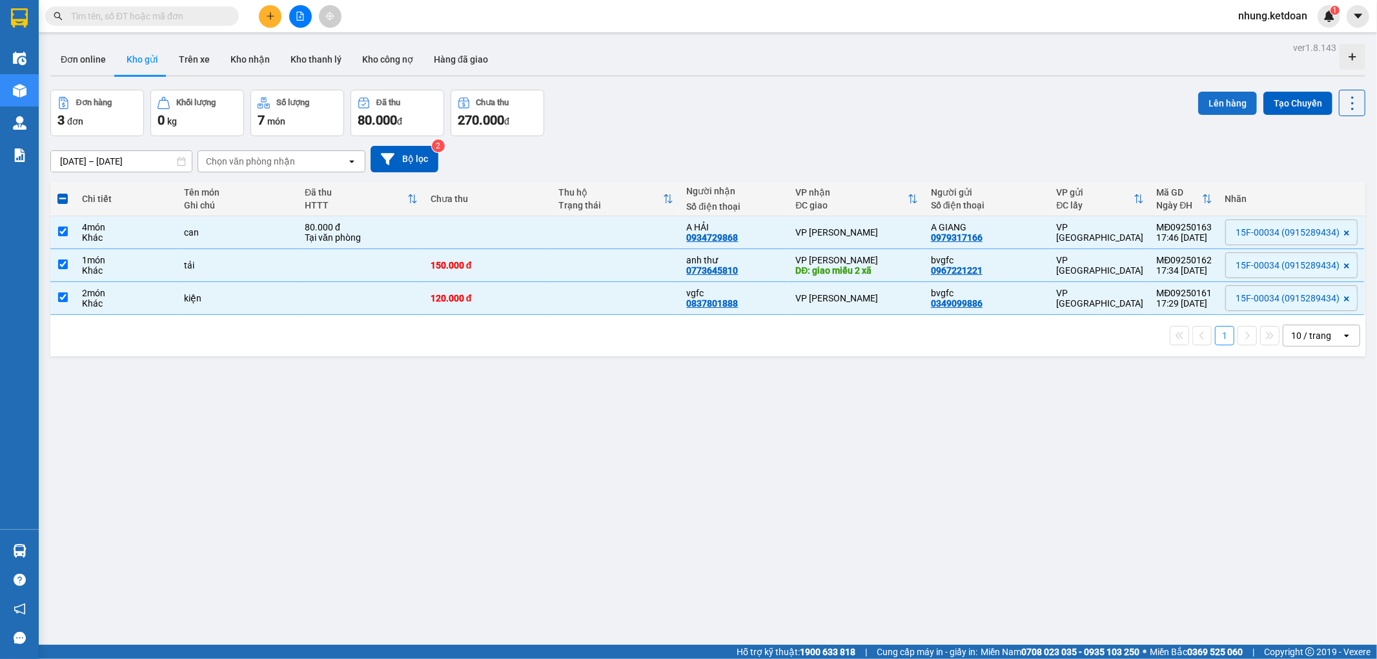
click at [1217, 100] on button "Lên hàng" at bounding box center [1227, 103] width 59 height 23
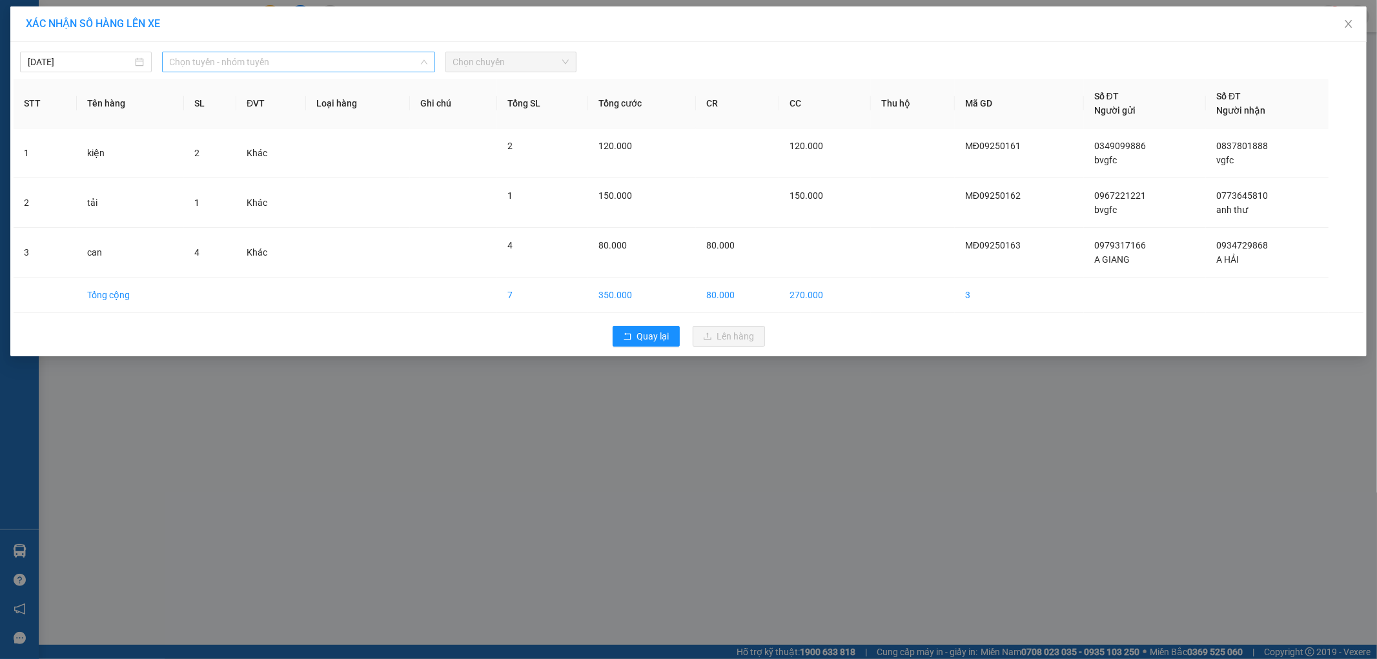
click at [241, 59] on span "Chọn tuyến - nhóm tuyến" at bounding box center [299, 61] width 258 height 19
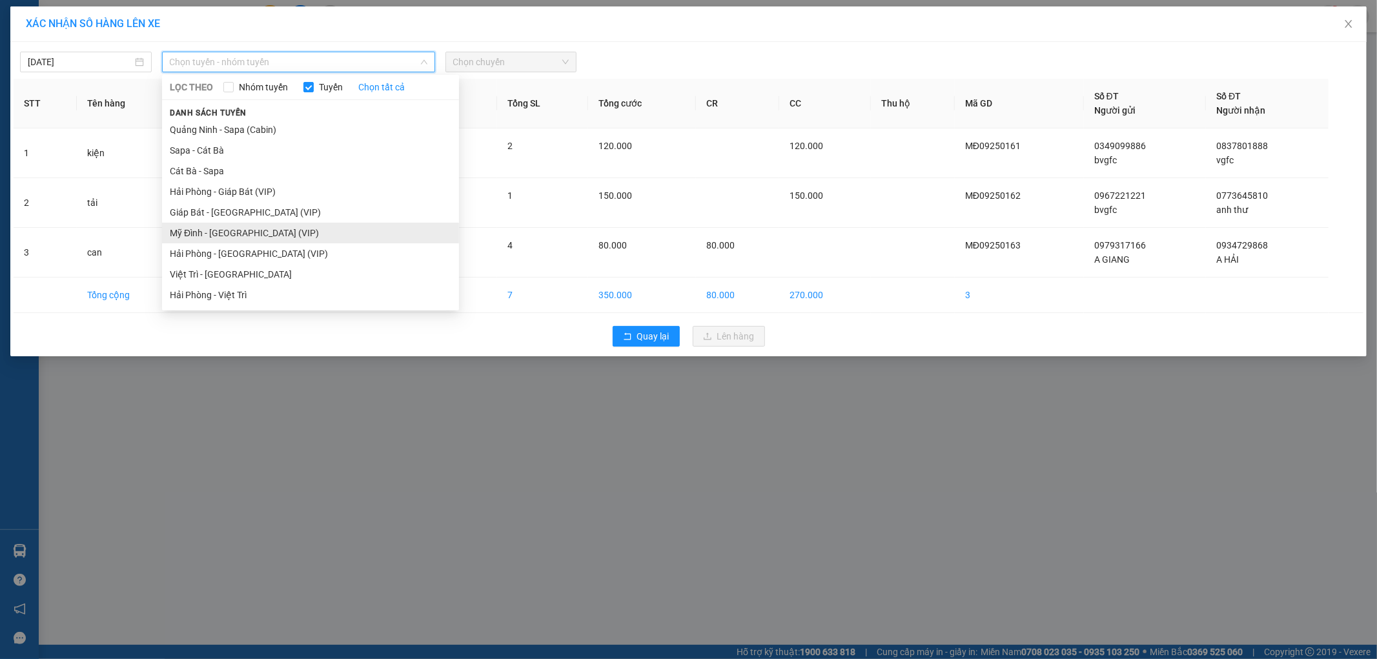
click at [194, 235] on li "Mỹ Đình - [GEOGRAPHIC_DATA] (VIP)" at bounding box center [310, 233] width 297 height 21
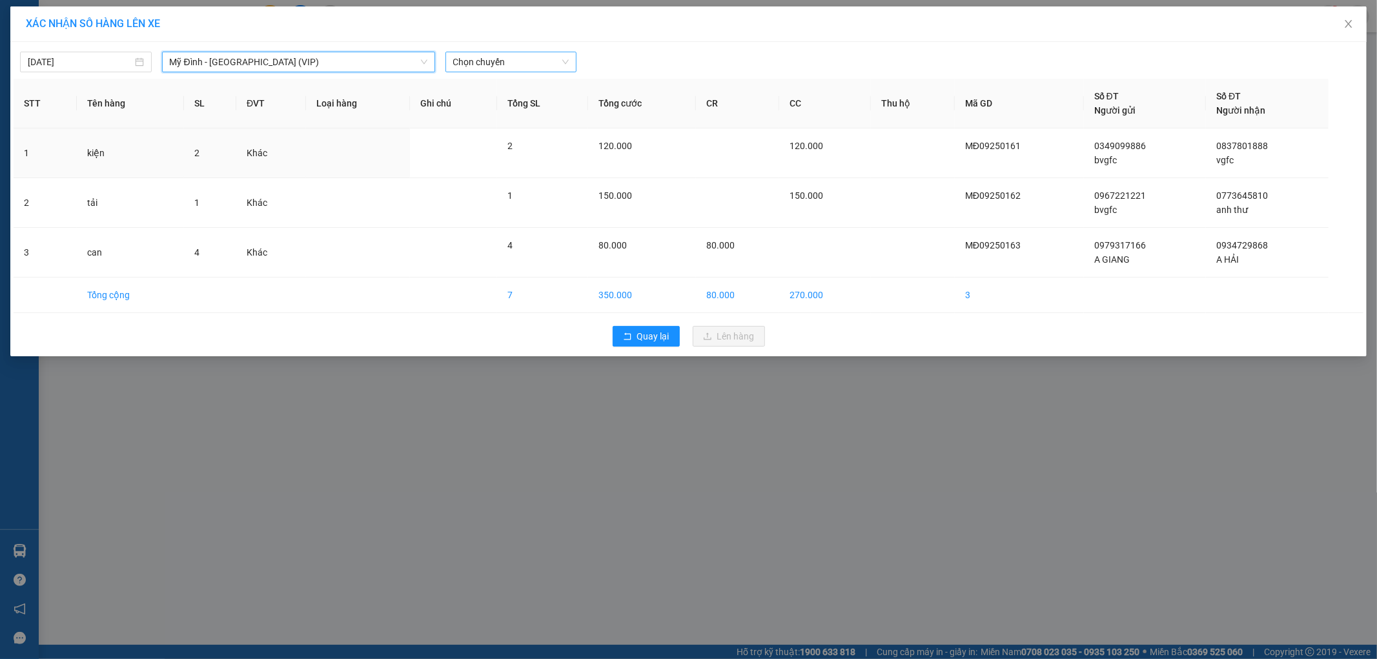
click at [524, 66] on span "Chọn chuyến" at bounding box center [511, 61] width 116 height 19
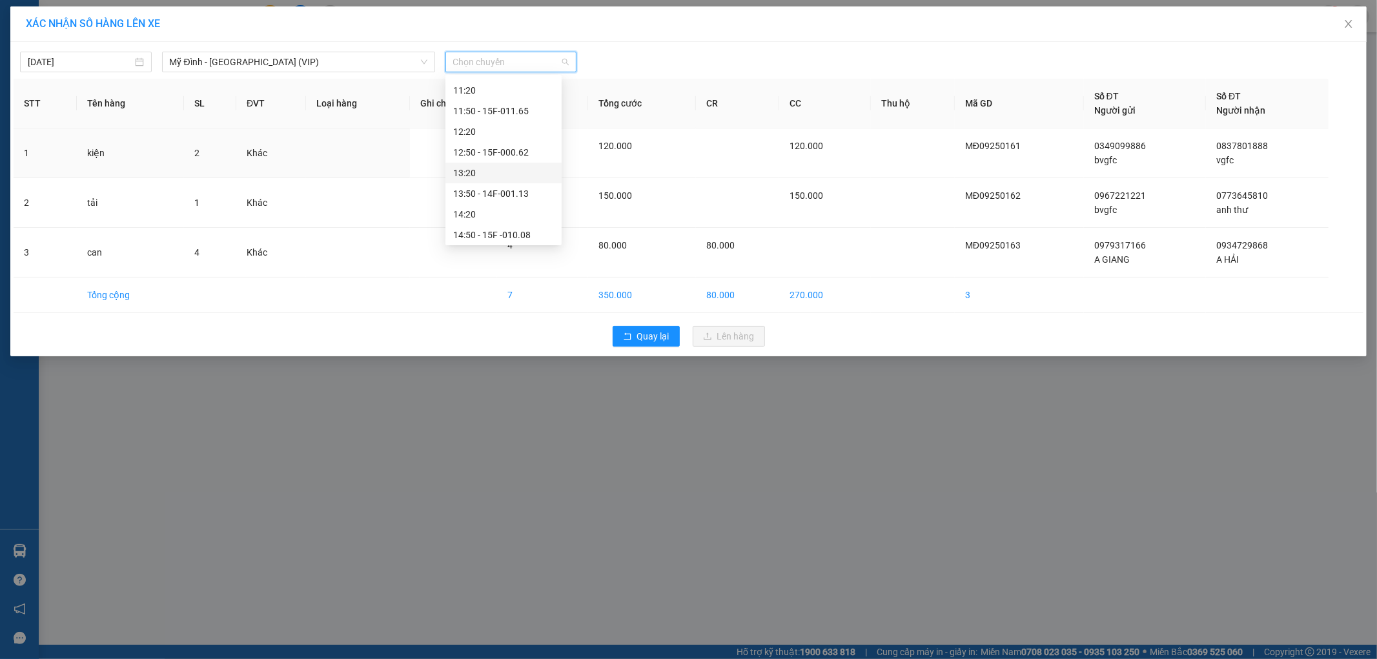
scroll to position [430, 0]
click at [522, 216] on div "17:40 - 15F-000.34" at bounding box center [503, 216] width 101 height 14
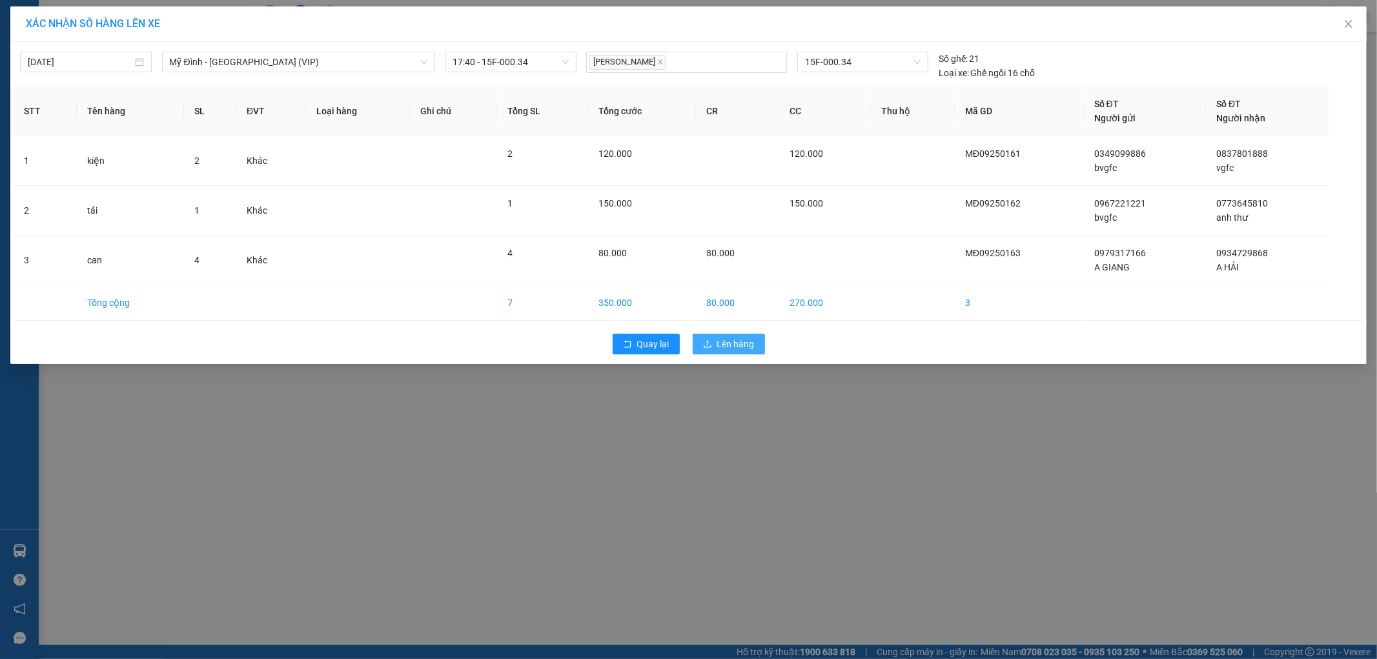
click at [722, 343] on span "Lên hàng" at bounding box center [735, 344] width 37 height 14
